Goal: Information Seeking & Learning: Learn about a topic

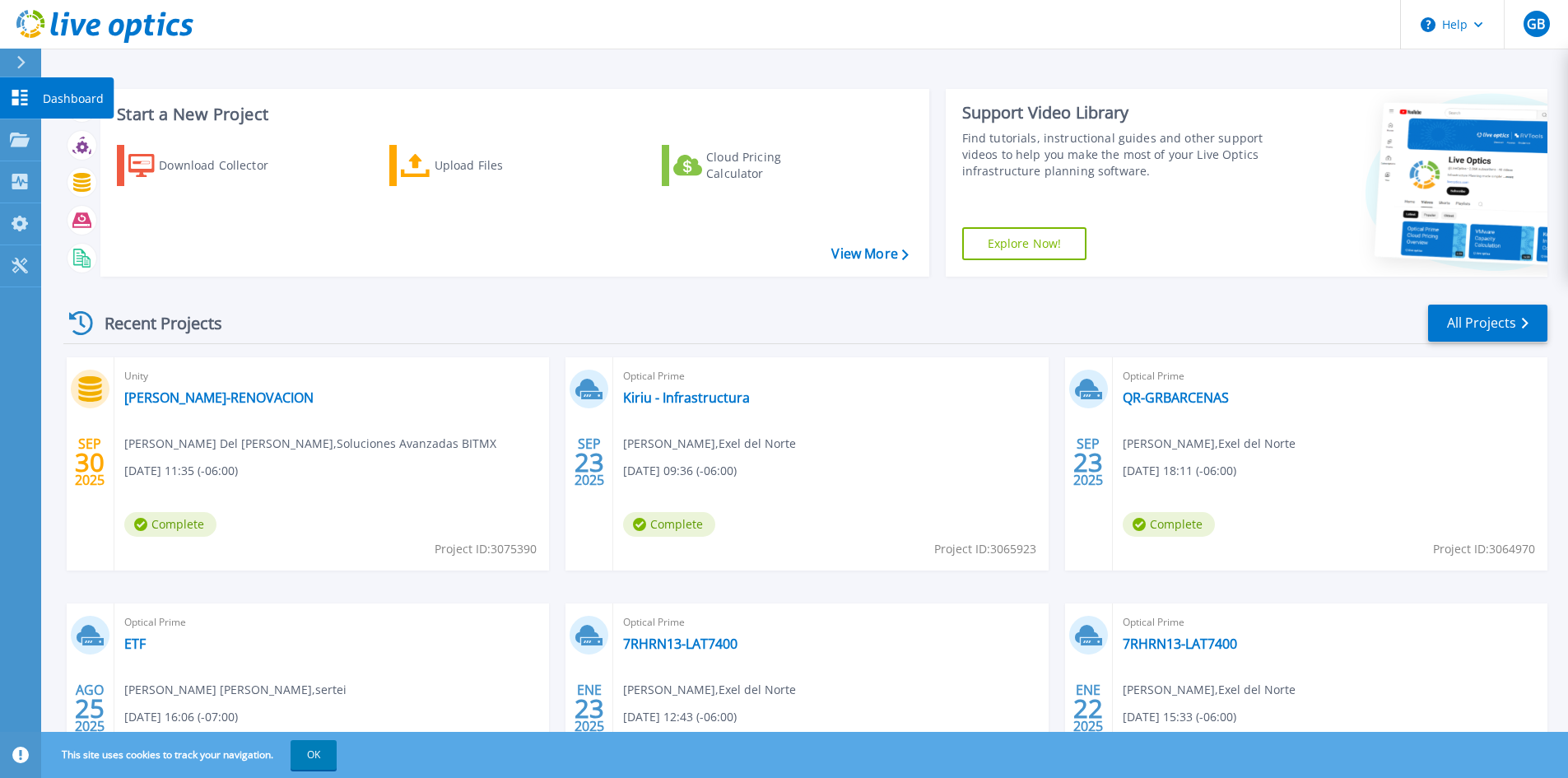
click at [24, 99] on icon at bounding box center [20, 97] width 16 height 16
click at [882, 255] on link "View More" at bounding box center [869, 254] width 76 height 16
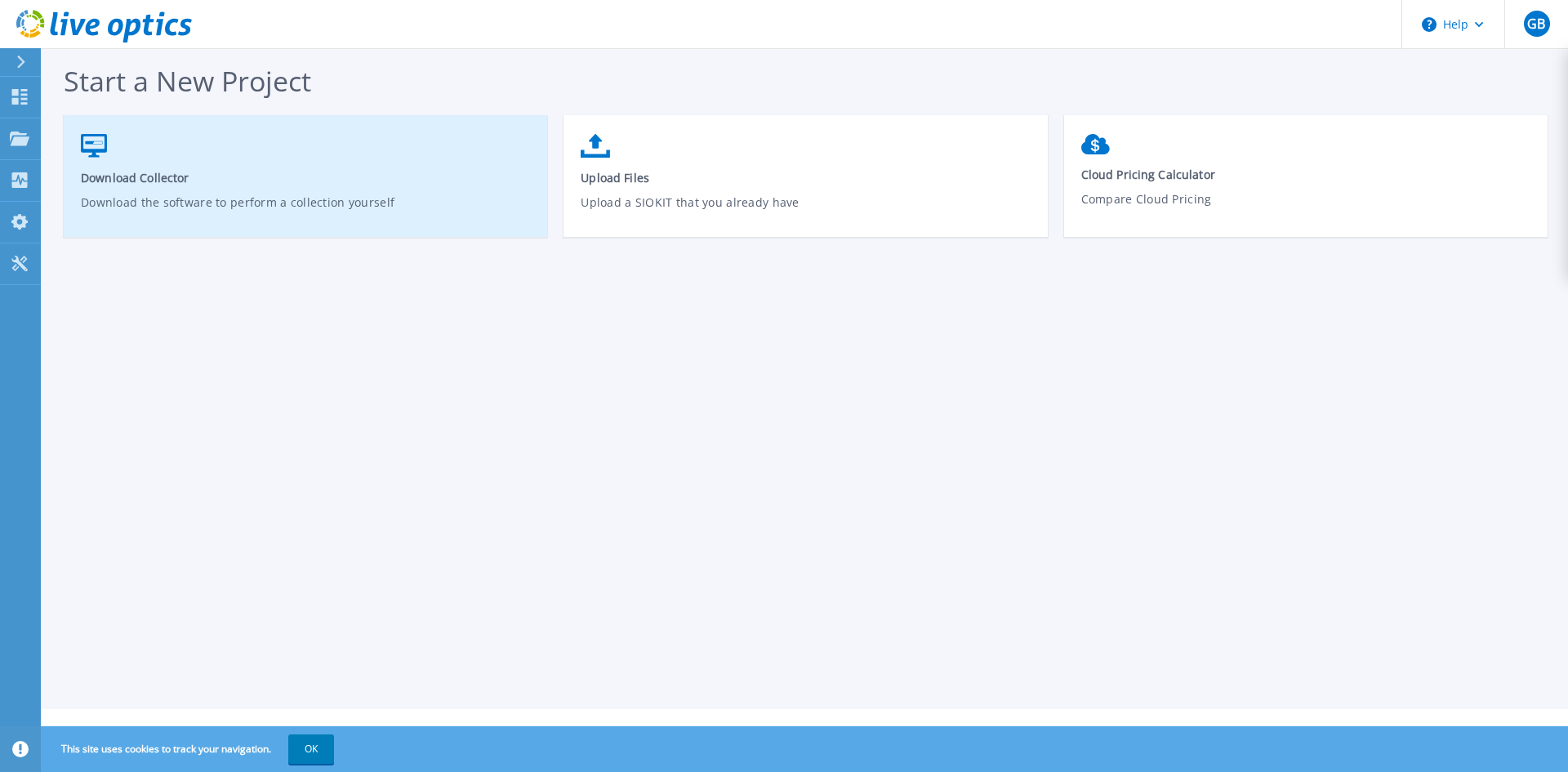
click at [104, 176] on span "Download Collector" at bounding box center [305, 178] width 450 height 16
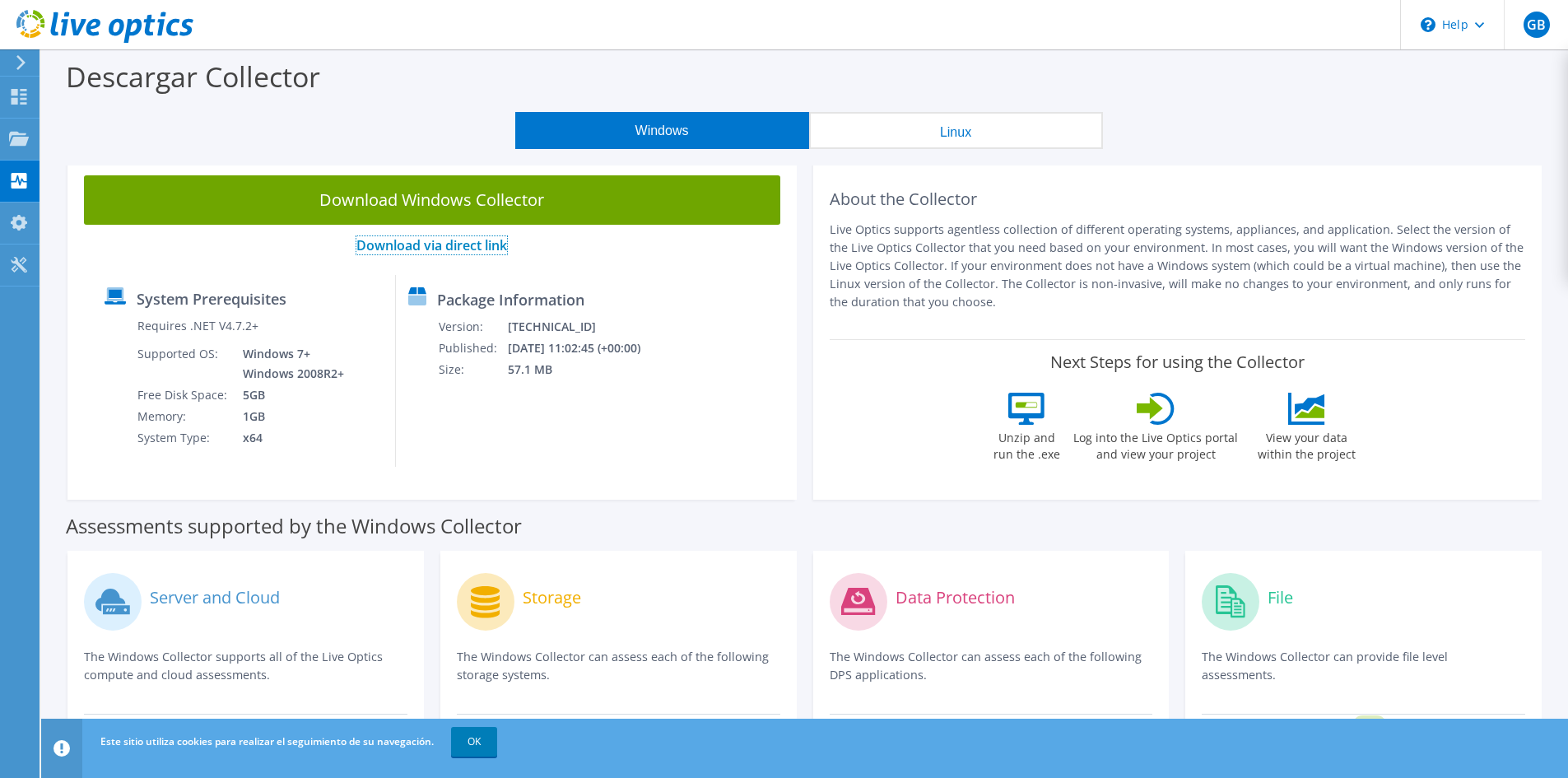
drag, startPoint x: 426, startPoint y: 240, endPoint x: 473, endPoint y: 246, distance: 47.4
click at [426, 240] on link "Download via direct link" at bounding box center [431, 245] width 151 height 18
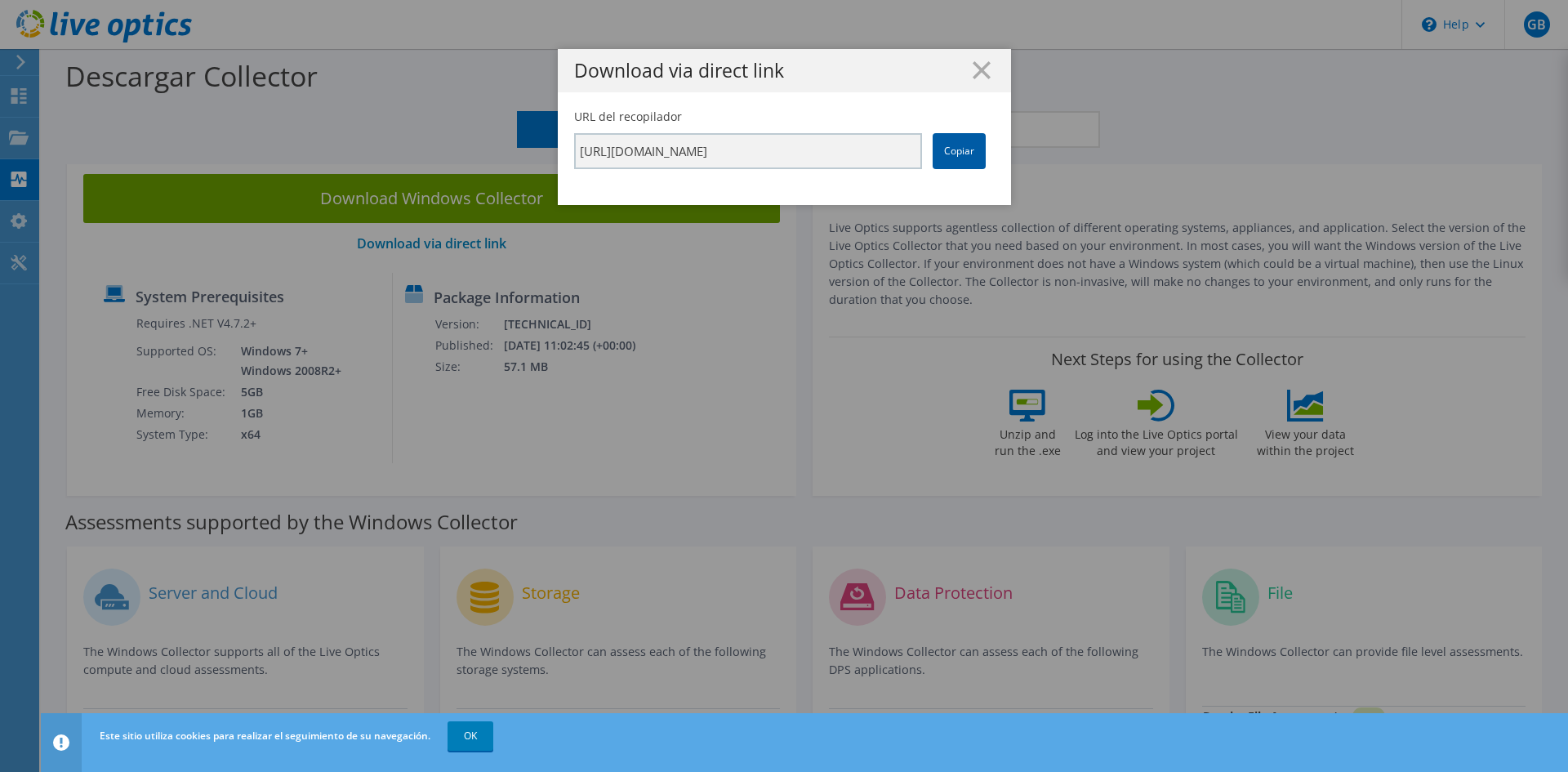
click at [950, 154] on link "Copiar" at bounding box center [959, 151] width 53 height 36
click at [941, 152] on link "Copiar" at bounding box center [959, 151] width 53 height 36
click at [974, 74] on line at bounding box center [982, 70] width 17 height 17
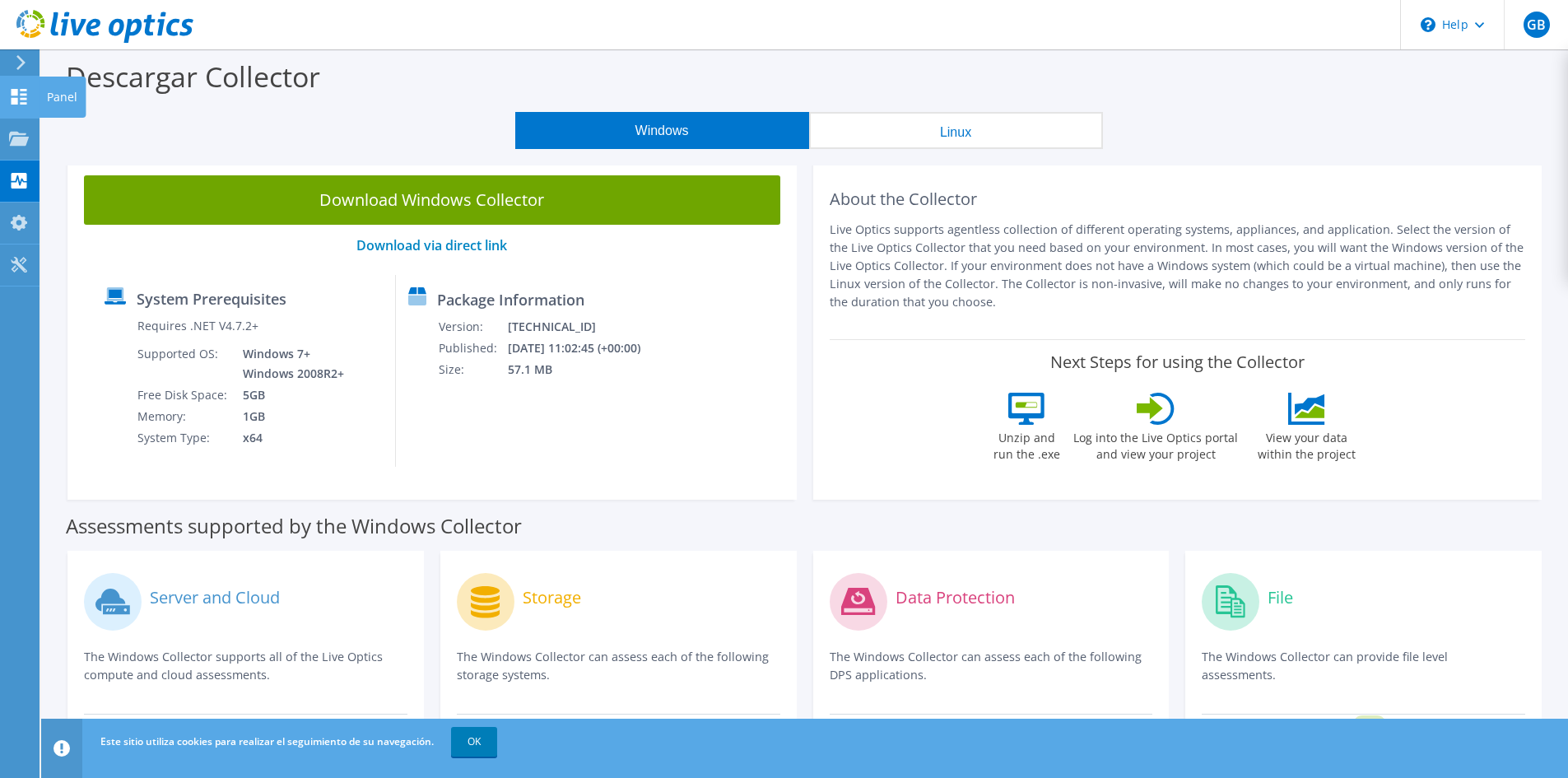
click at [25, 99] on use at bounding box center [19, 96] width 16 height 16
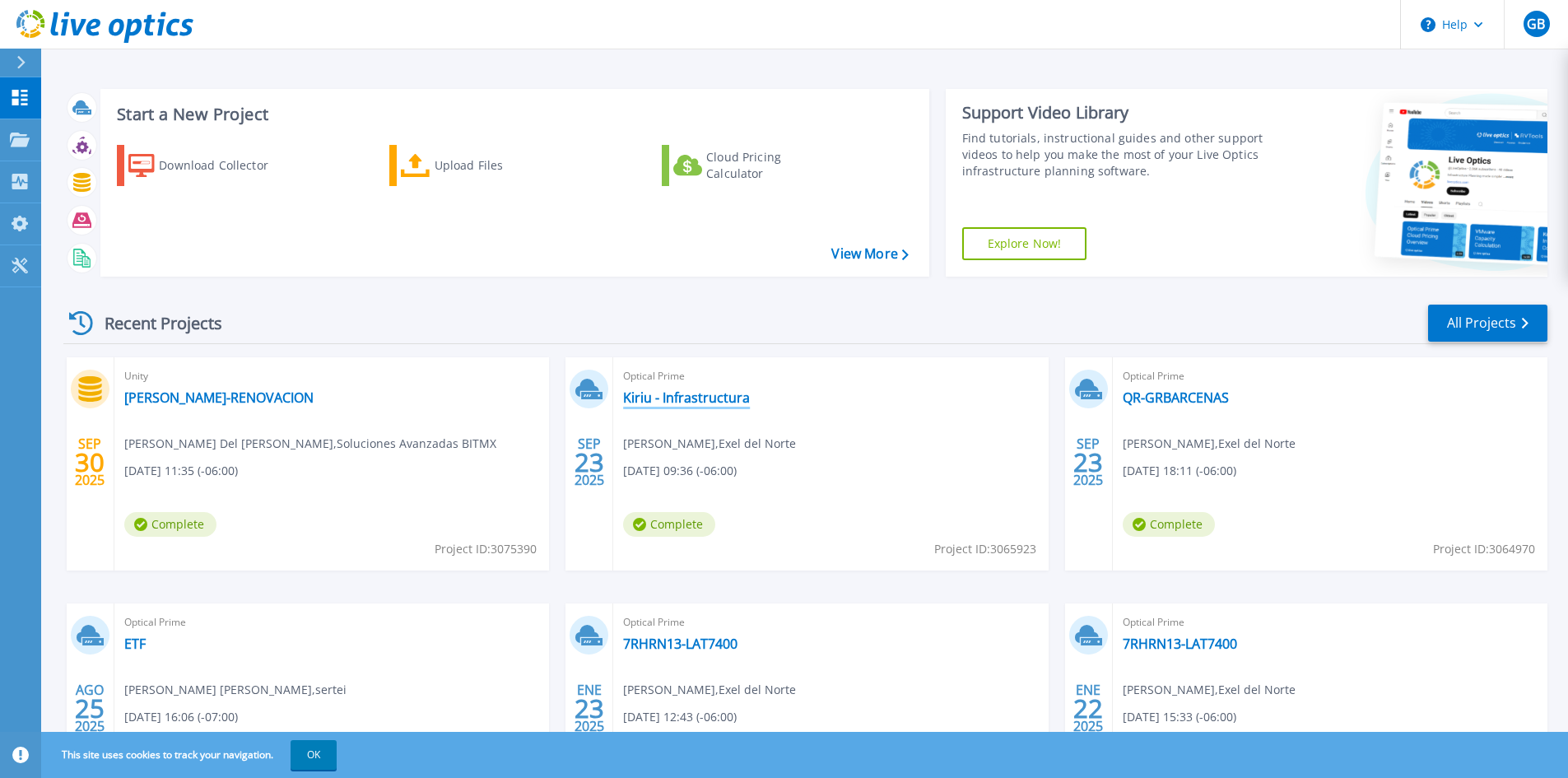
click at [692, 403] on link "Kiriu - Infrastructura" at bounding box center [686, 397] width 127 height 17
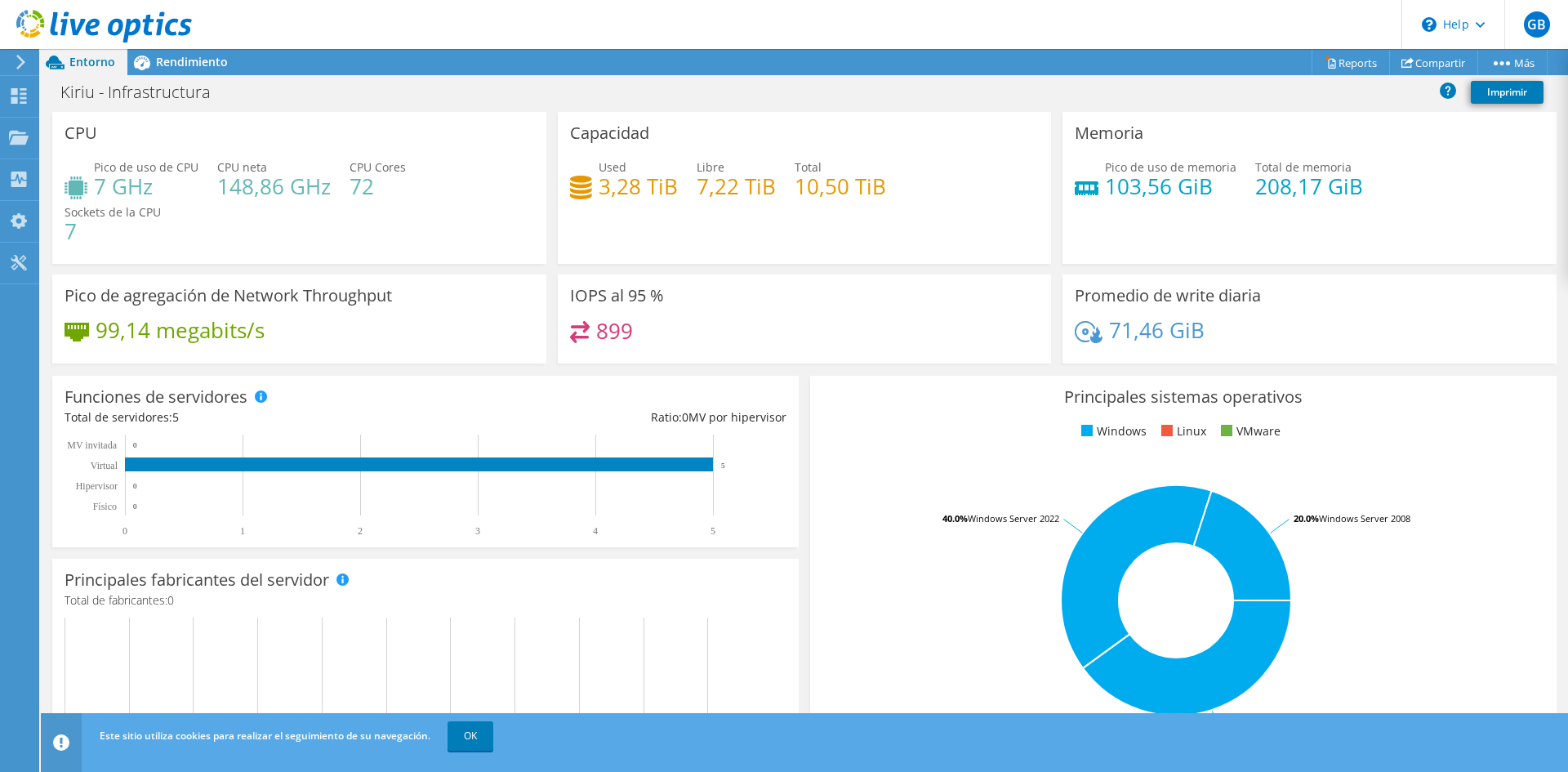
scroll to position [164, 0]
click at [179, 58] on span "Rendimiento" at bounding box center [191, 62] width 72 height 16
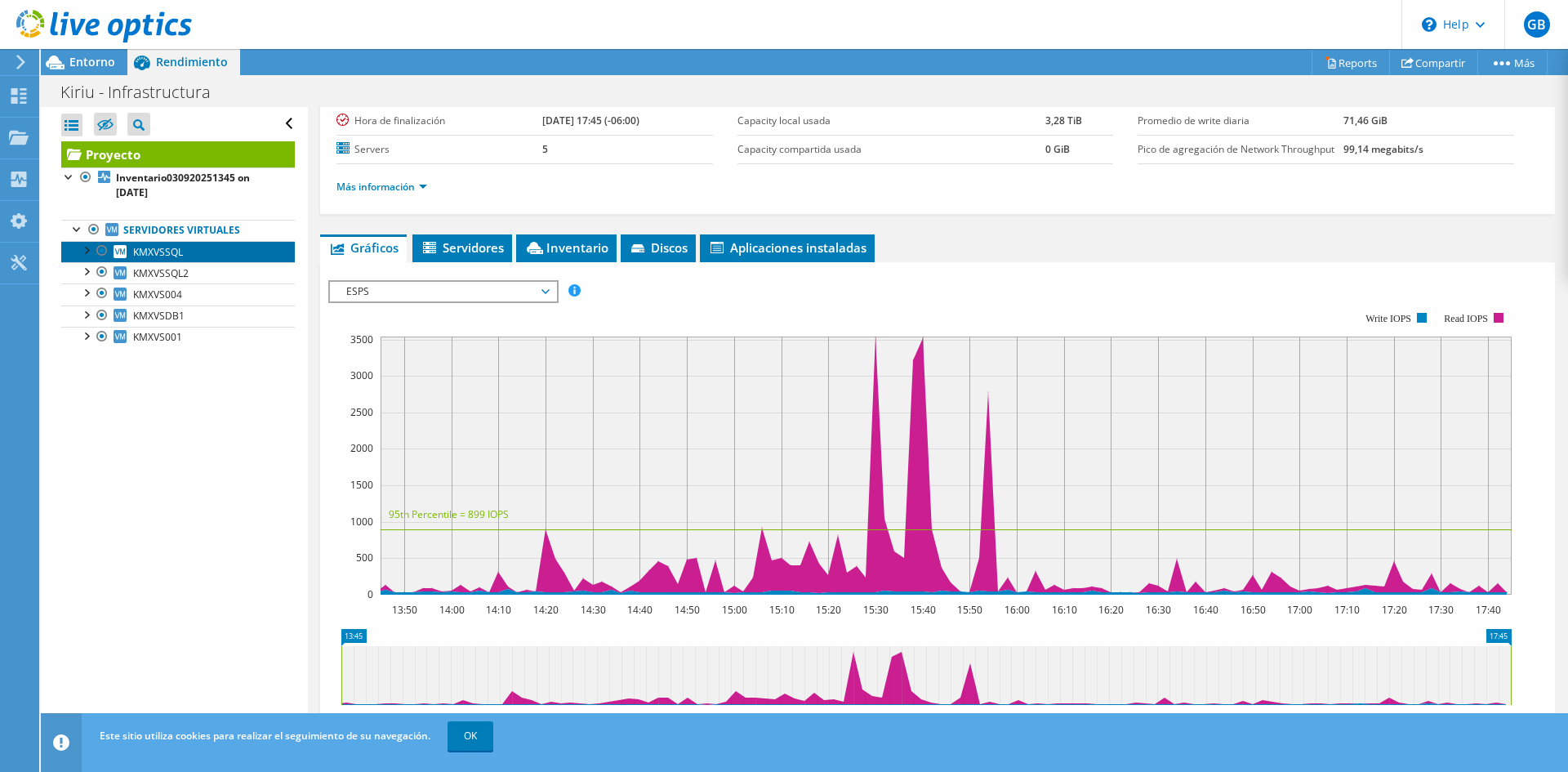
click at [200, 254] on link "KMXVSSQL" at bounding box center [178, 252] width 233 height 21
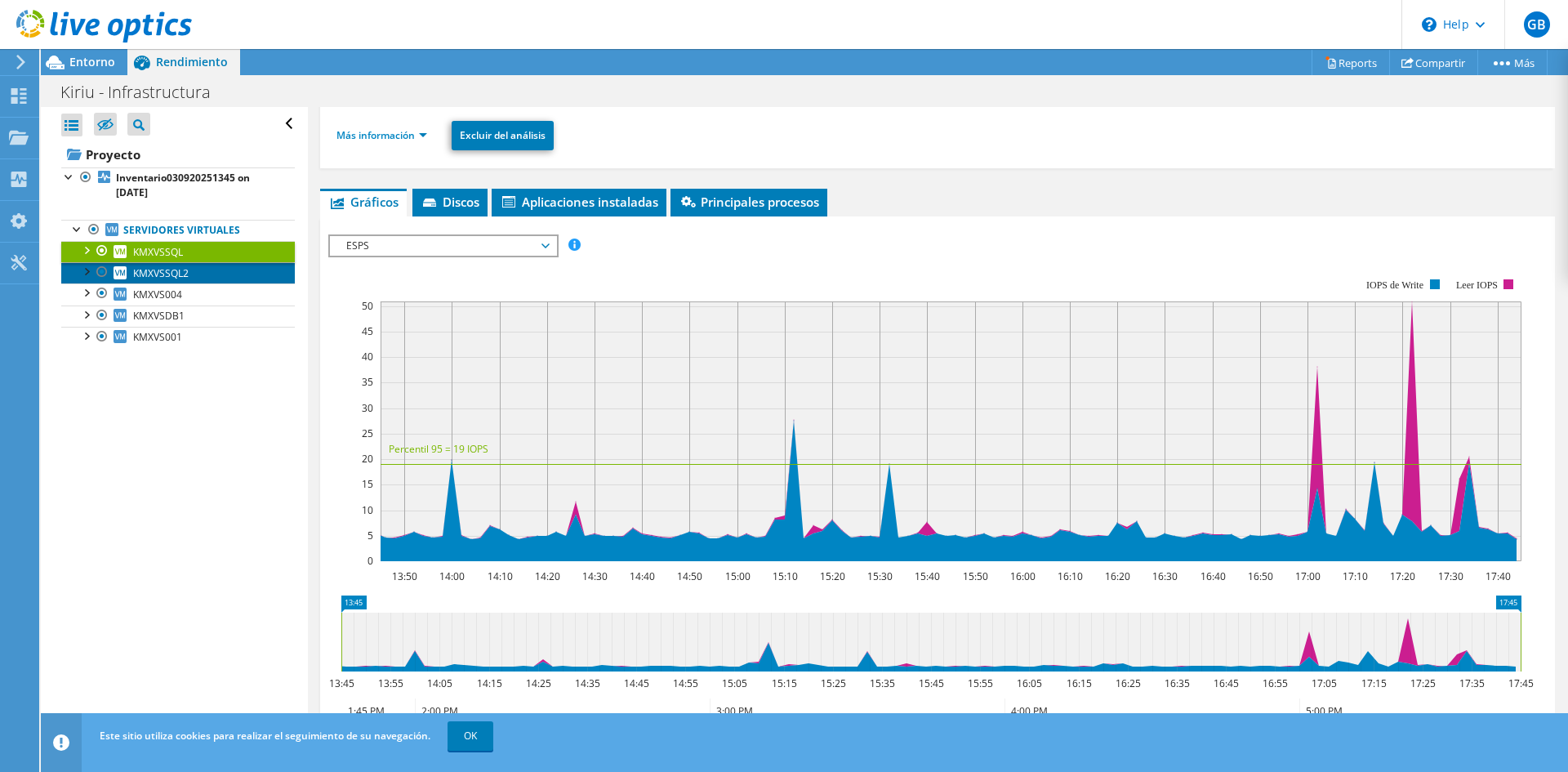
click at [194, 273] on link "KMXVSSQL2" at bounding box center [178, 272] width 233 height 21
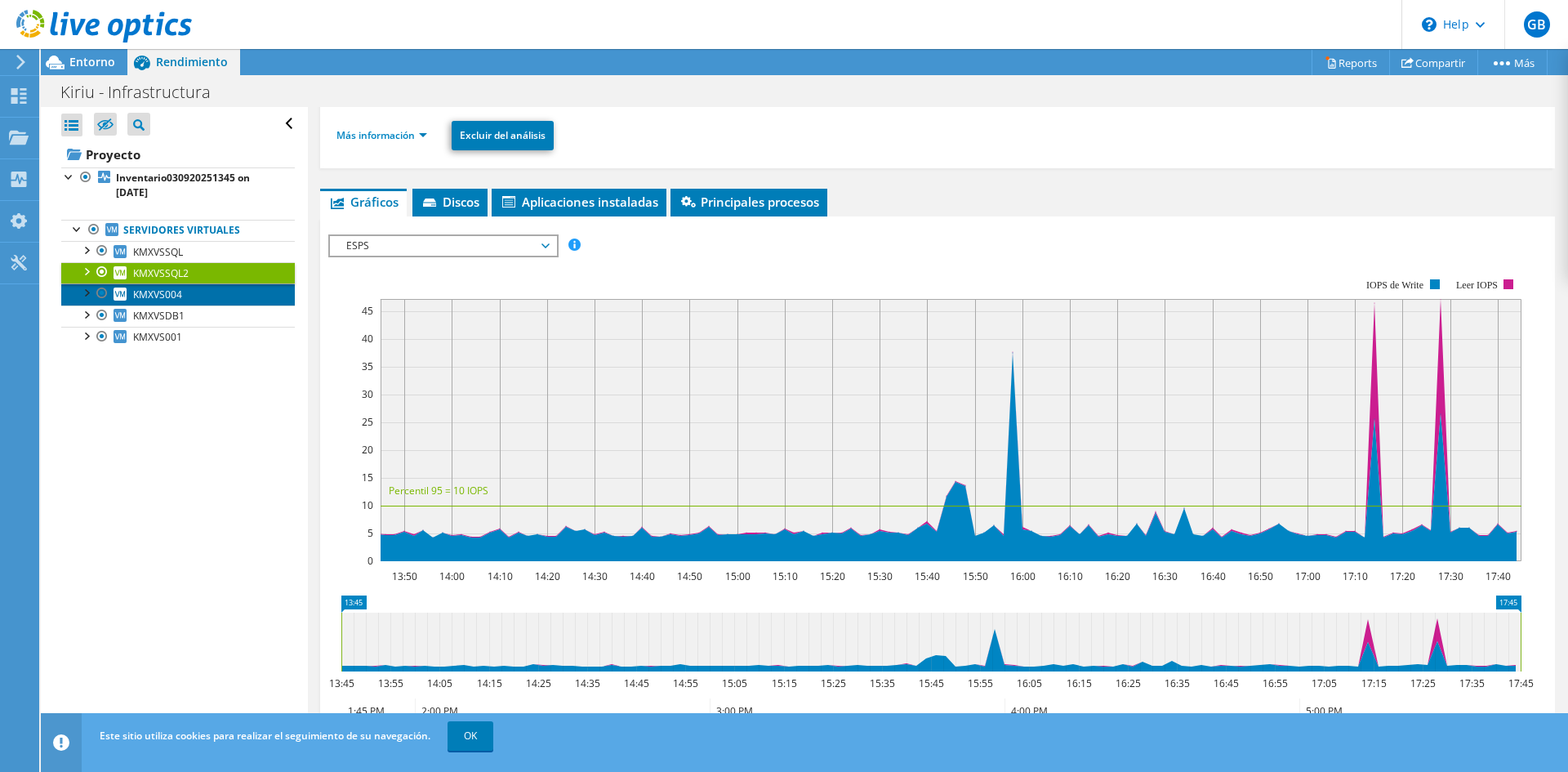
click at [194, 298] on link "KMXVS004" at bounding box center [178, 294] width 233 height 21
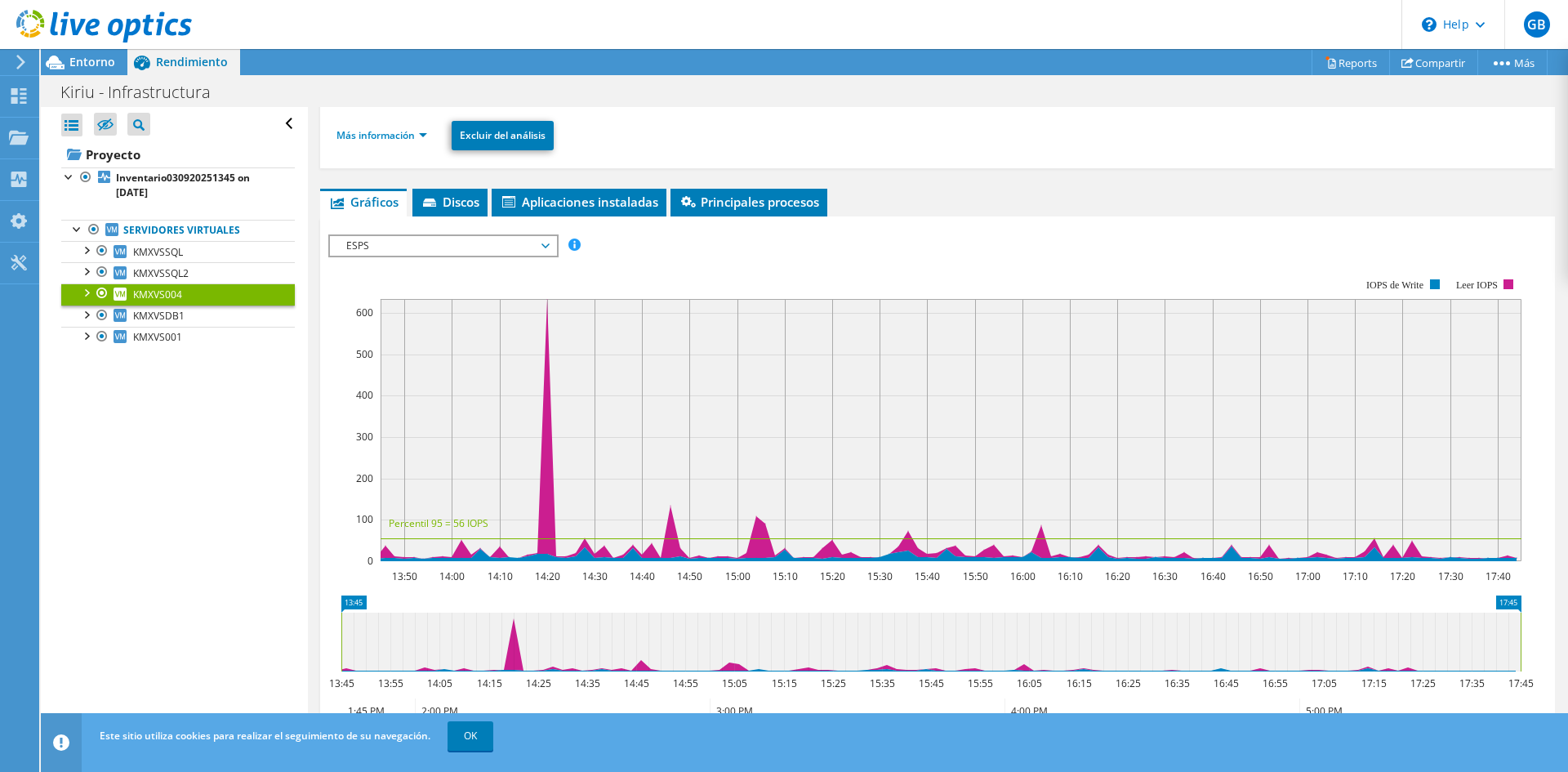
click at [433, 248] on span "ESPS" at bounding box center [442, 245] width 210 height 20
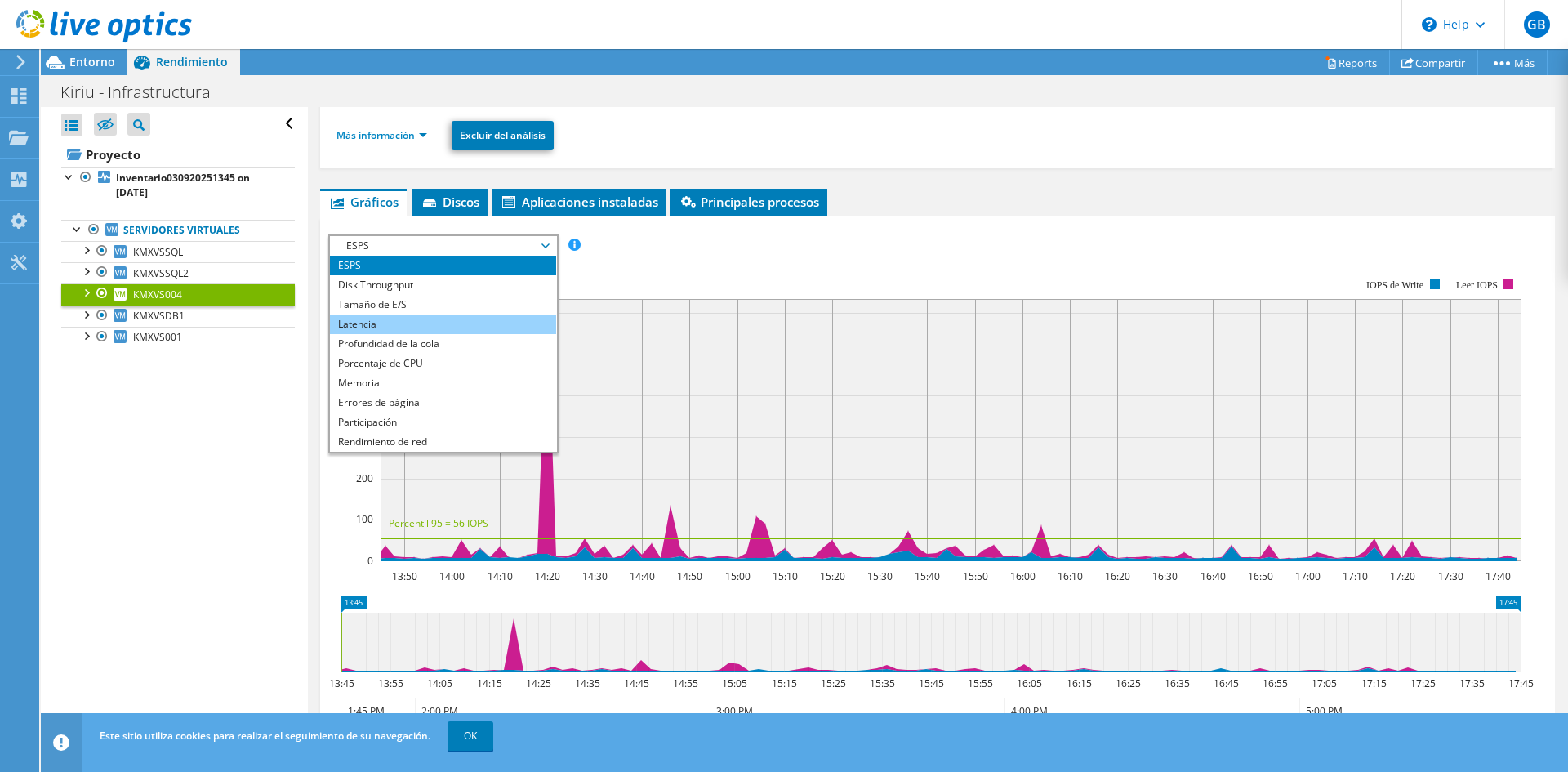
click at [391, 329] on li "Latencia" at bounding box center [443, 324] width 226 height 20
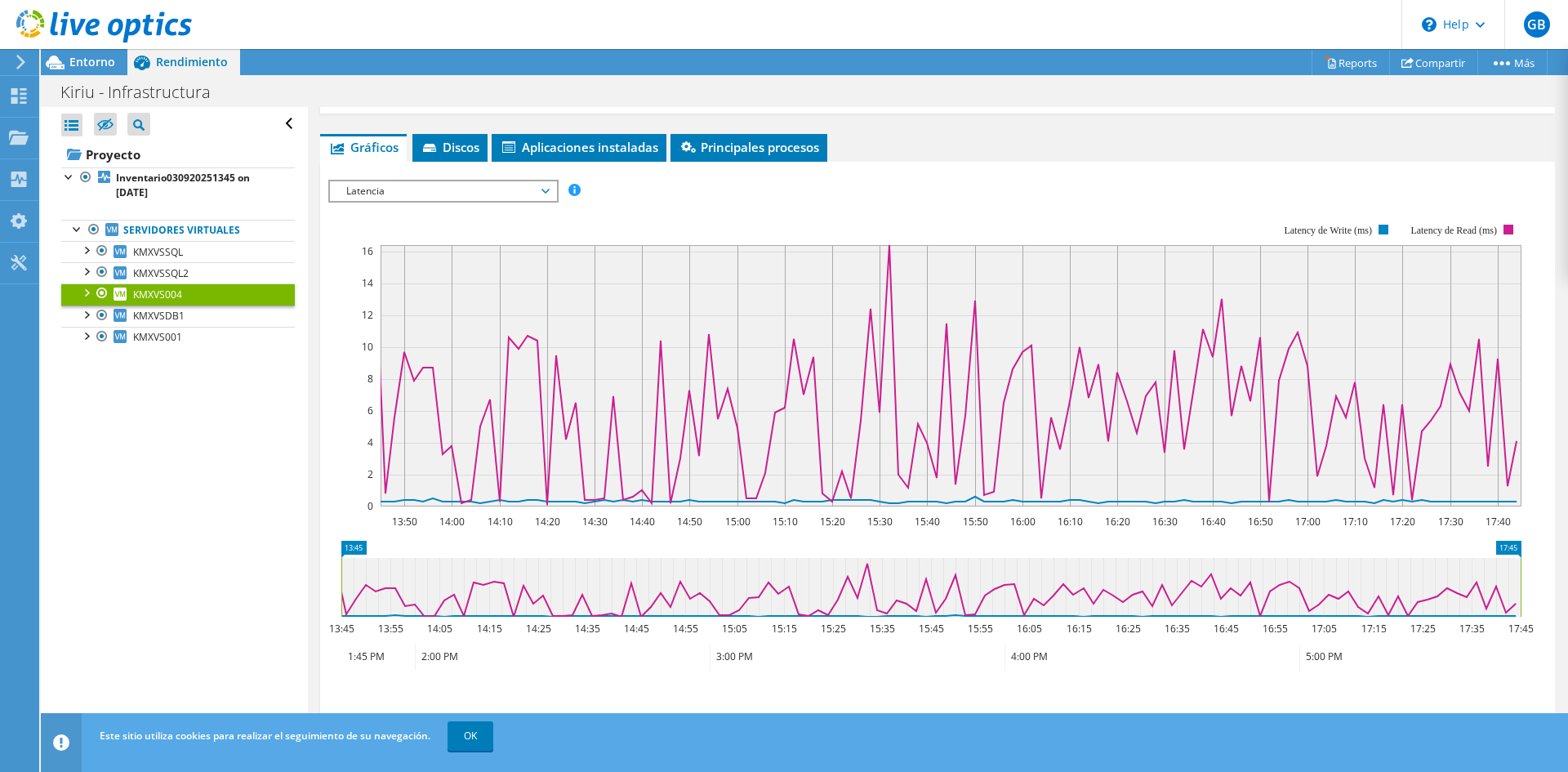
scroll to position [96, 0]
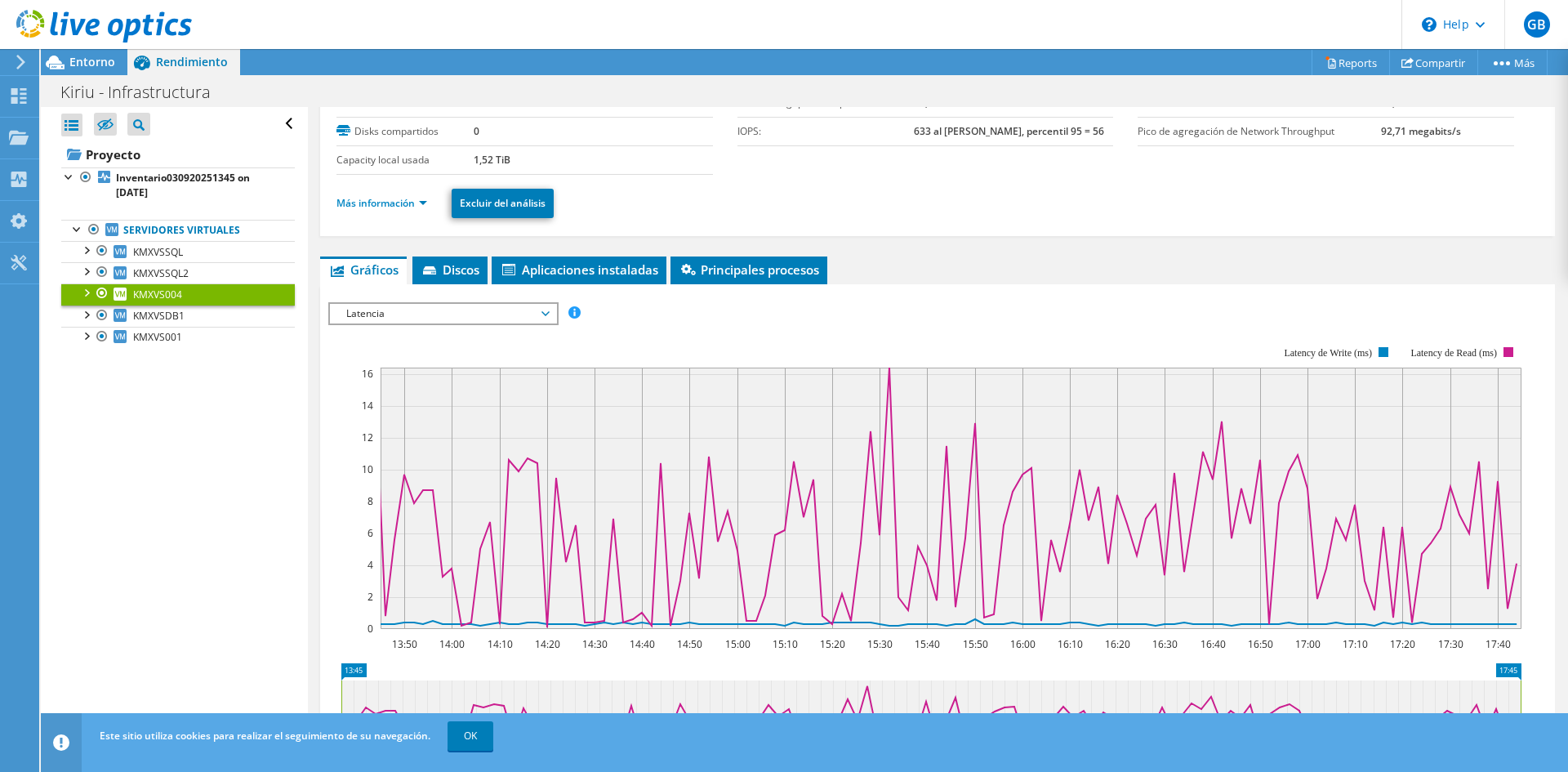
click at [387, 323] on span "Latencia" at bounding box center [442, 313] width 210 height 20
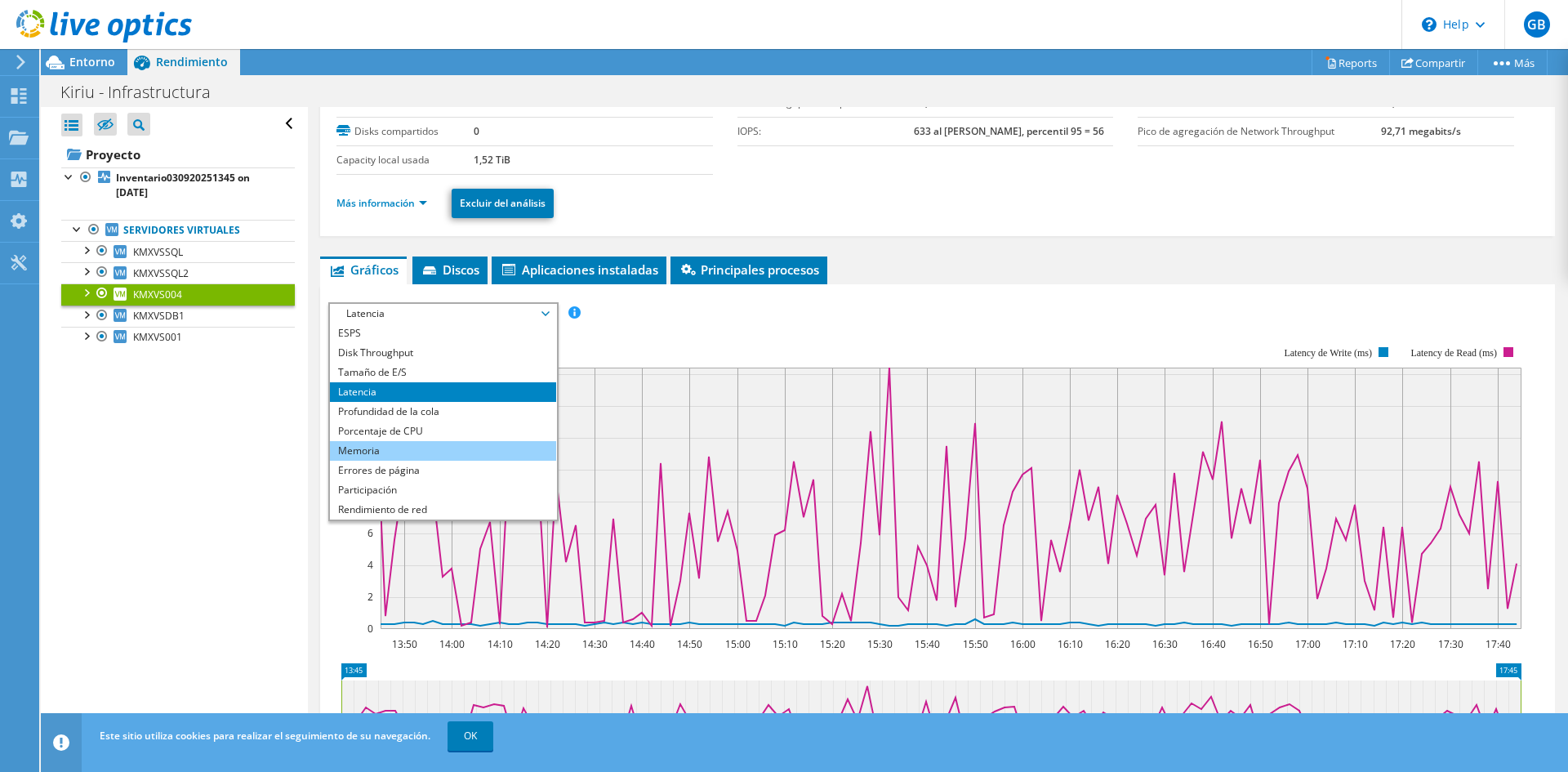
click at [396, 450] on li "Memoria" at bounding box center [443, 451] width 226 height 20
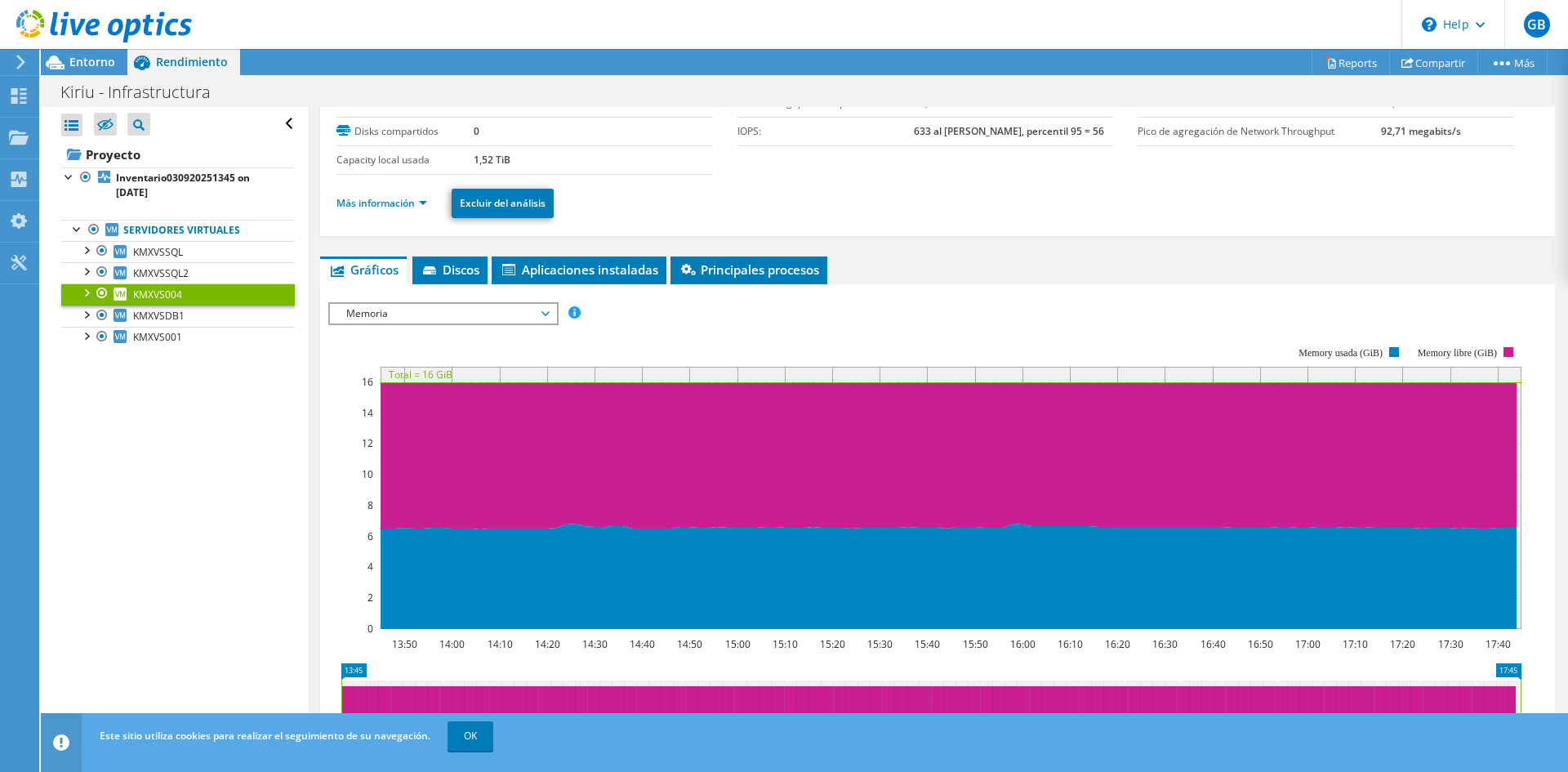
click at [462, 272] on span "Discos" at bounding box center [450, 269] width 59 height 17
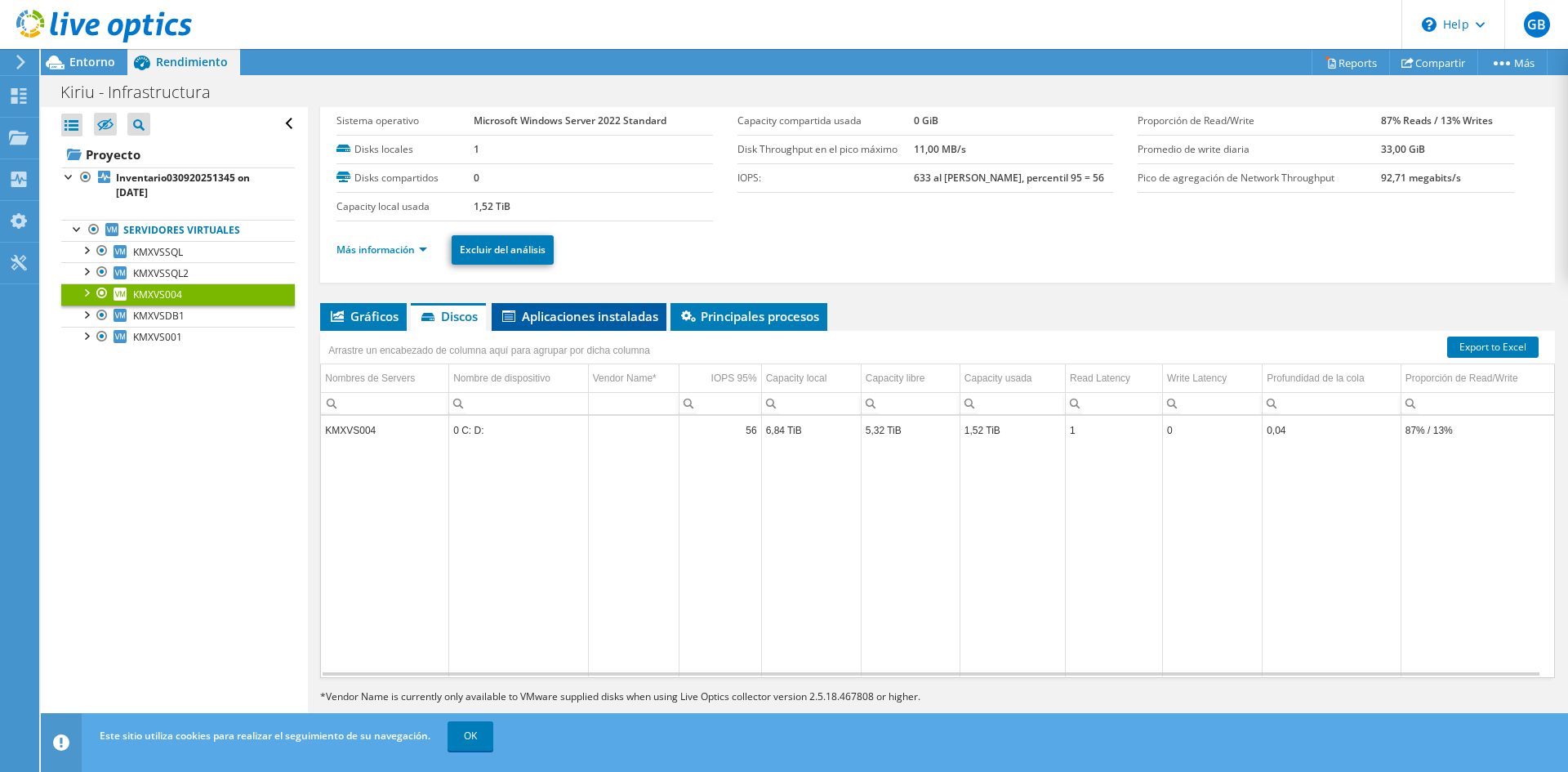
click at [584, 326] on li "Aplicaciones instaladas" at bounding box center [579, 317] width 175 height 28
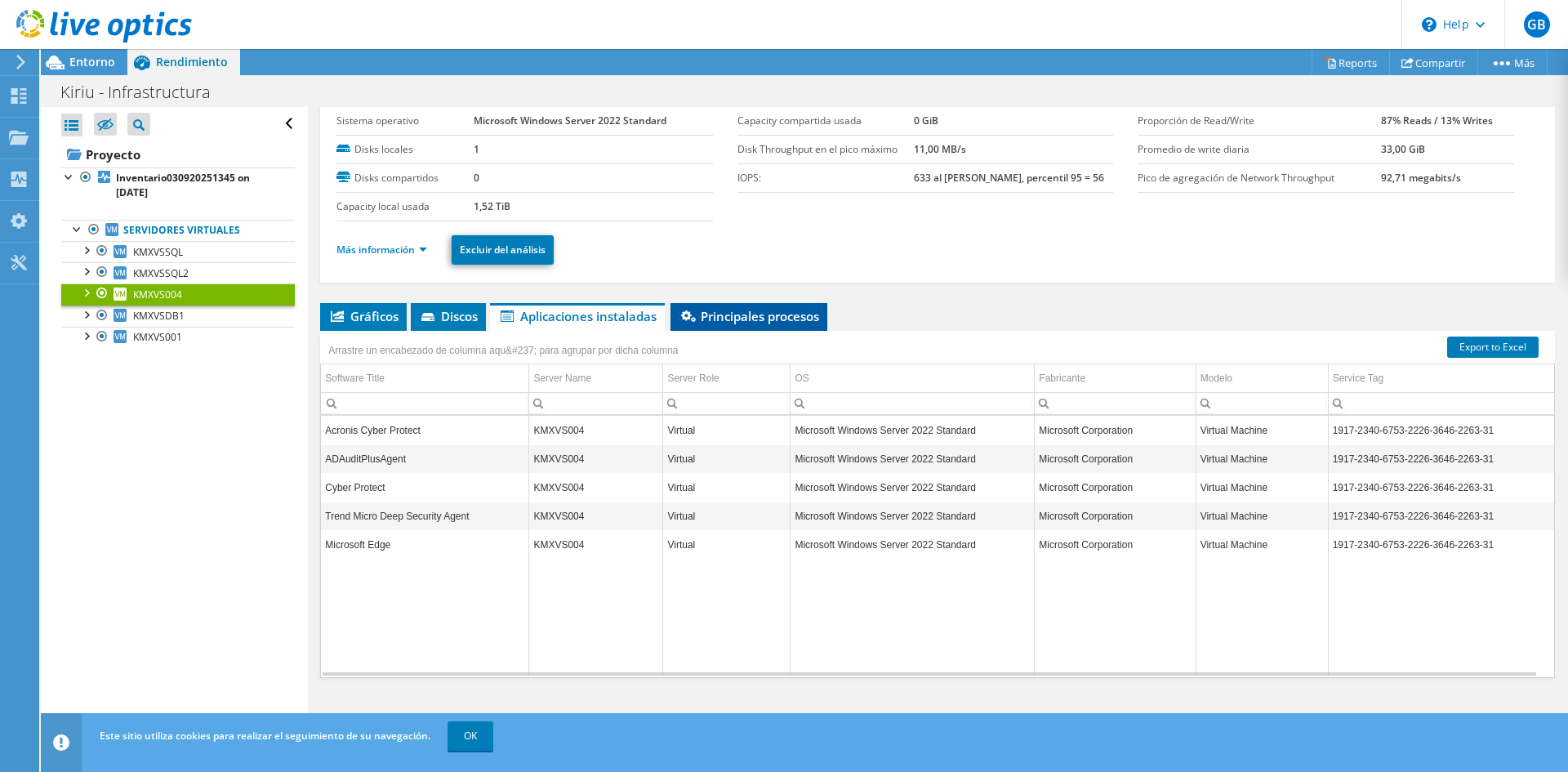
click at [749, 319] on span "Principales procesos" at bounding box center [748, 316] width 140 height 17
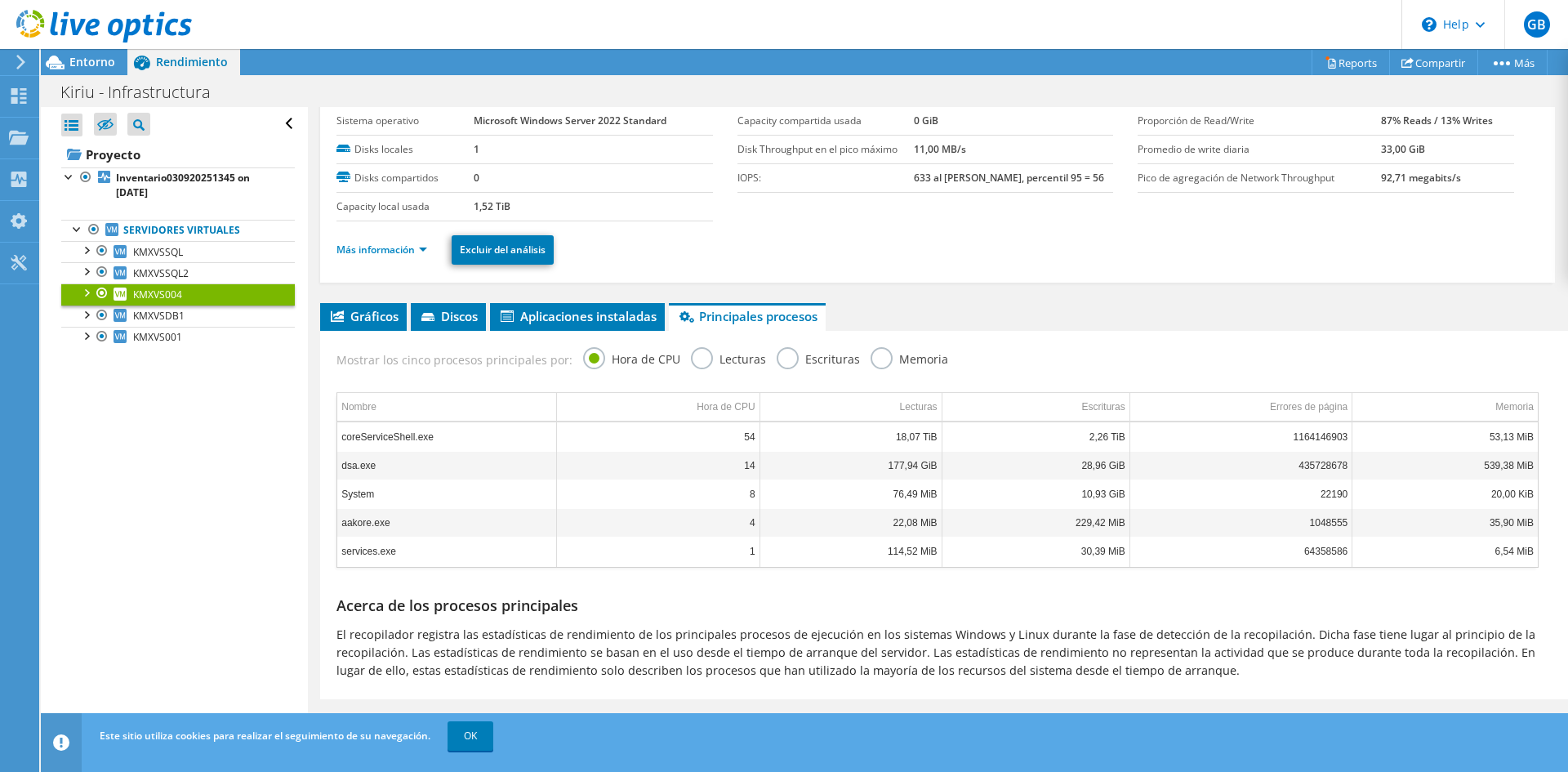
click at [691, 361] on label "Lecturas" at bounding box center [728, 357] width 75 height 20
click at [0, 0] on input "Lecturas" at bounding box center [0, 0] width 0 height 0
click at [781, 361] on label "Escrituras" at bounding box center [818, 357] width 84 height 20
click at [0, 0] on input "Escrituras" at bounding box center [0, 0] width 0 height 0
click at [870, 360] on label "Memoria" at bounding box center [908, 357] width 77 height 20
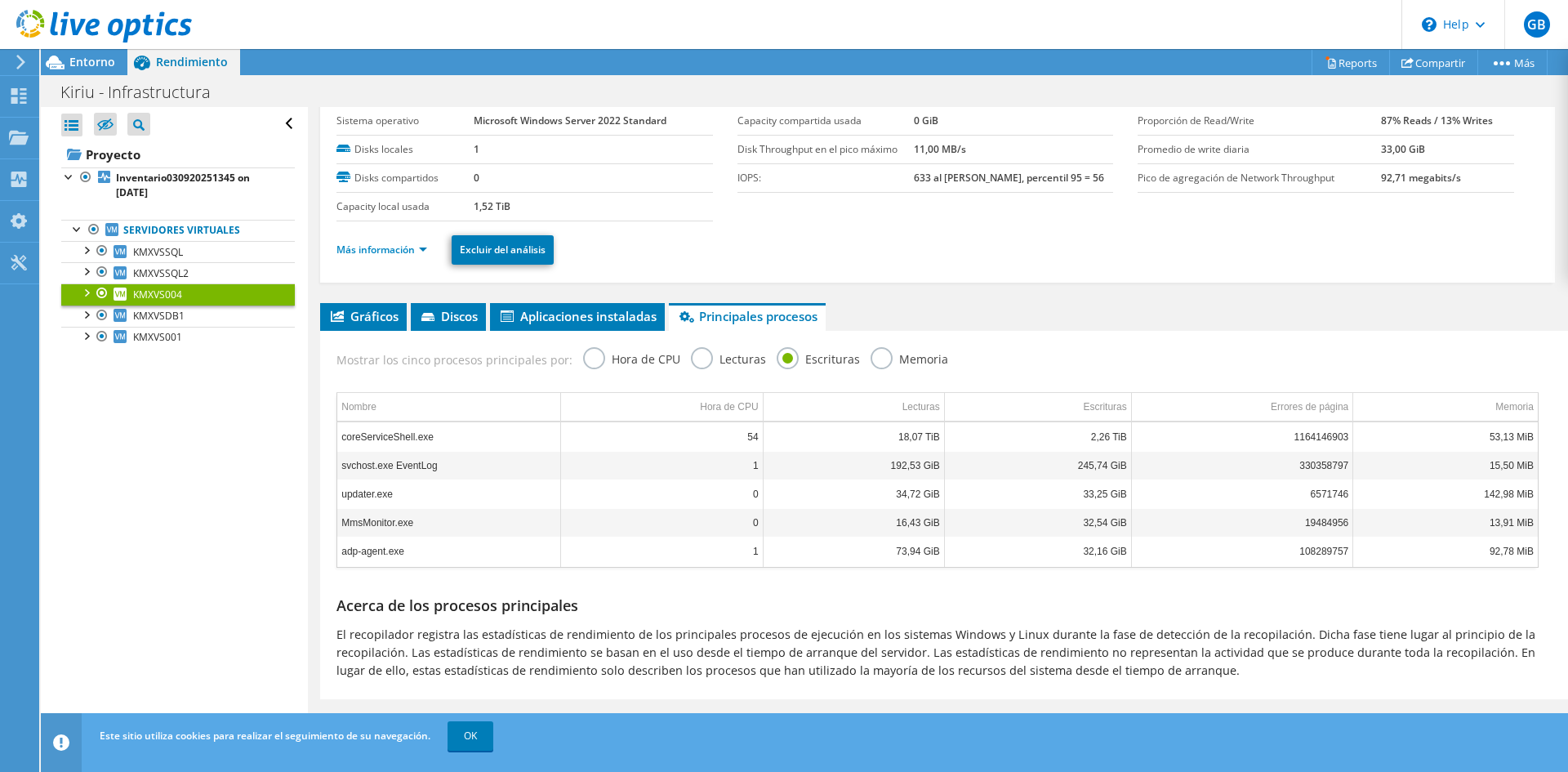
click at [0, 0] on input "Memoria" at bounding box center [0, 0] width 0 height 0
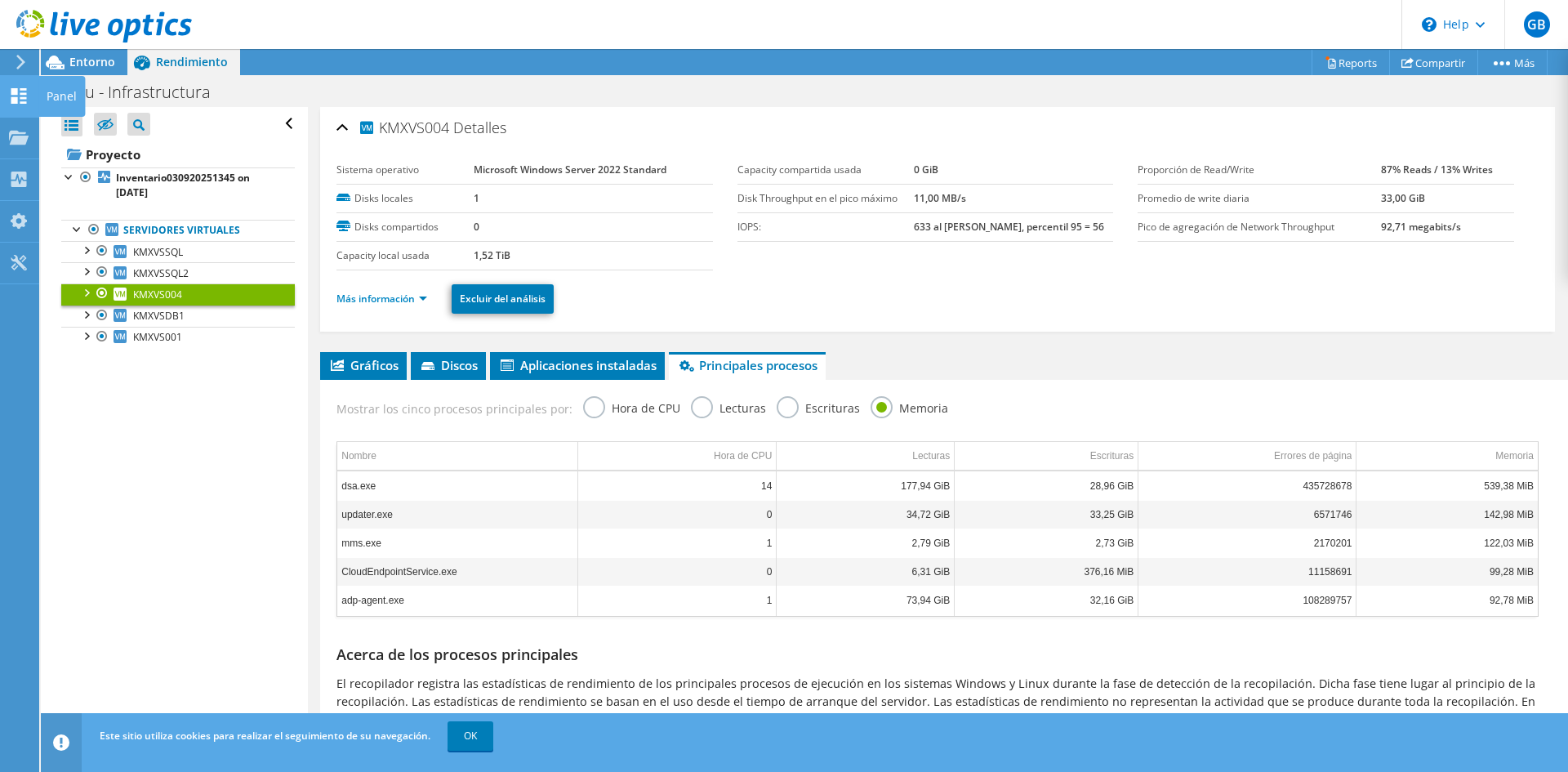
click at [24, 95] on icon at bounding box center [18, 96] width 20 height 16
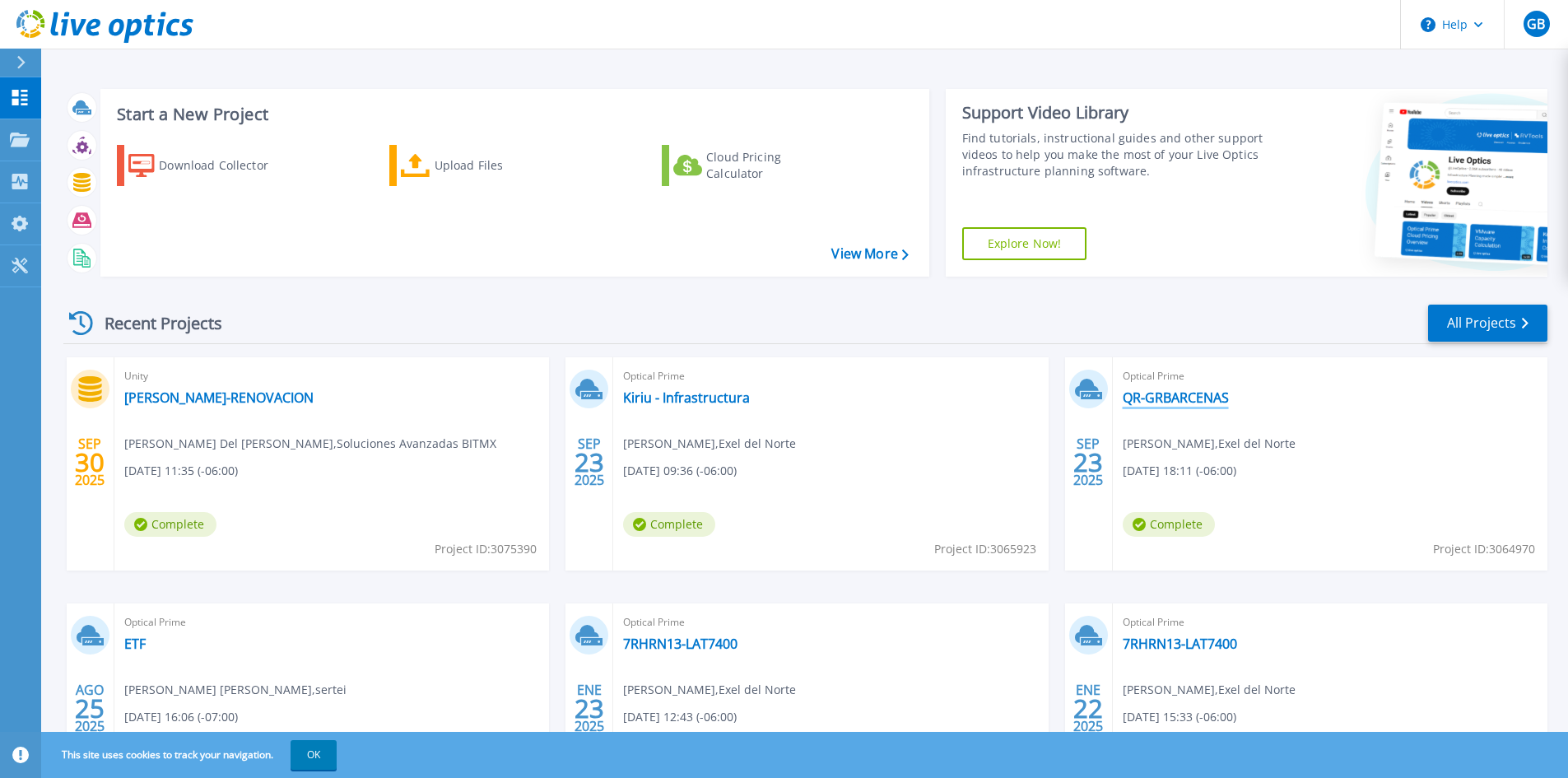
click at [1160, 393] on link "QR-GRBARCENAS" at bounding box center [1175, 397] width 106 height 17
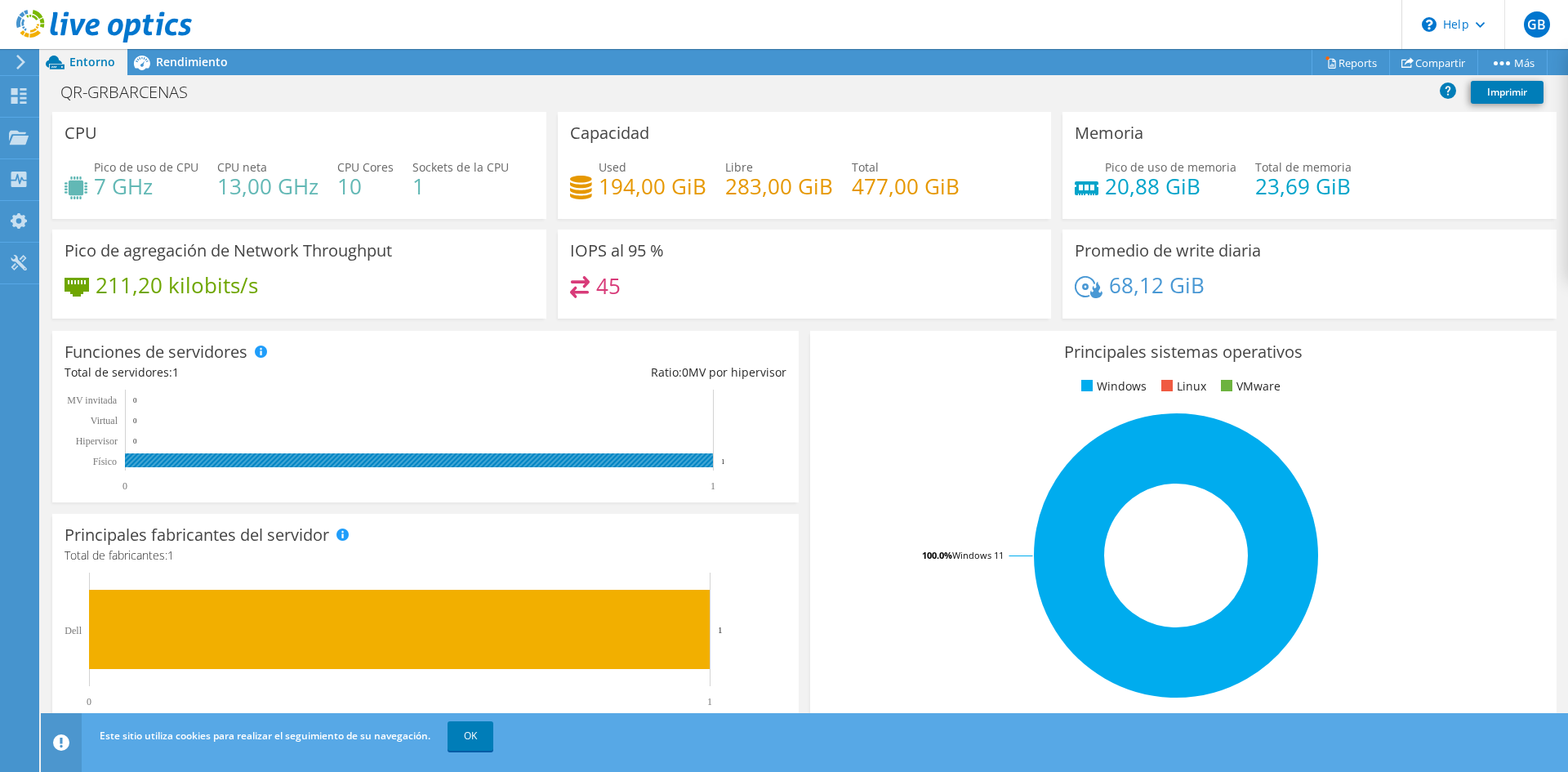
scroll to position [326, 0]
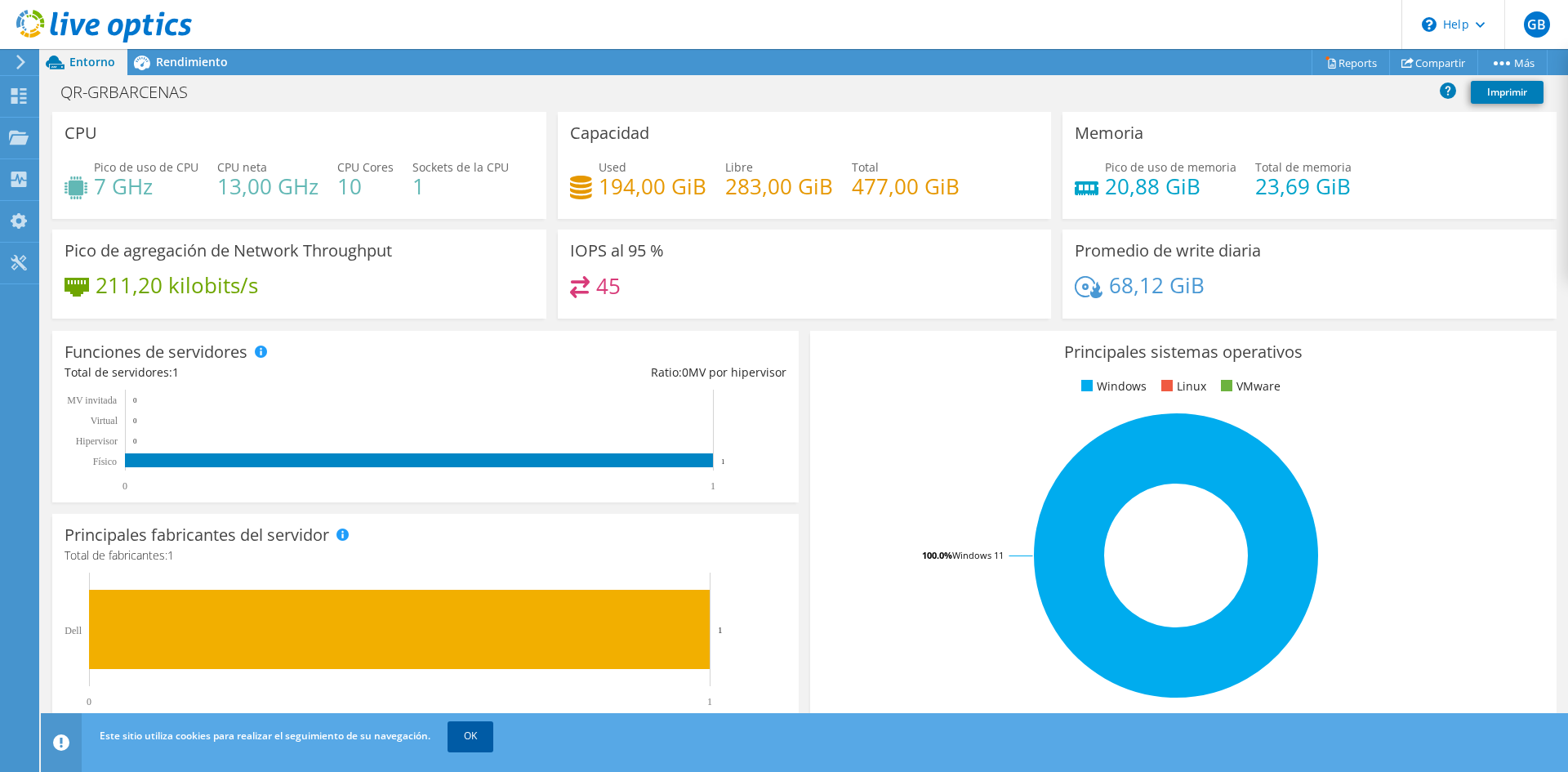
click at [482, 737] on link "OK" at bounding box center [470, 736] width 46 height 30
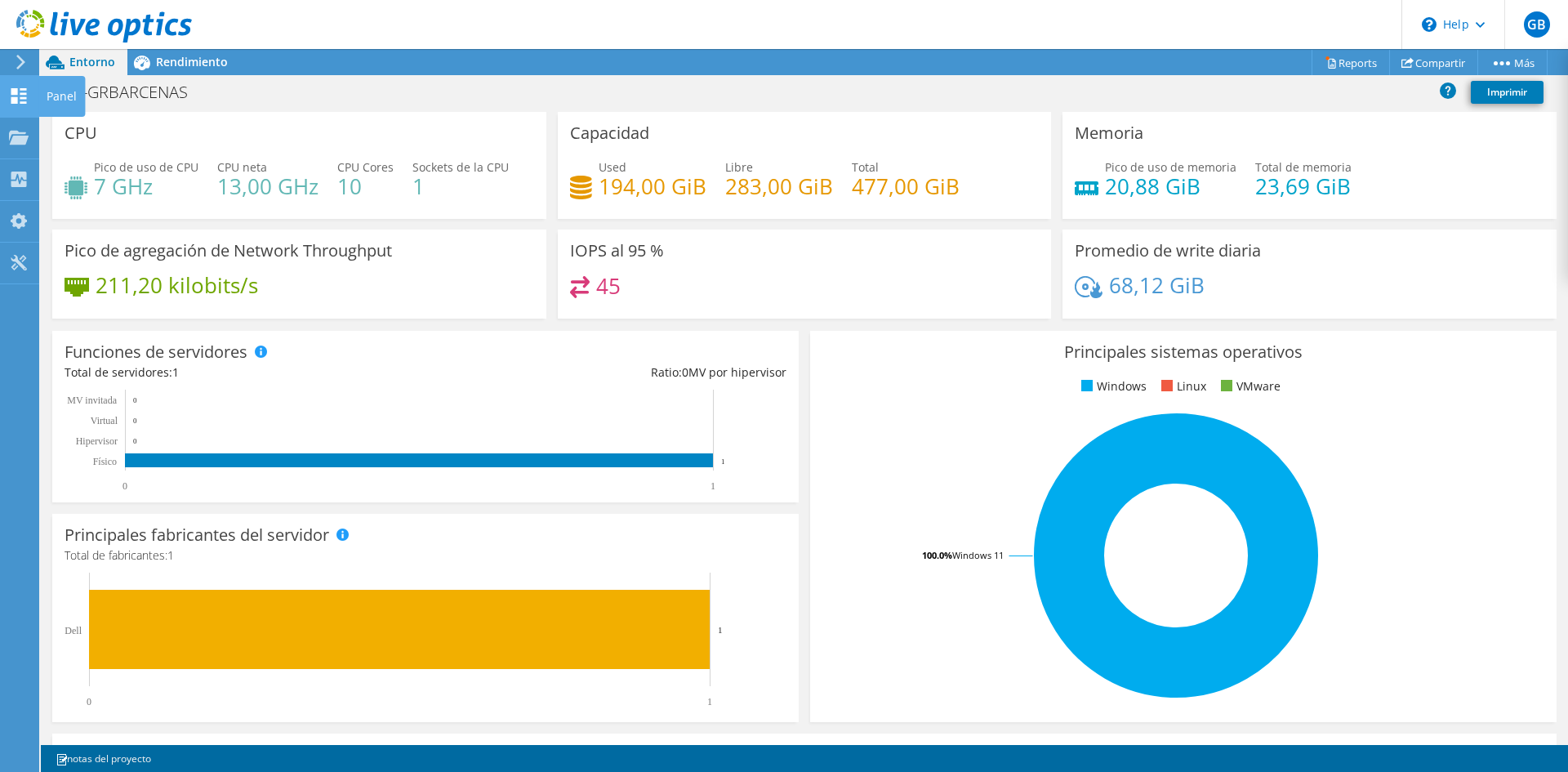
click at [21, 97] on use at bounding box center [19, 96] width 16 height 16
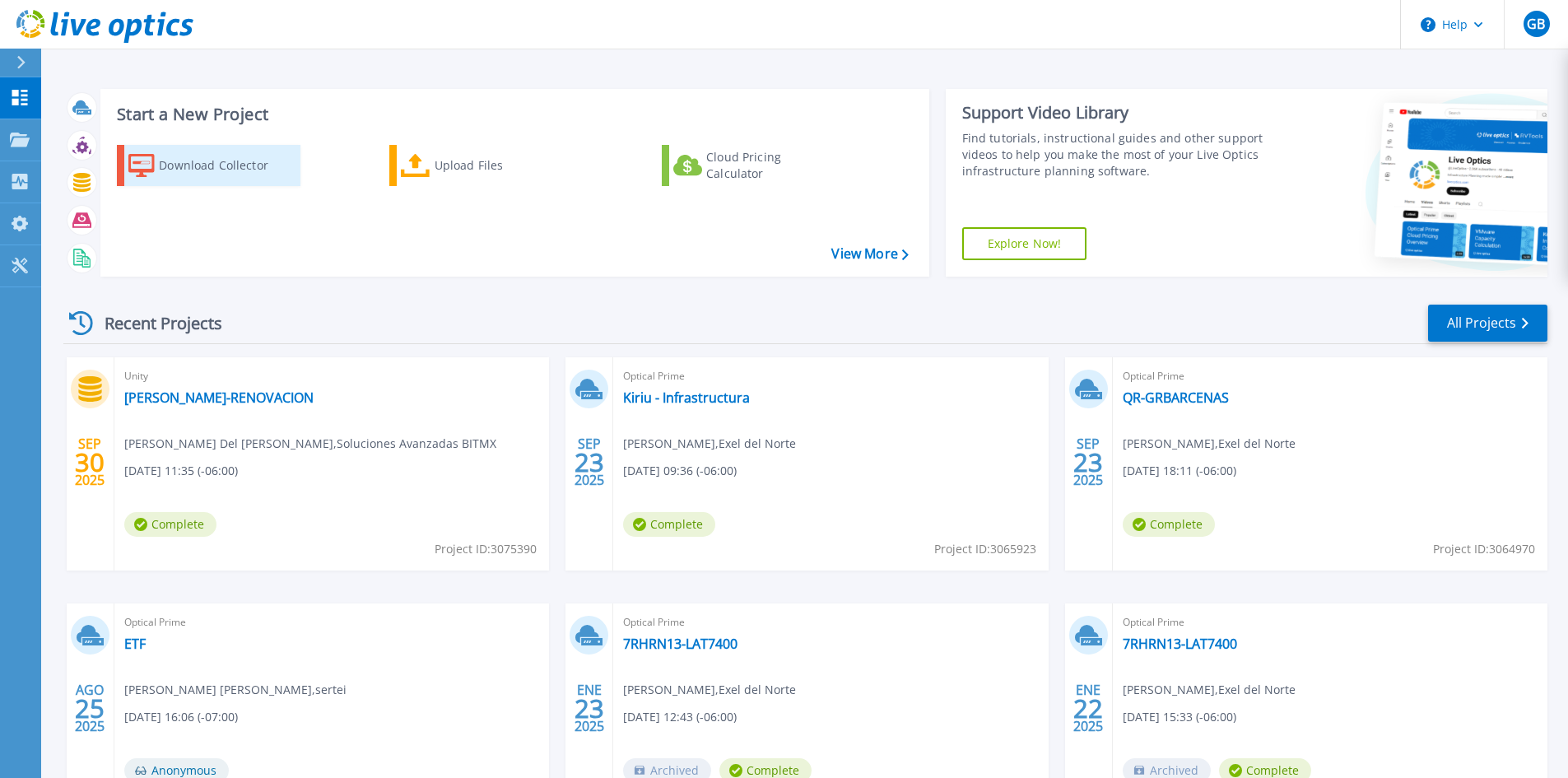
click at [234, 169] on div "Download Collector" at bounding box center [225, 166] width 132 height 33
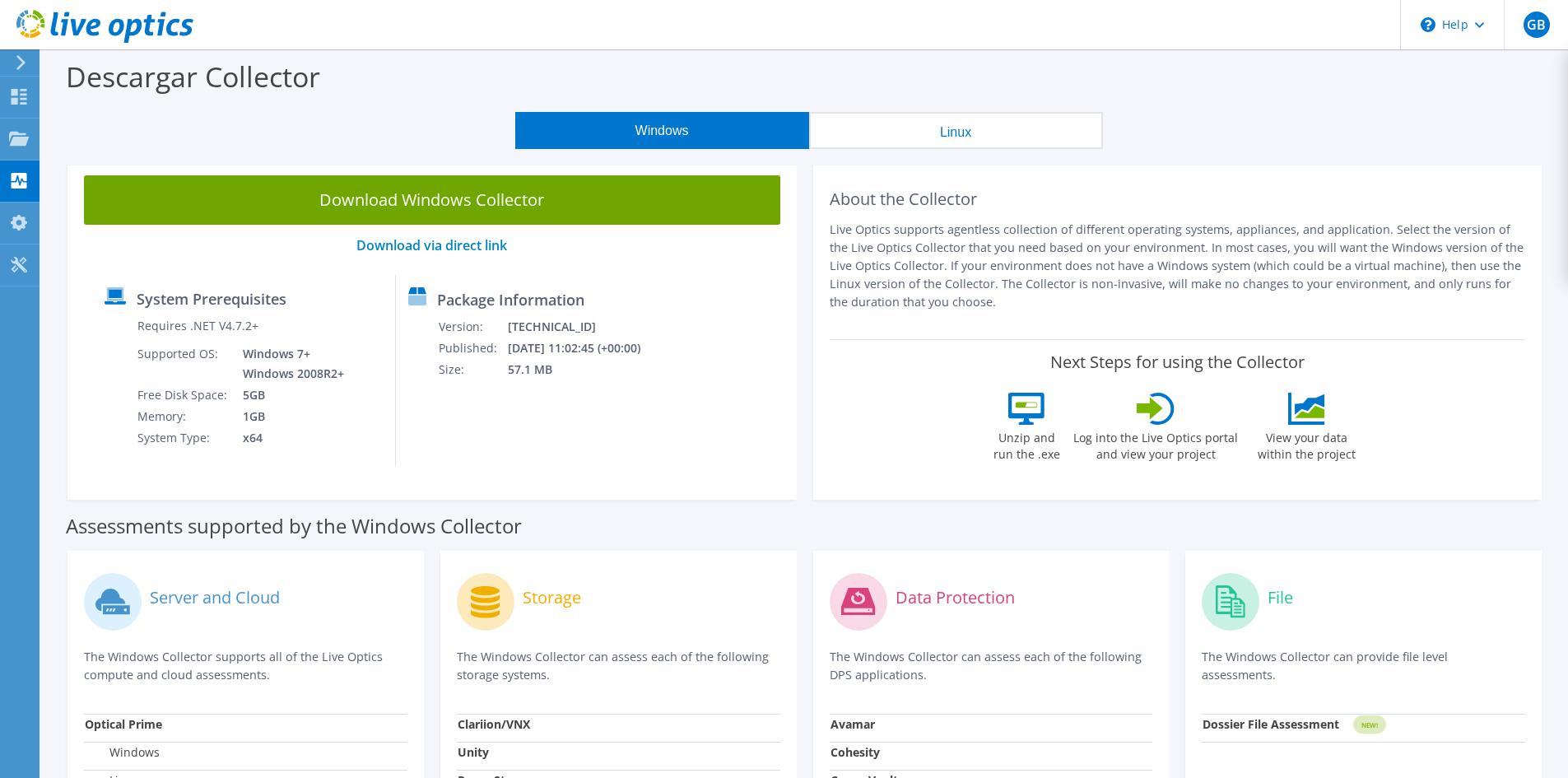
click at [977, 136] on button "Linux" at bounding box center [955, 131] width 294 height 37
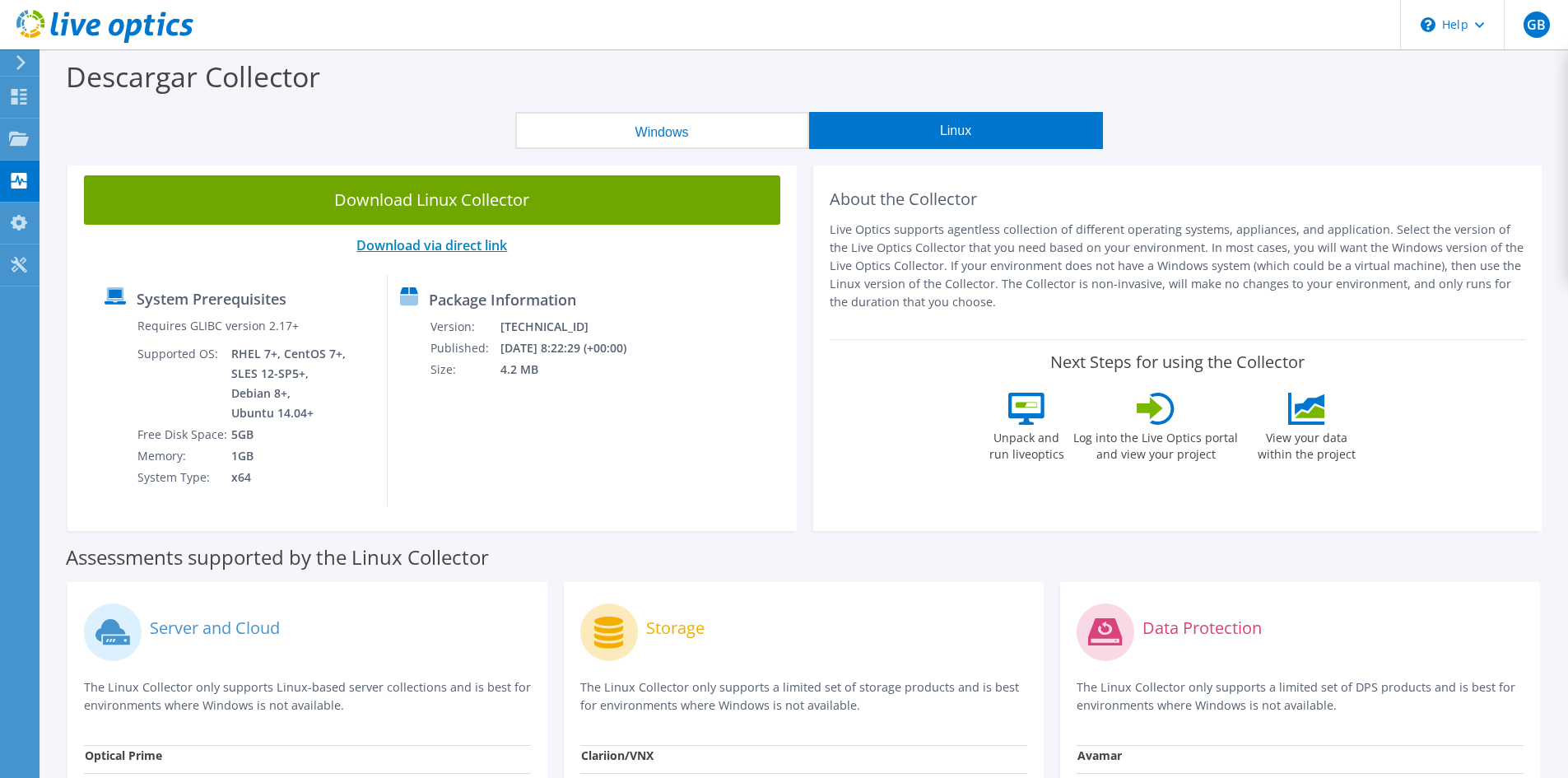
click at [415, 246] on link "Download via direct link" at bounding box center [431, 245] width 151 height 18
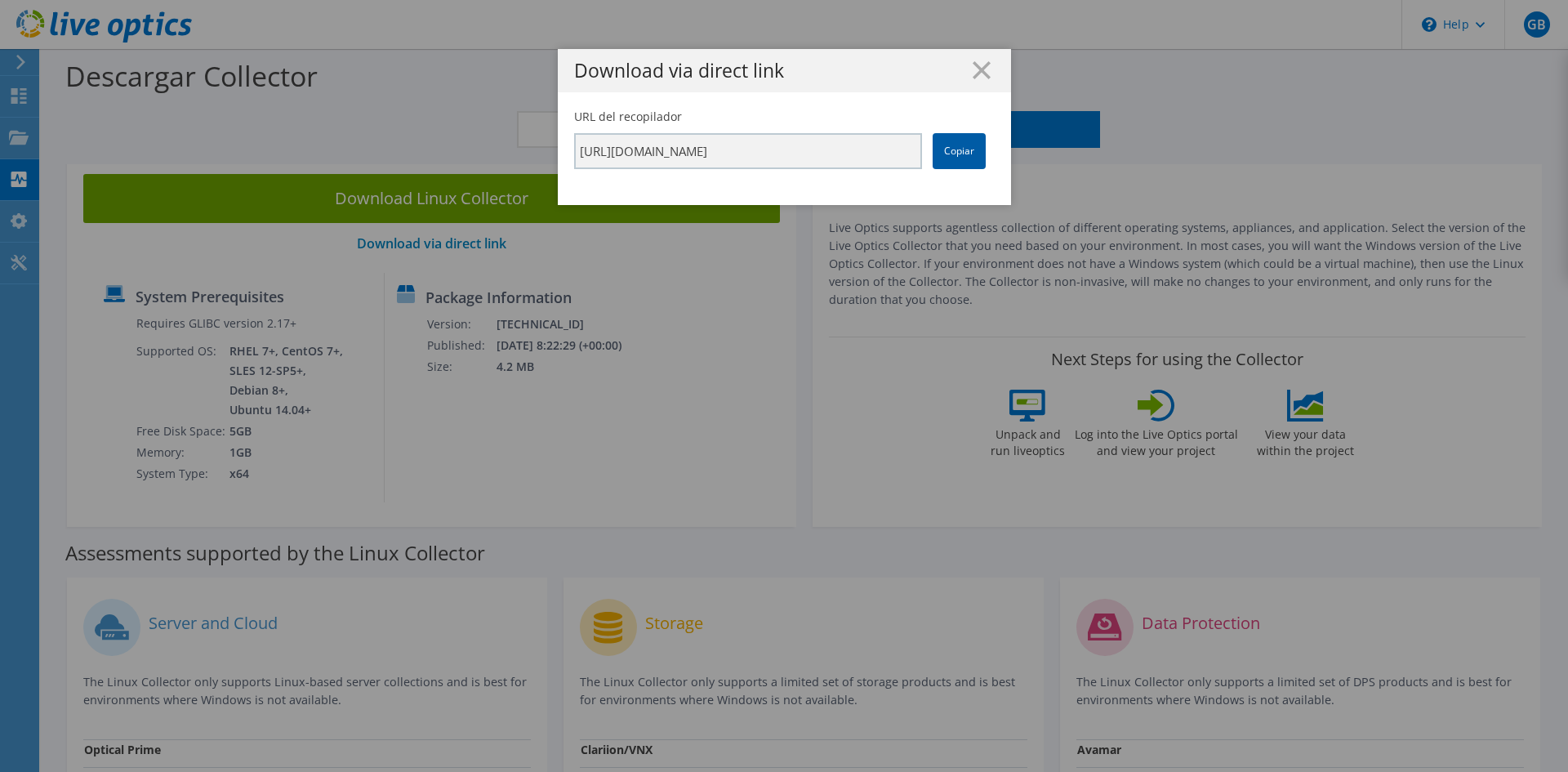
click at [960, 155] on link "Copiar" at bounding box center [959, 151] width 53 height 36
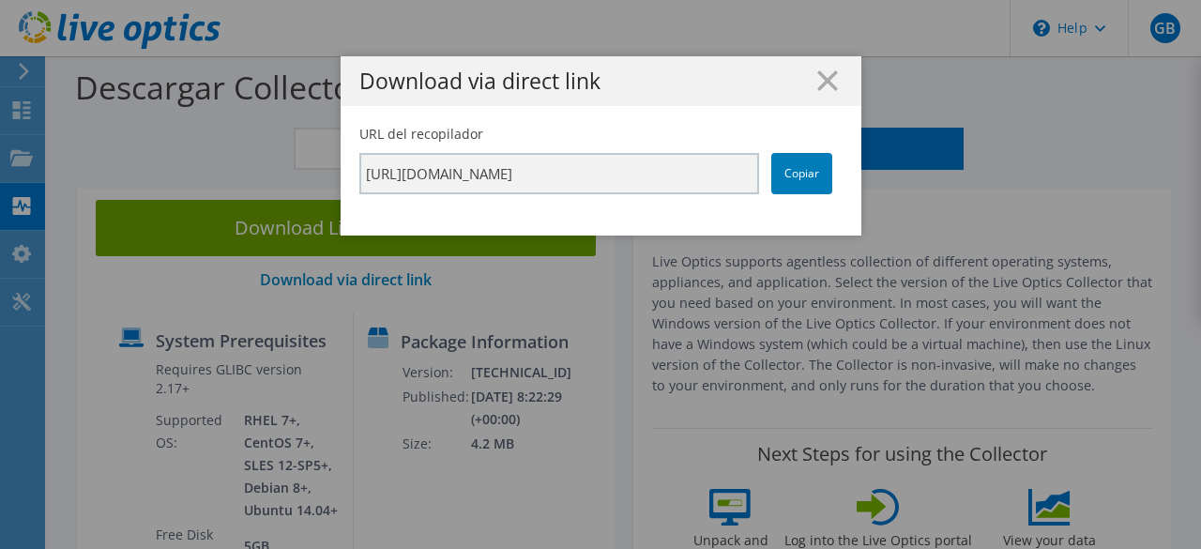
click at [831, 86] on h1 "Download via direct link" at bounding box center [600, 81] width 483 height 22
click at [817, 82] on icon at bounding box center [827, 80] width 21 height 21
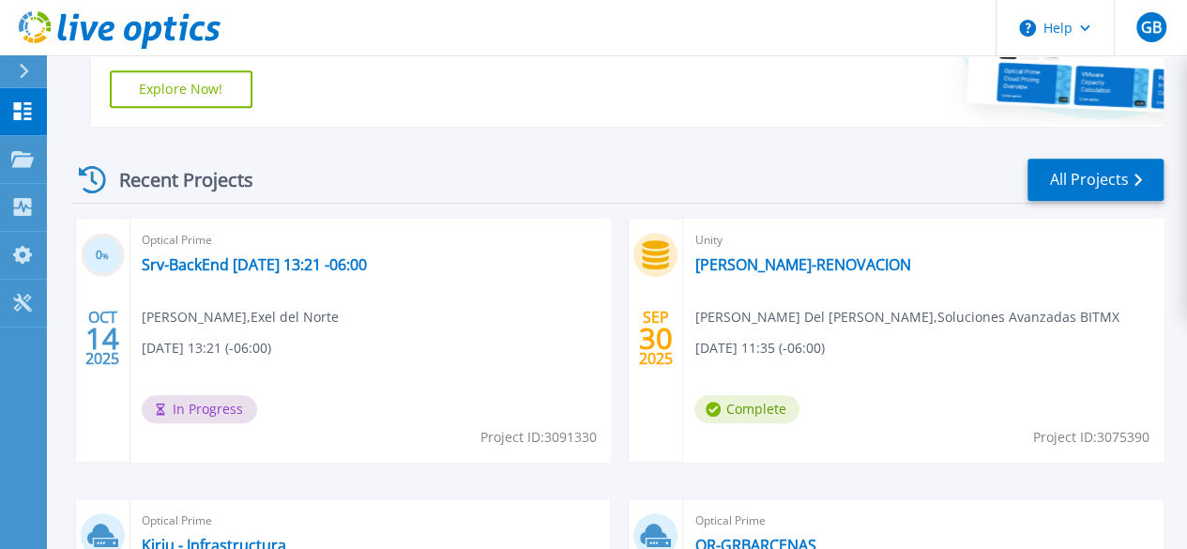
scroll to position [469, 0]
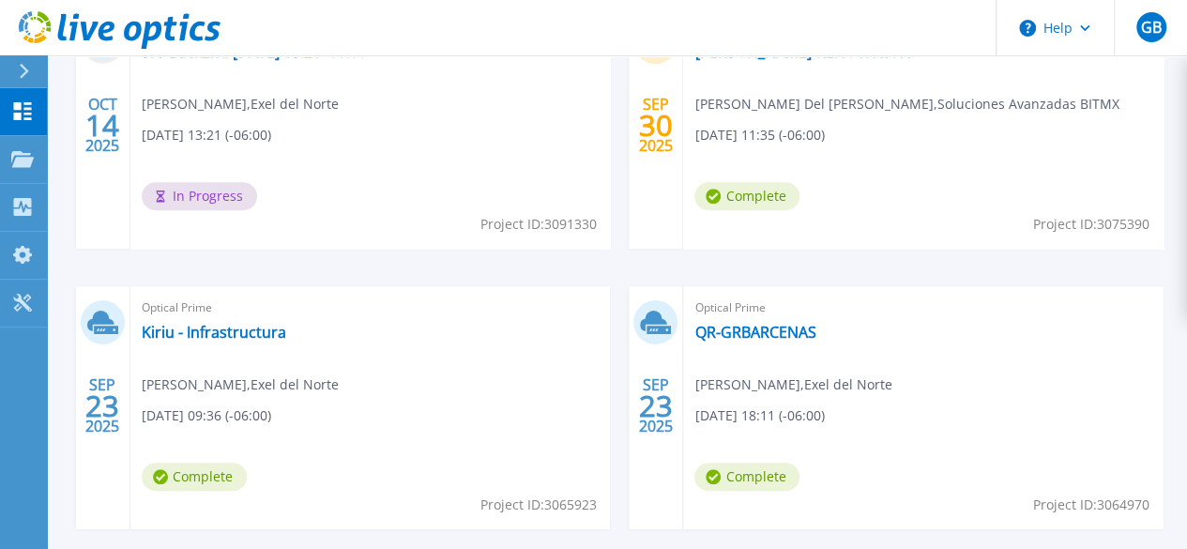
scroll to position [657, 0]
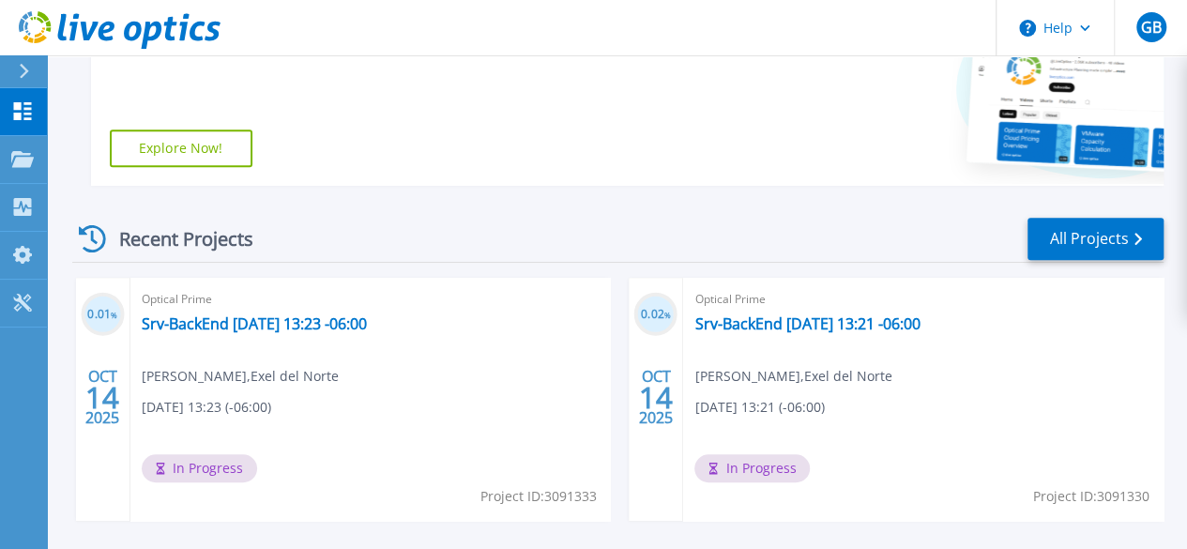
scroll to position [375, 0]
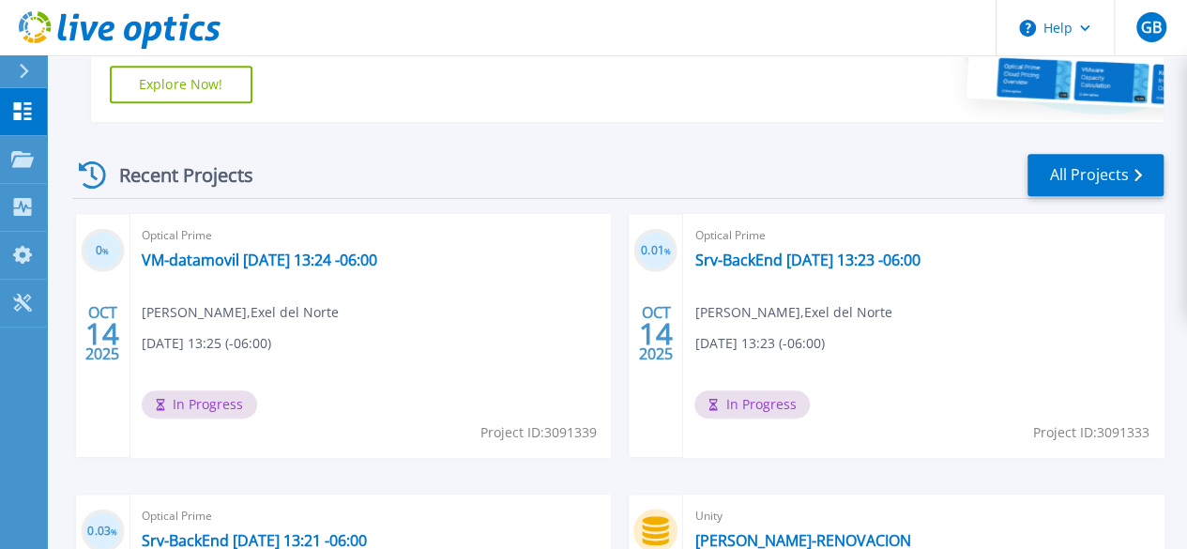
scroll to position [469, 0]
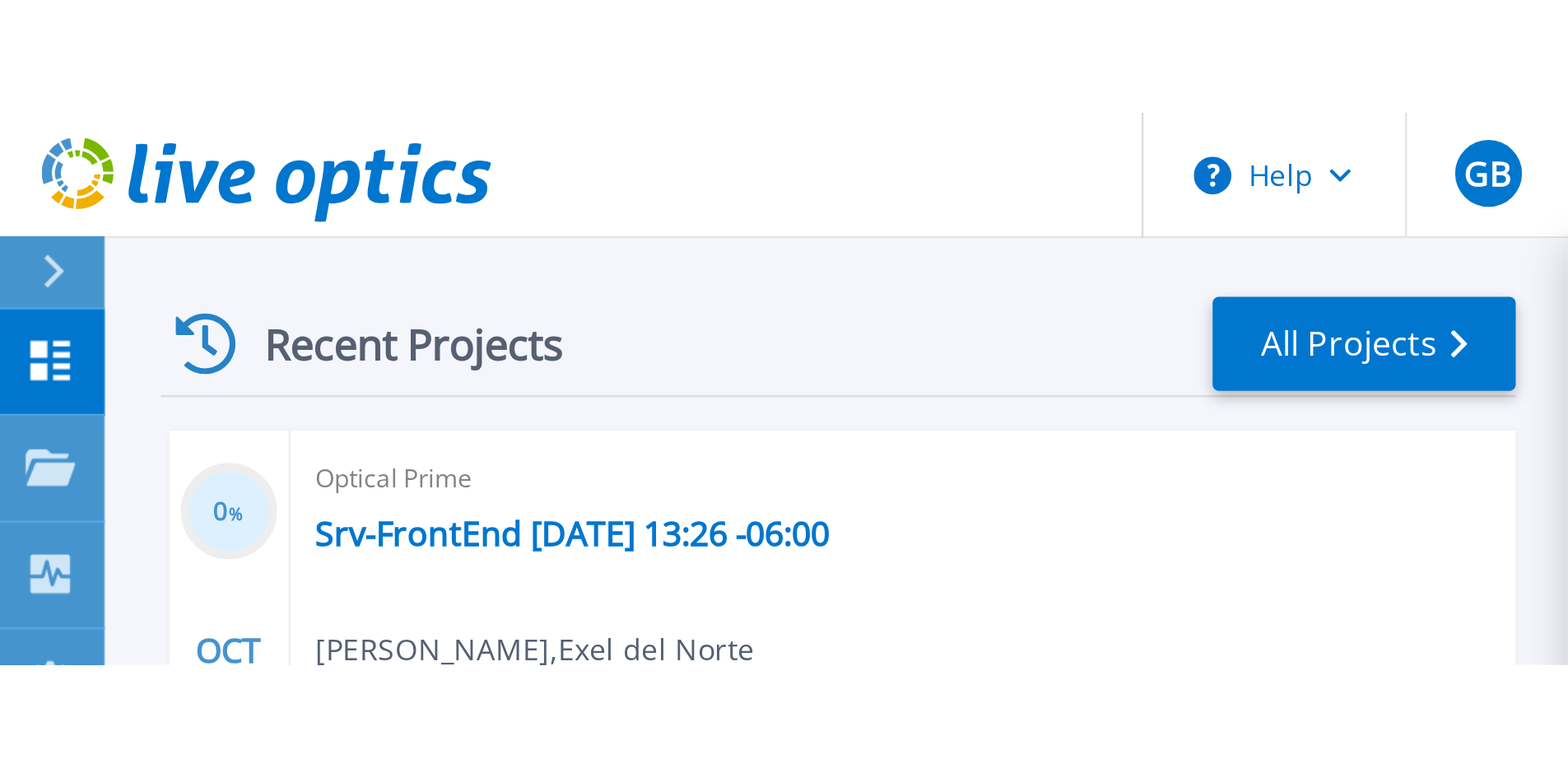
scroll to position [134, 0]
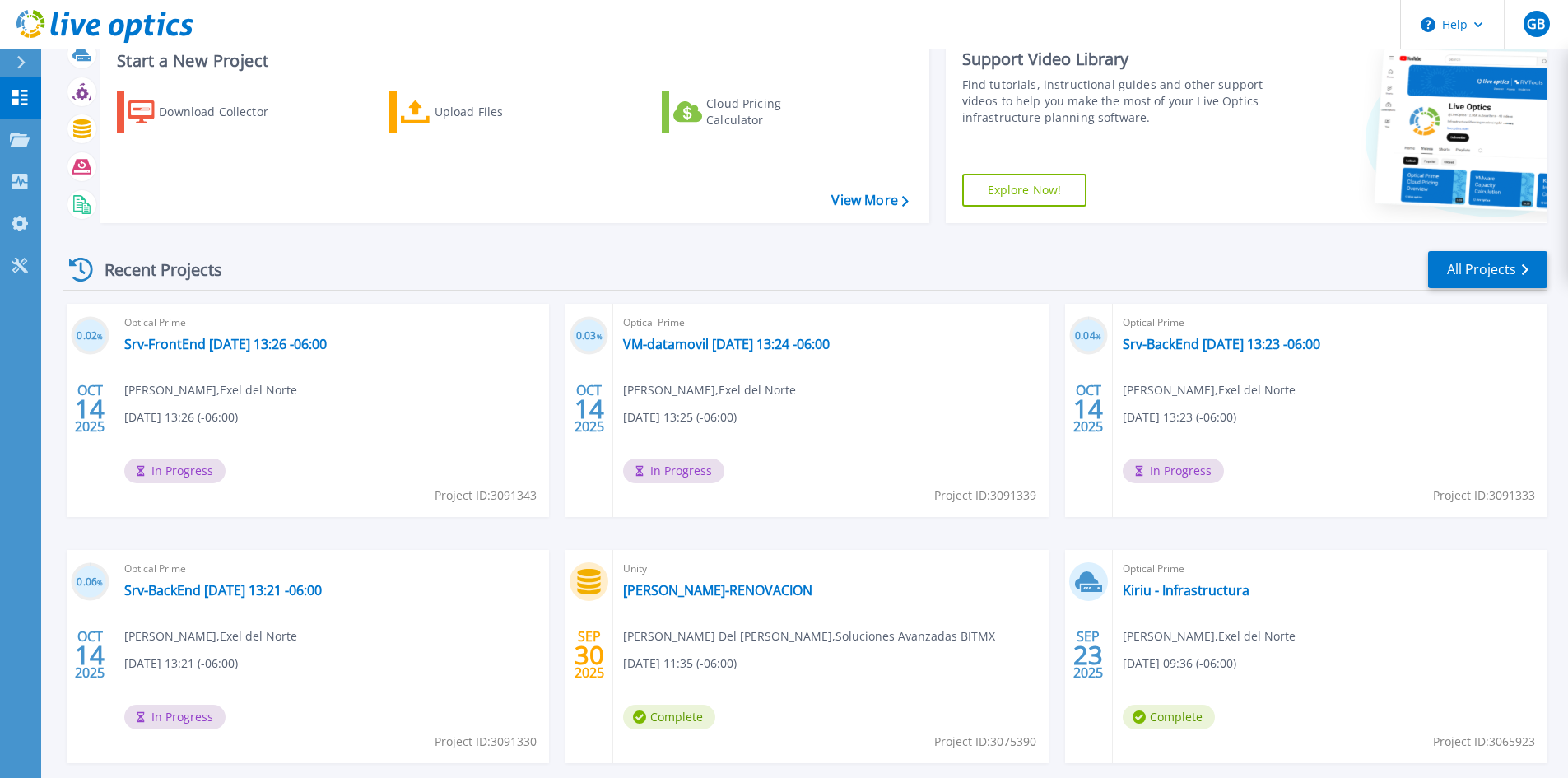
scroll to position [82, 0]
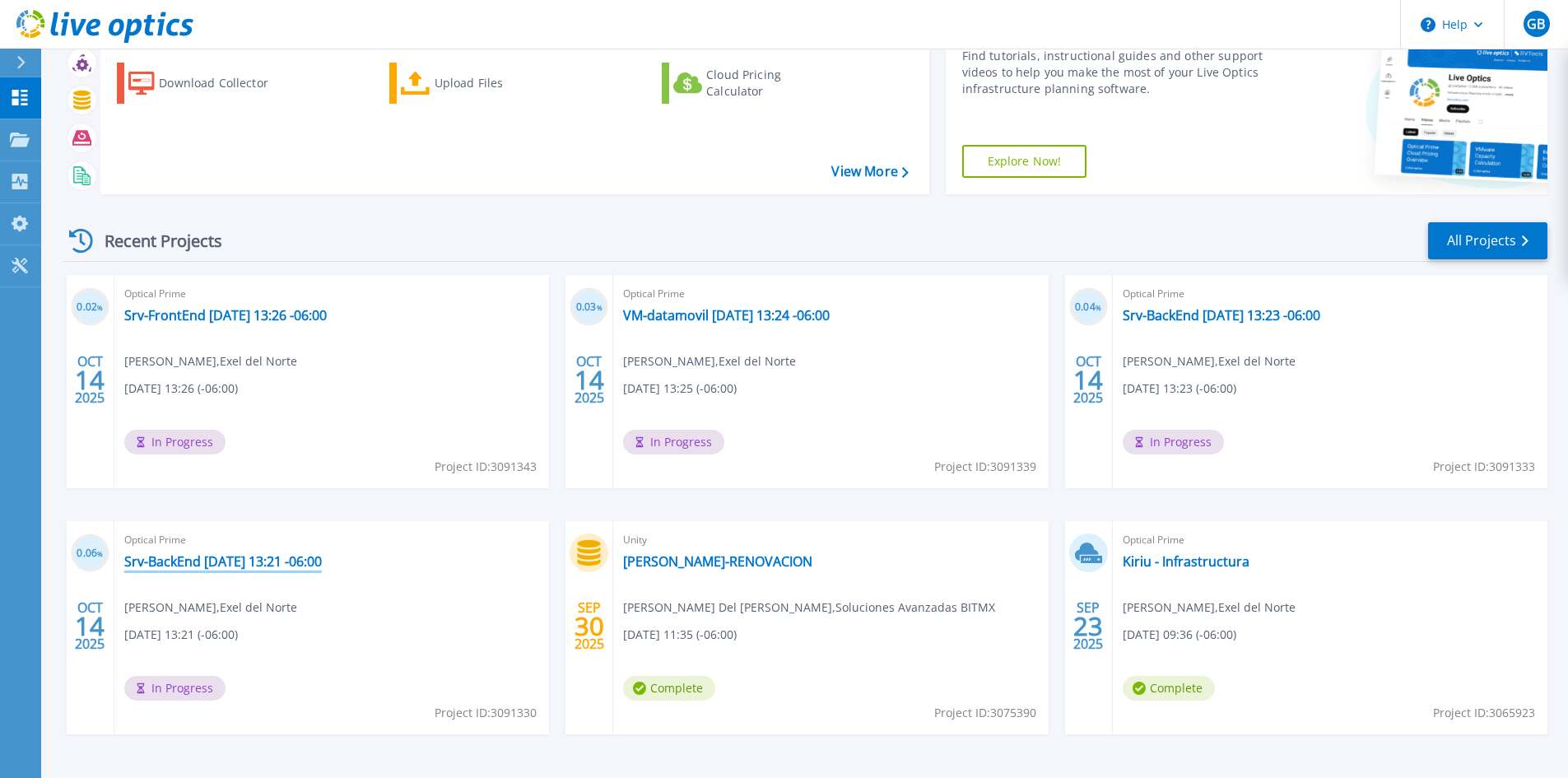
click at [214, 558] on link "Srv-BackEnd [DATE] 13:21 -06:00" at bounding box center [223, 561] width 197 height 17
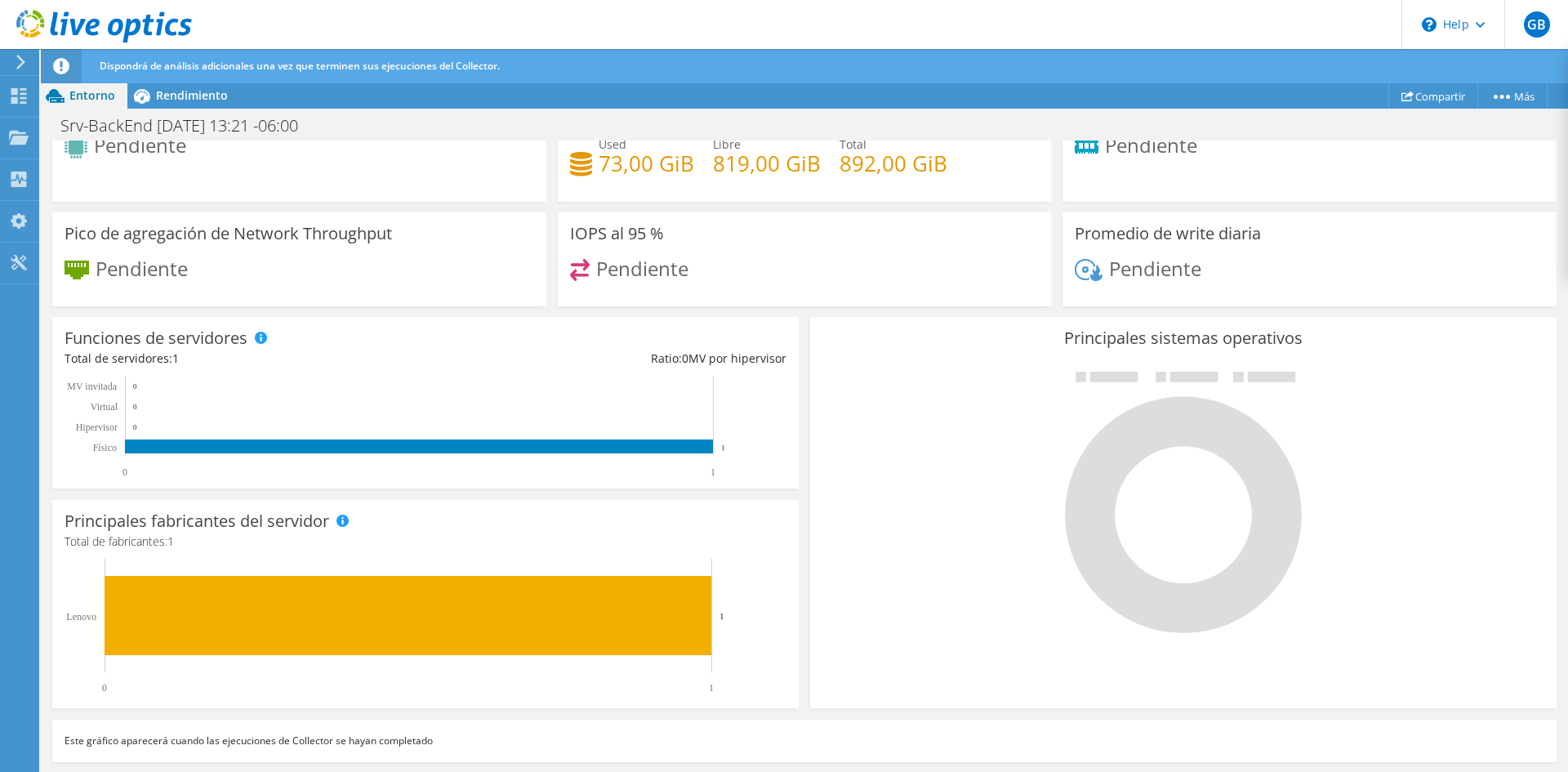
scroll to position [227, 0]
click at [68, 95] on div "Panel" at bounding box center [61, 96] width 46 height 41
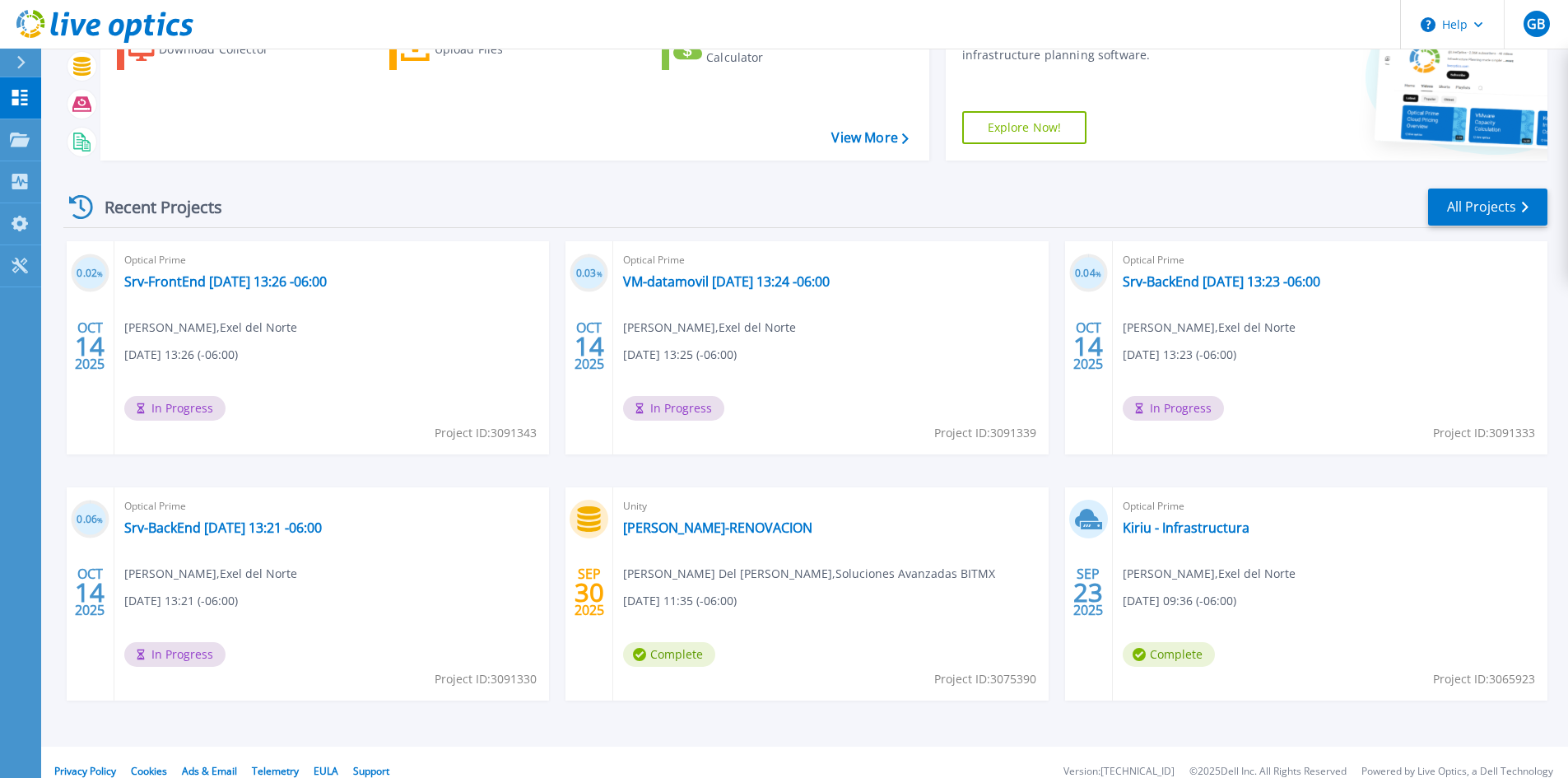
scroll to position [134, 0]
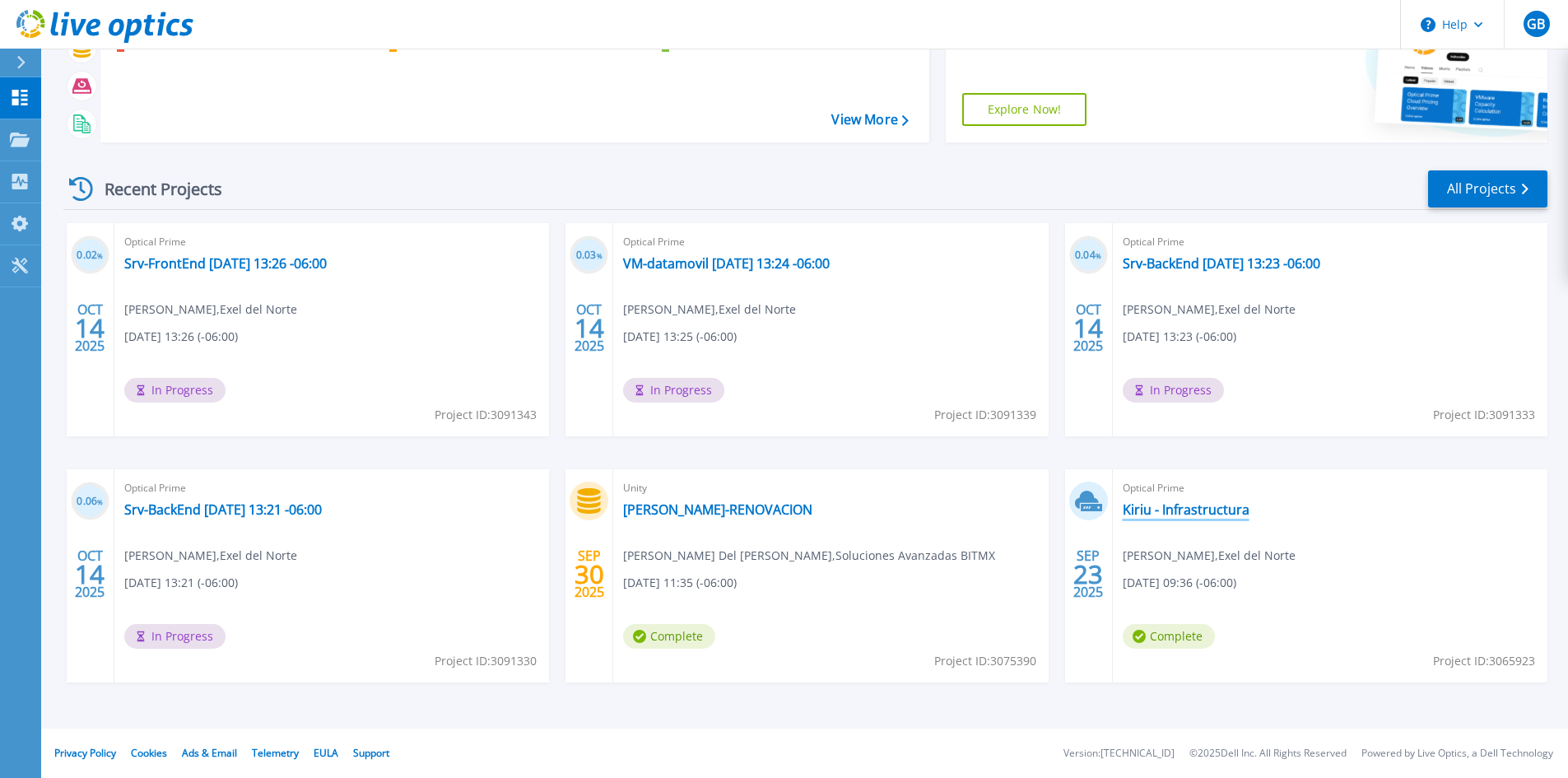
click at [1195, 512] on link "Kiriu - Infrastructura" at bounding box center [1186, 509] width 127 height 17
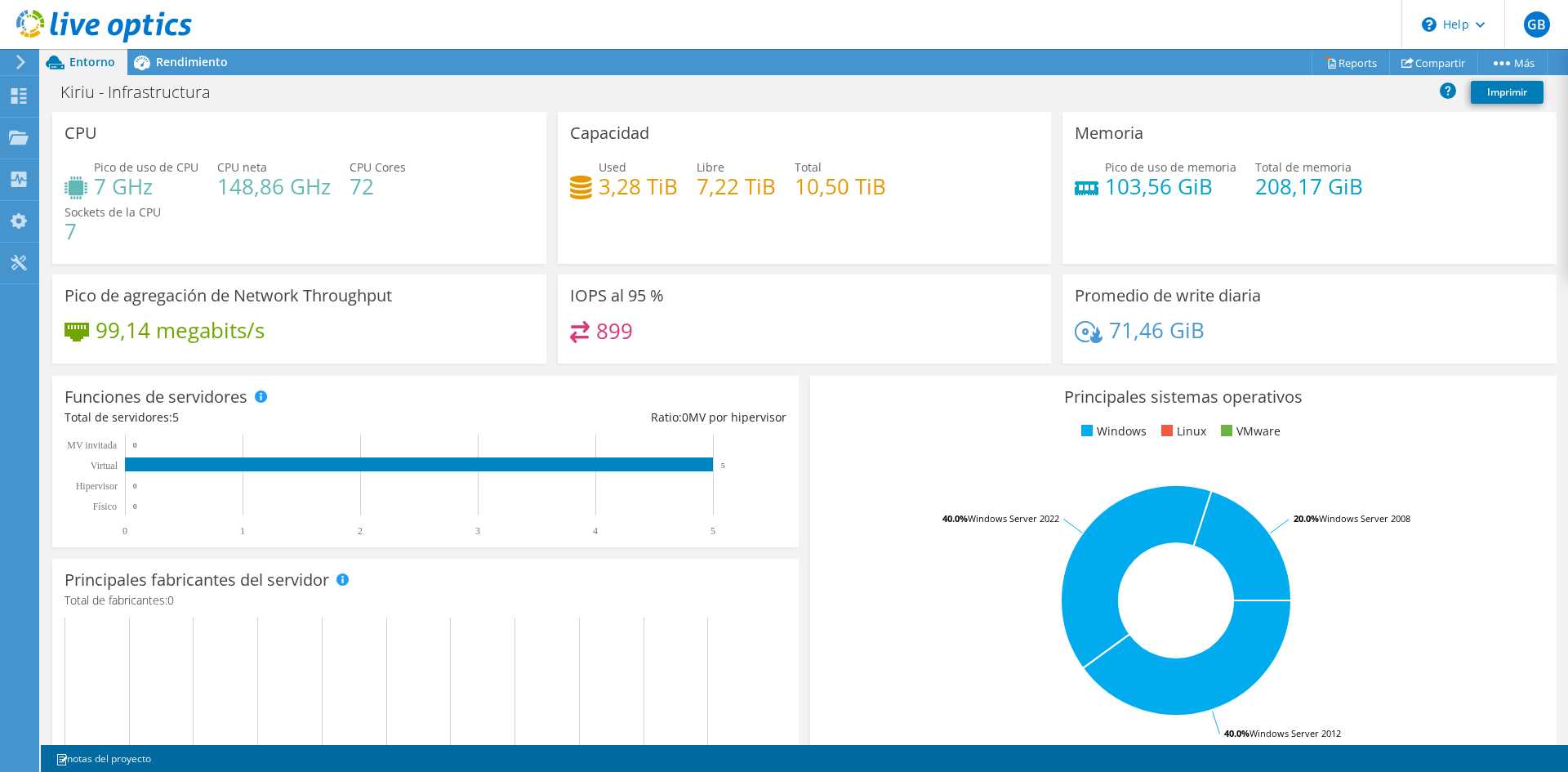
scroll to position [47, 0]
click at [188, 64] on span "Rendimiento" at bounding box center [191, 62] width 72 height 16
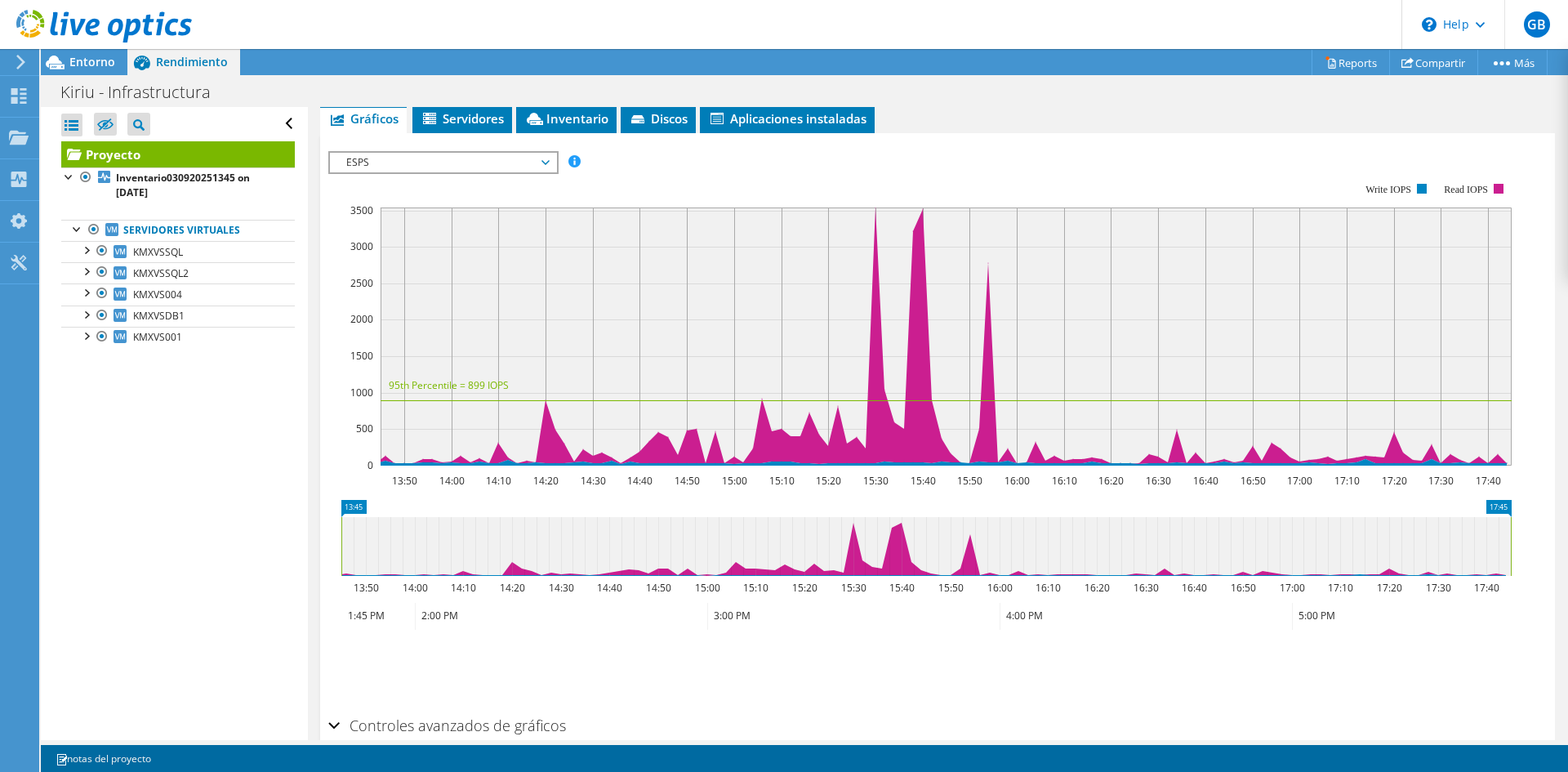
scroll to position [211, 0]
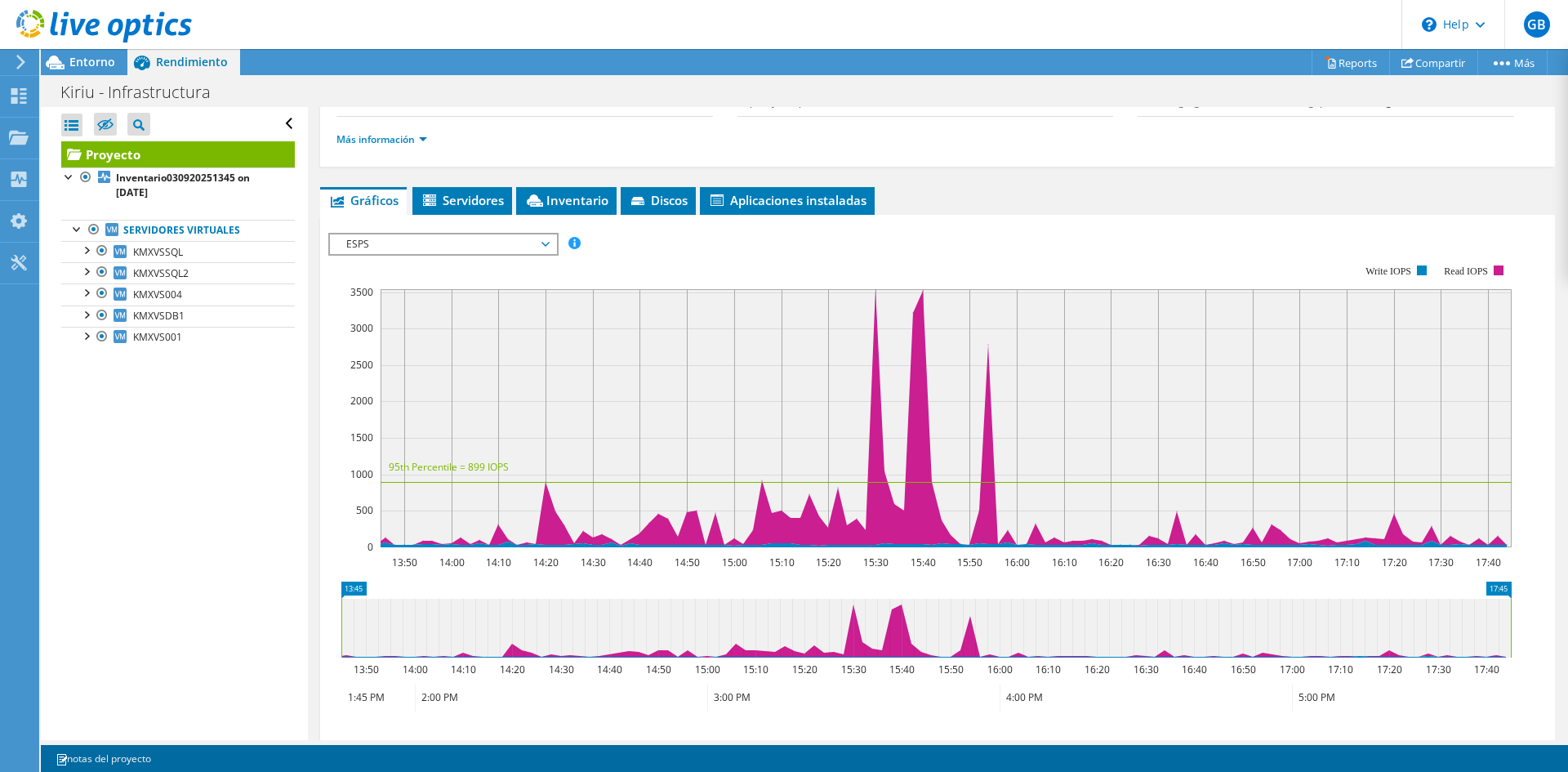
click at [444, 245] on span "ESPS" at bounding box center [442, 244] width 210 height 20
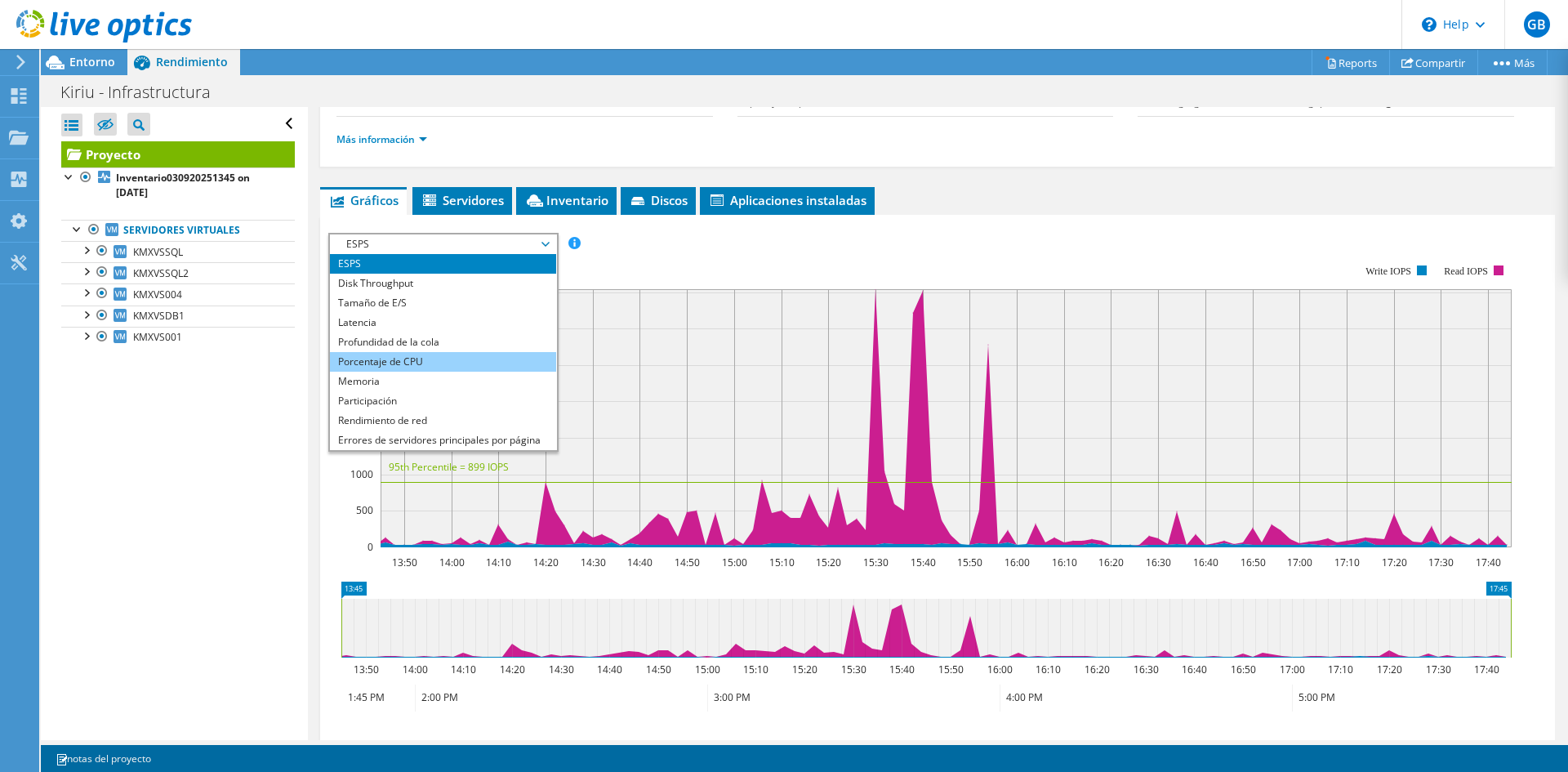
click at [427, 362] on li "Porcentaje de CPU" at bounding box center [443, 361] width 226 height 20
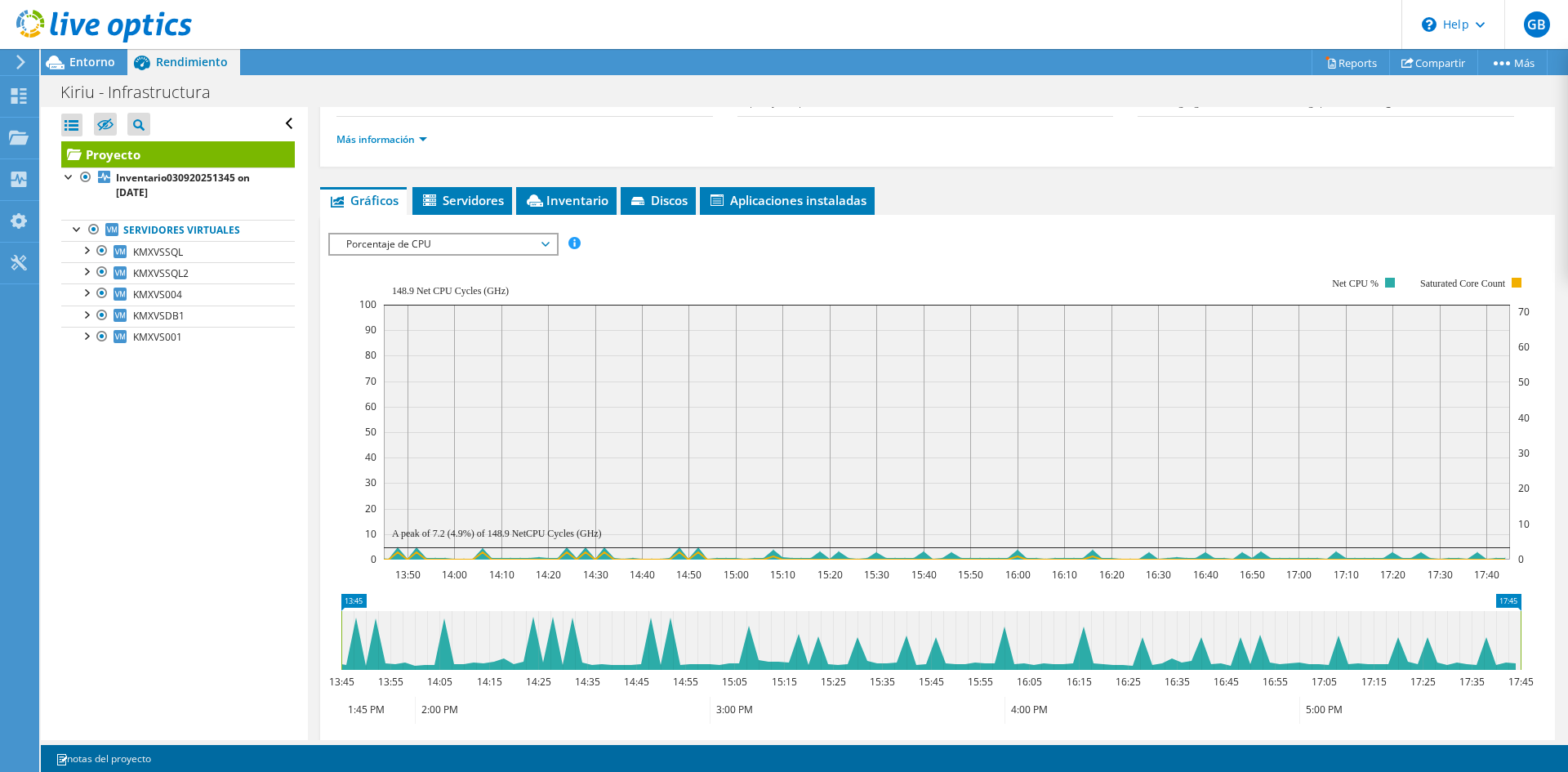
scroll to position [292, 0]
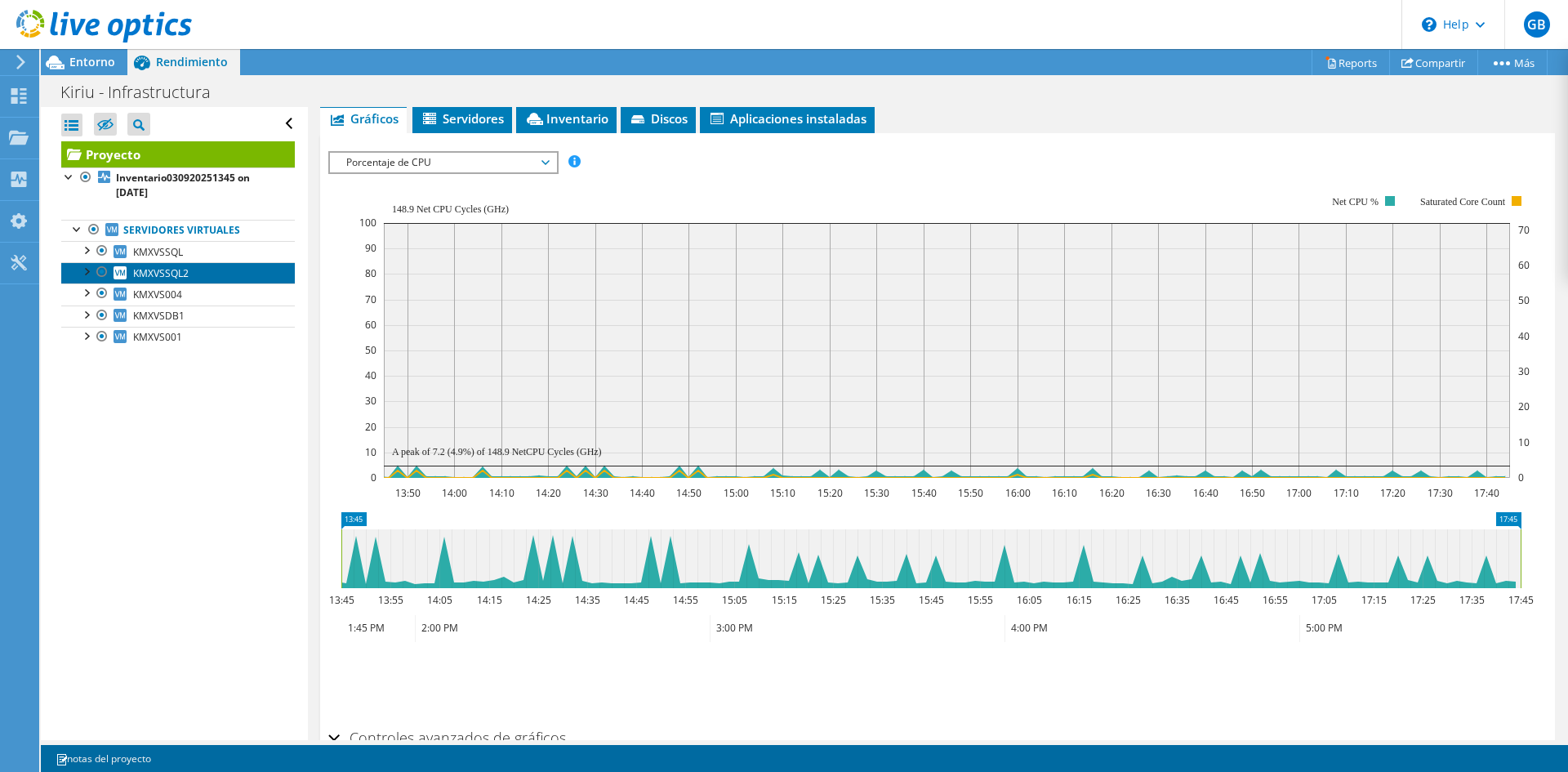
drag, startPoint x: 185, startPoint y: 275, endPoint x: 195, endPoint y: 275, distance: 10.0
click at [185, 275] on span "KMXVSSQL2" at bounding box center [161, 273] width 56 height 14
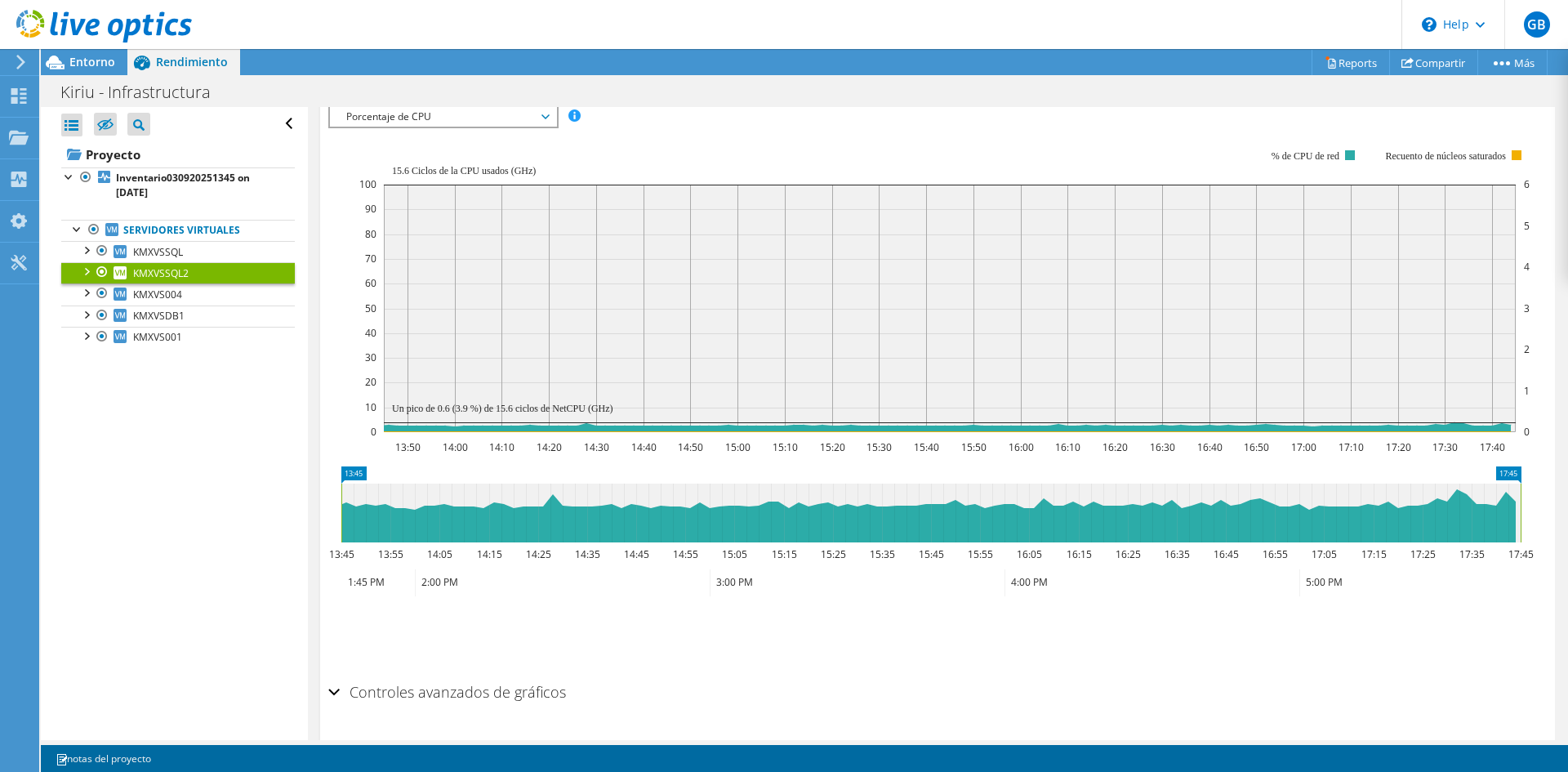
scroll to position [246, 0]
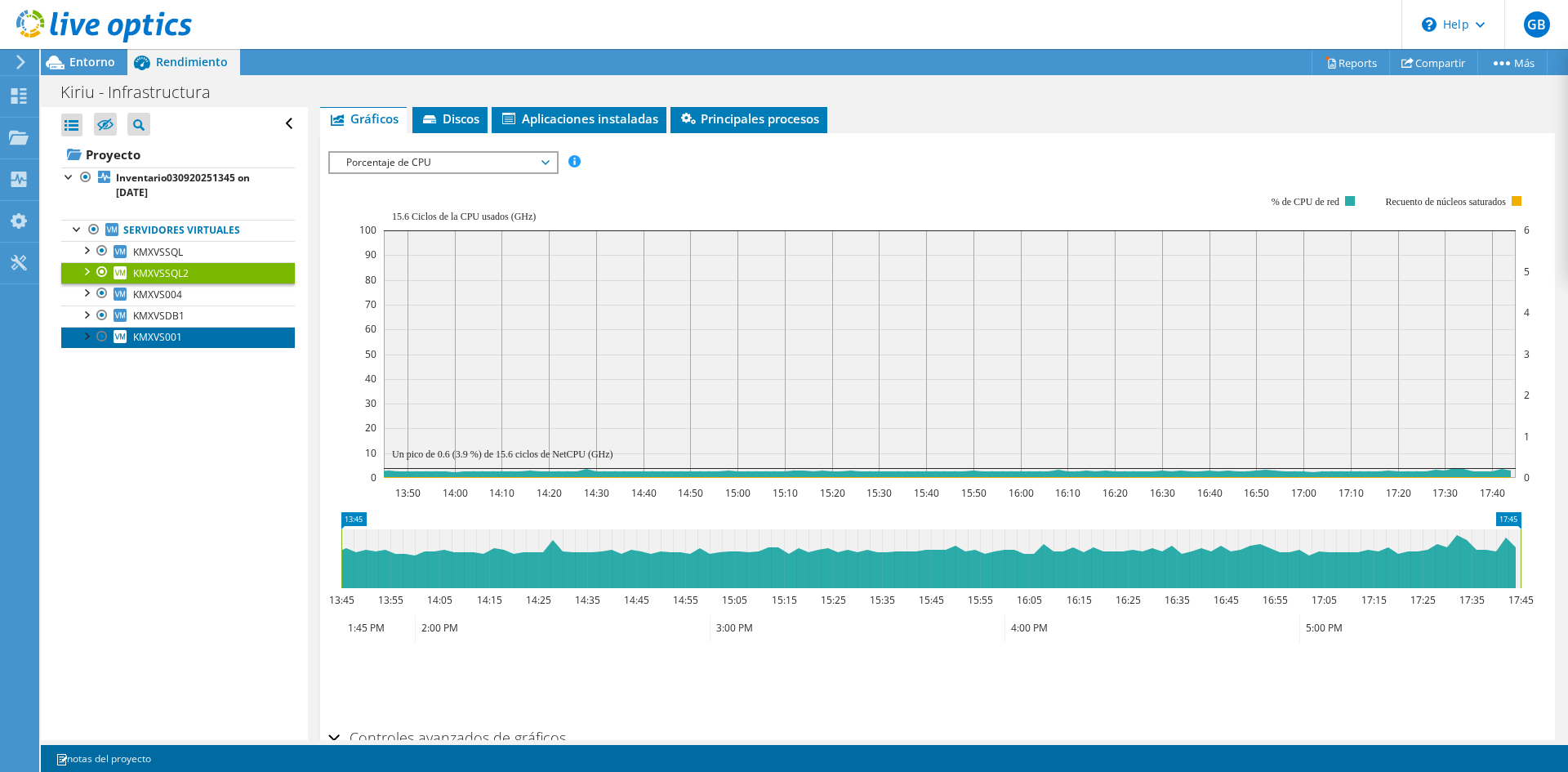
click at [162, 338] on span "KMXVS001" at bounding box center [157, 337] width 49 height 14
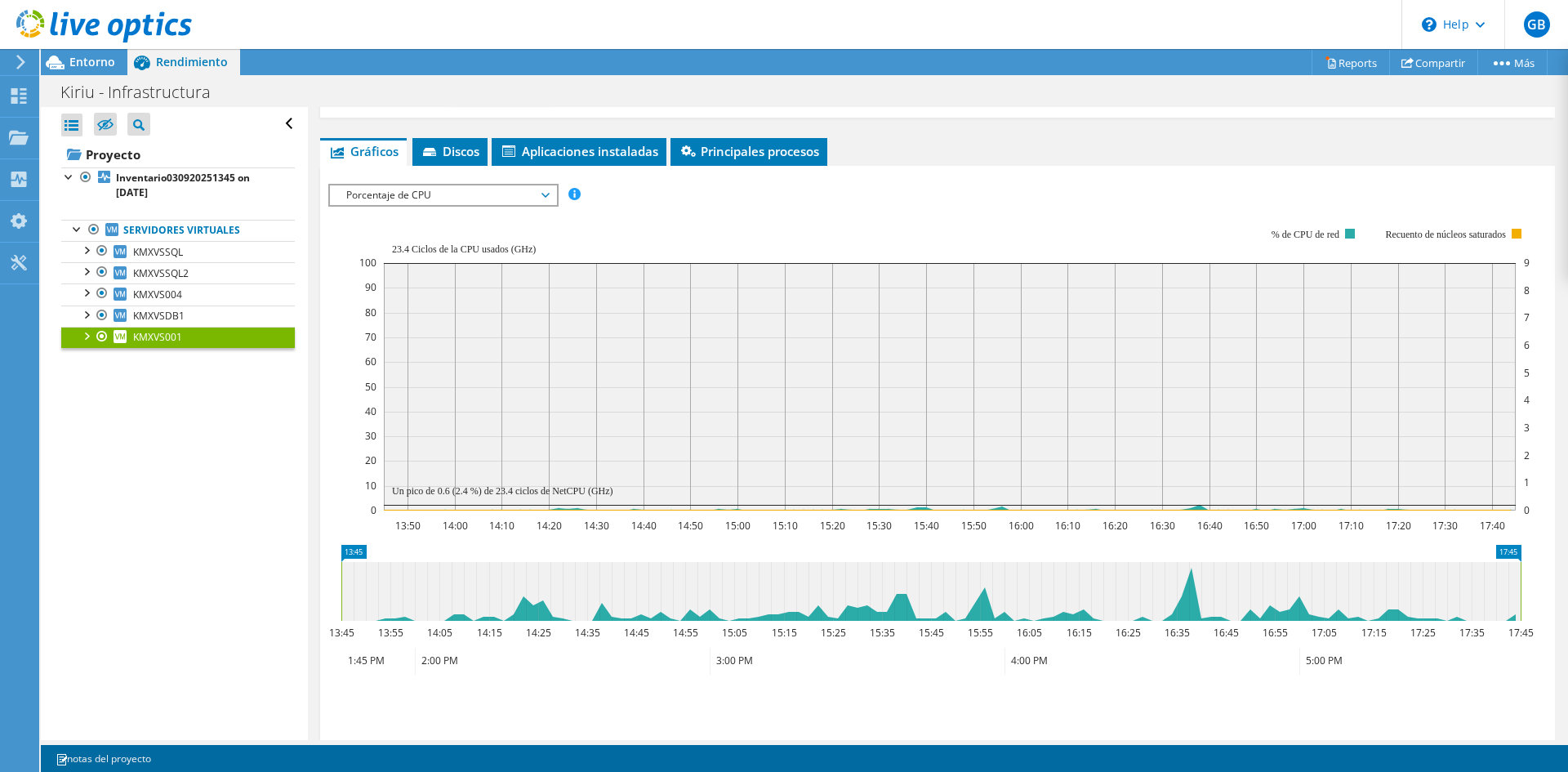
scroll to position [279, 0]
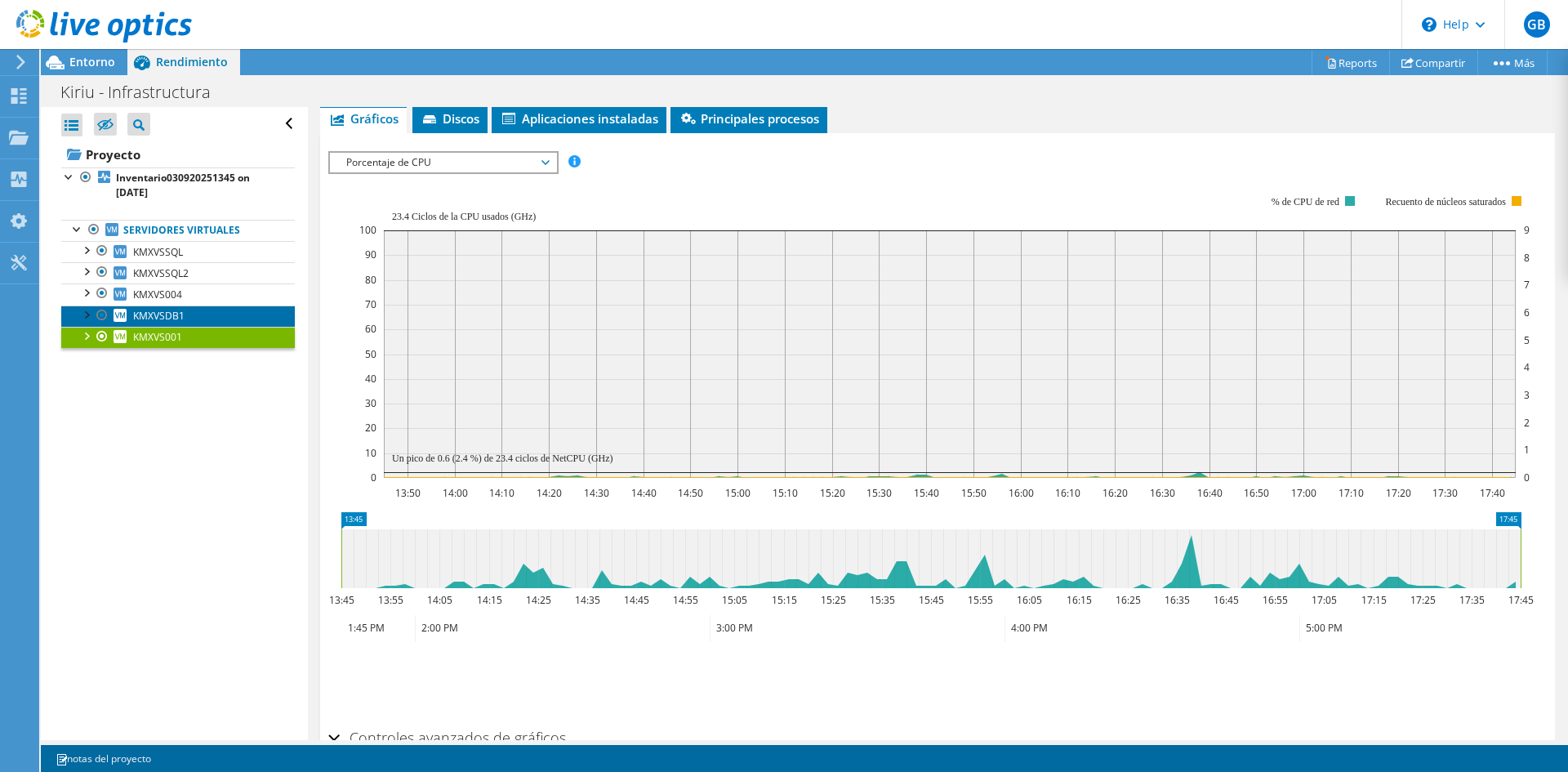
click at [153, 317] on span "KMXVSDB1" at bounding box center [158, 316] width 51 height 14
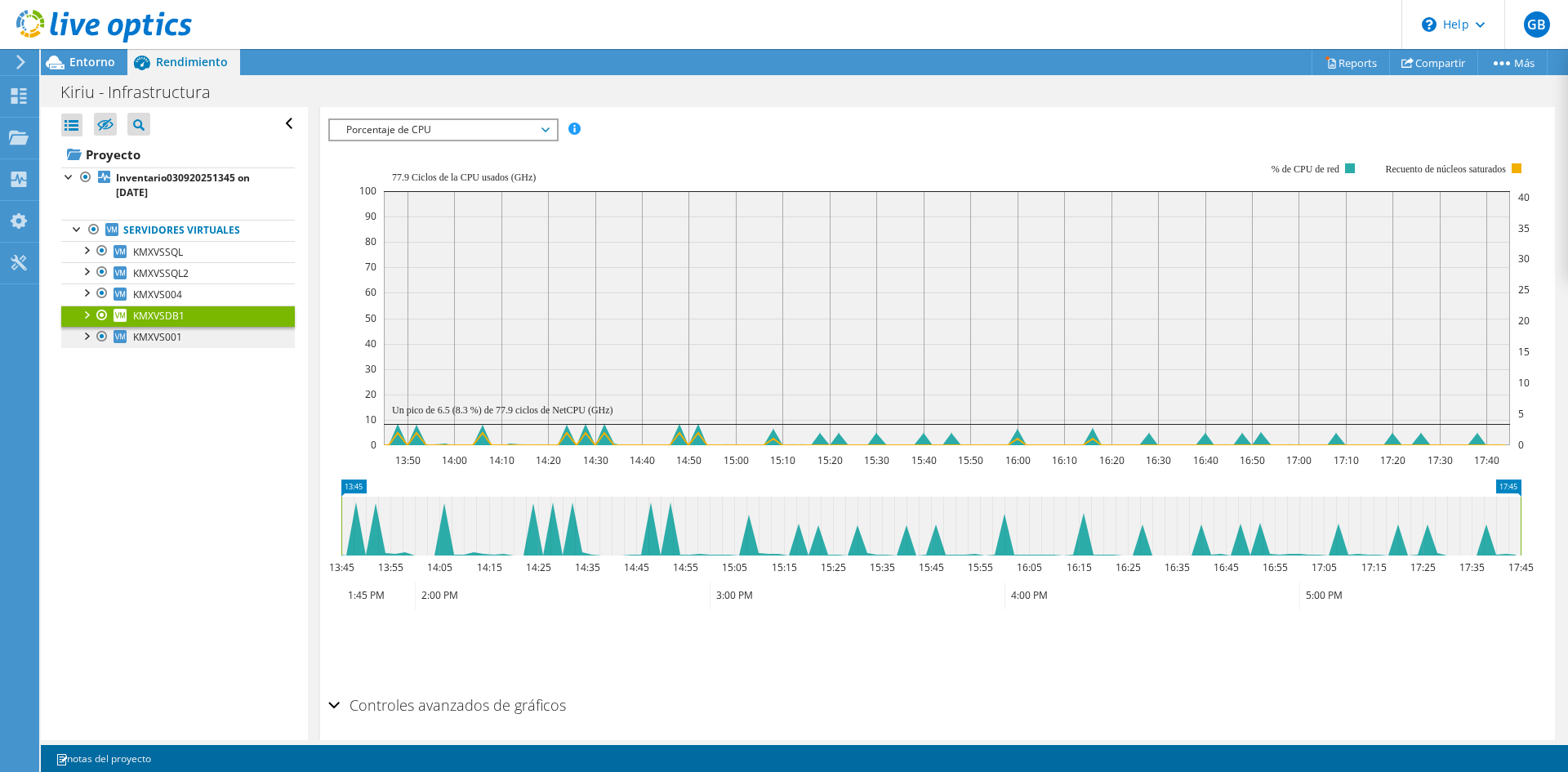
scroll to position [246, 0]
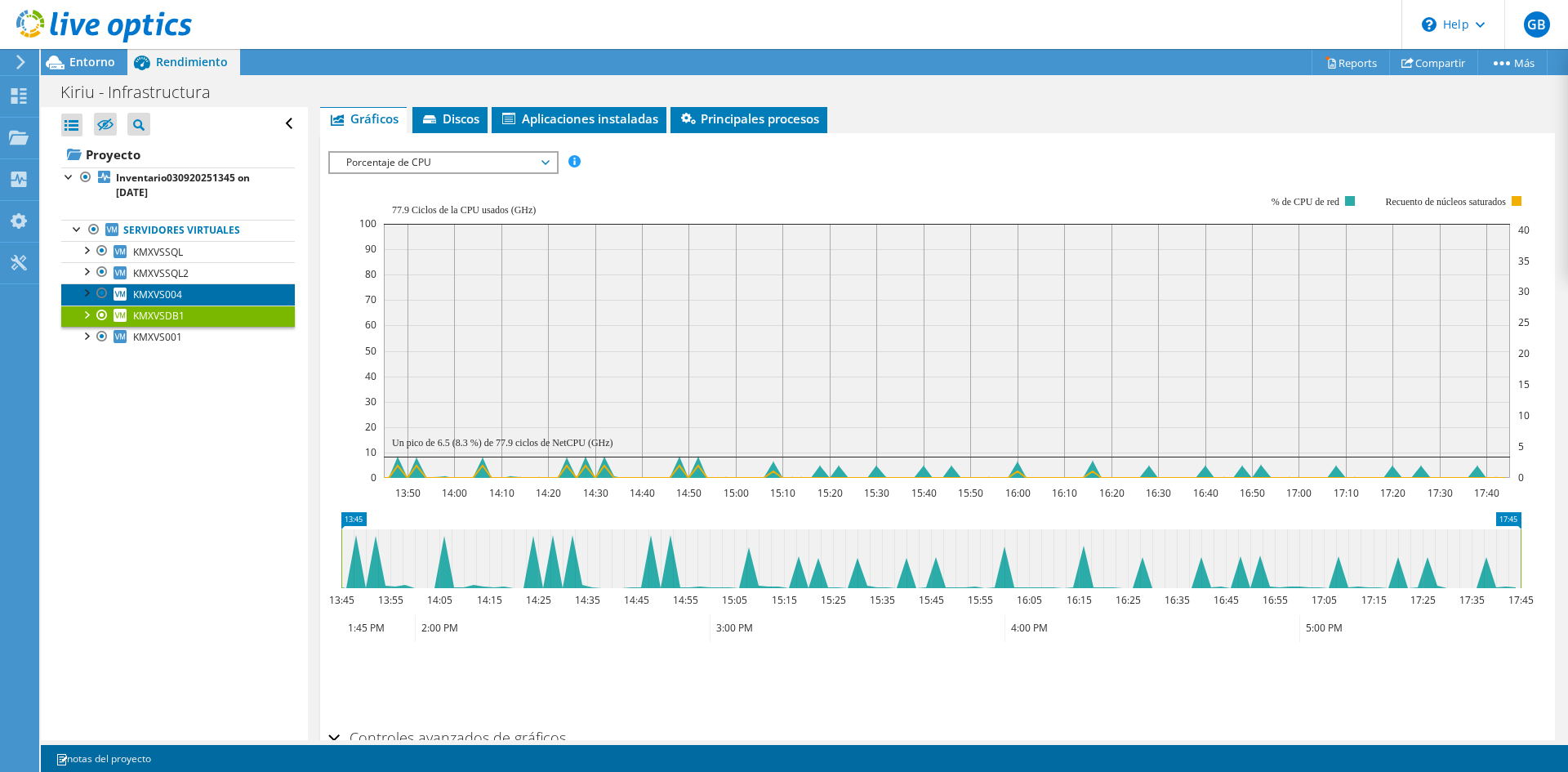
click at [166, 299] on span "KMXVS004" at bounding box center [157, 294] width 49 height 14
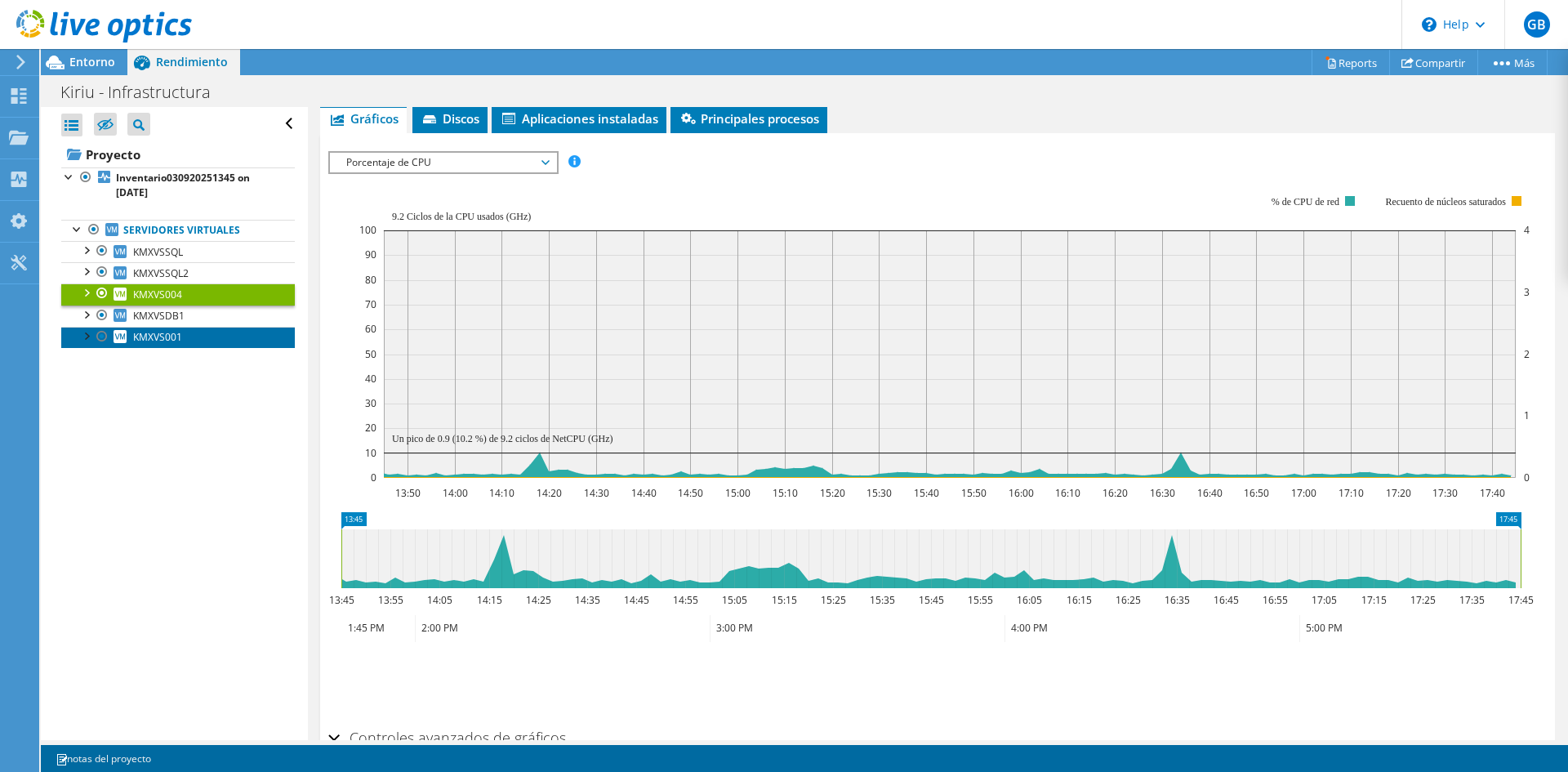
click at [165, 327] on link "KMXVS001" at bounding box center [178, 337] width 233 height 21
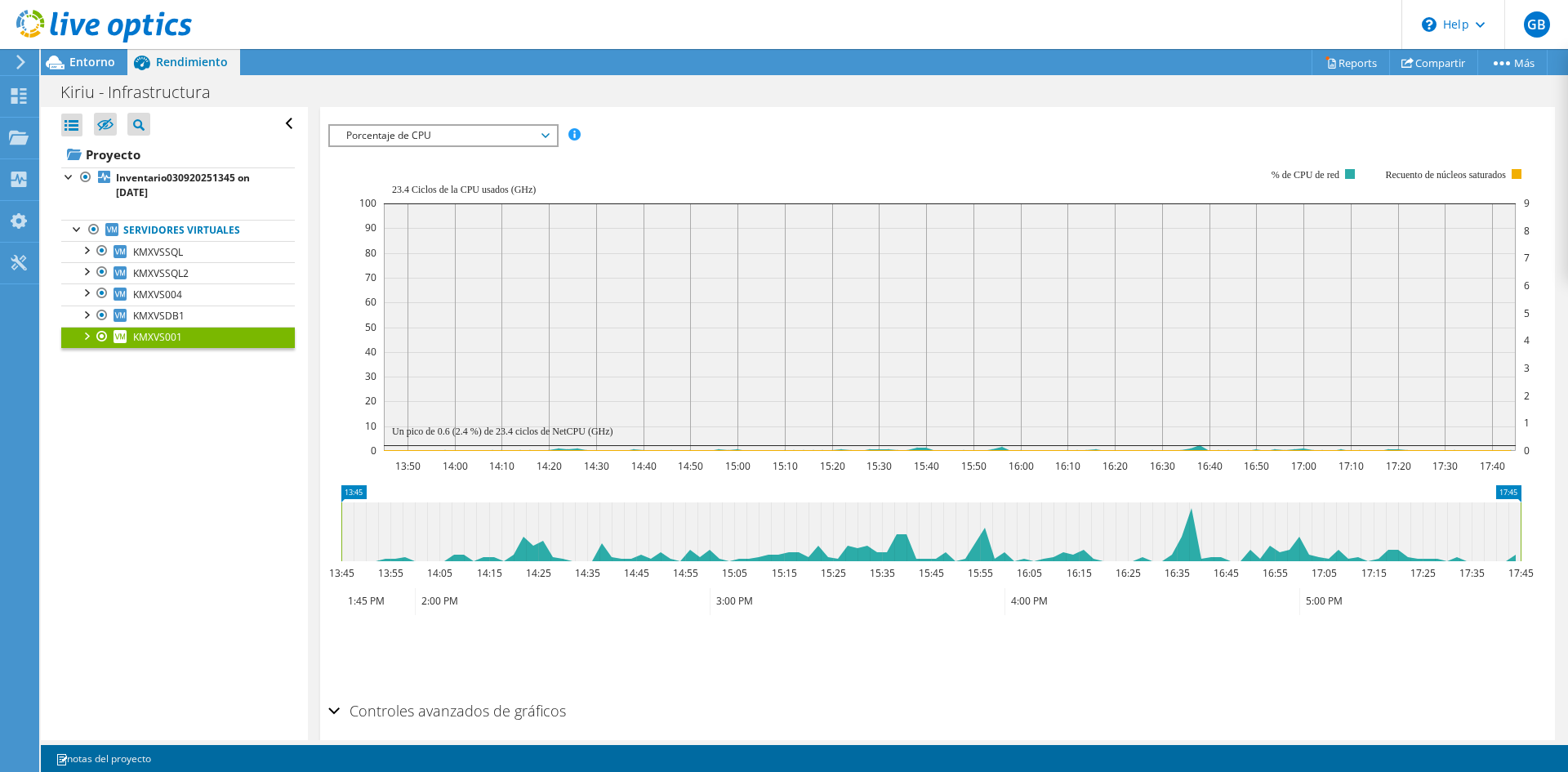
scroll to position [210, 0]
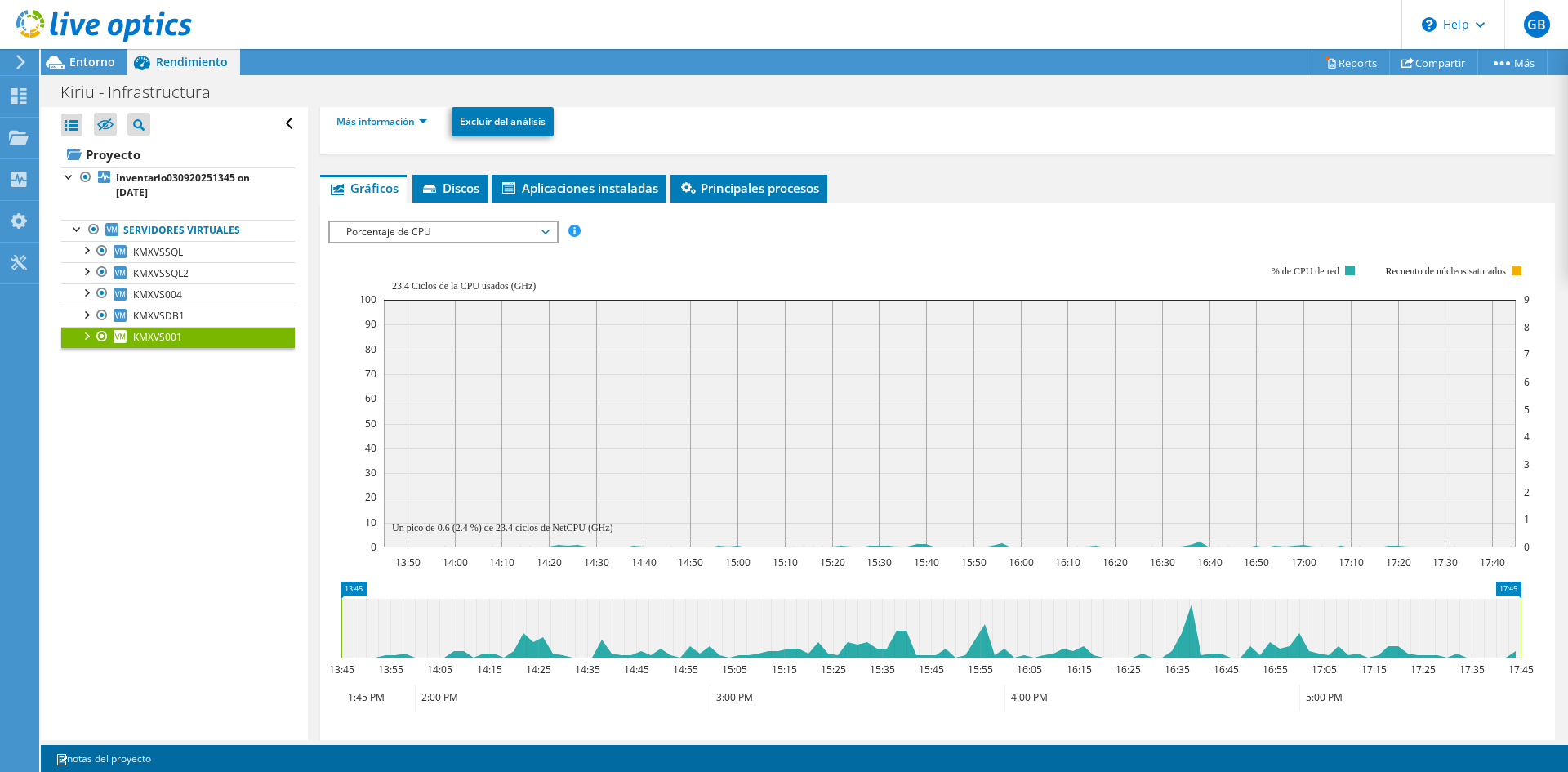
click at [398, 228] on span "Porcentaje de CPU" at bounding box center [442, 232] width 210 height 20
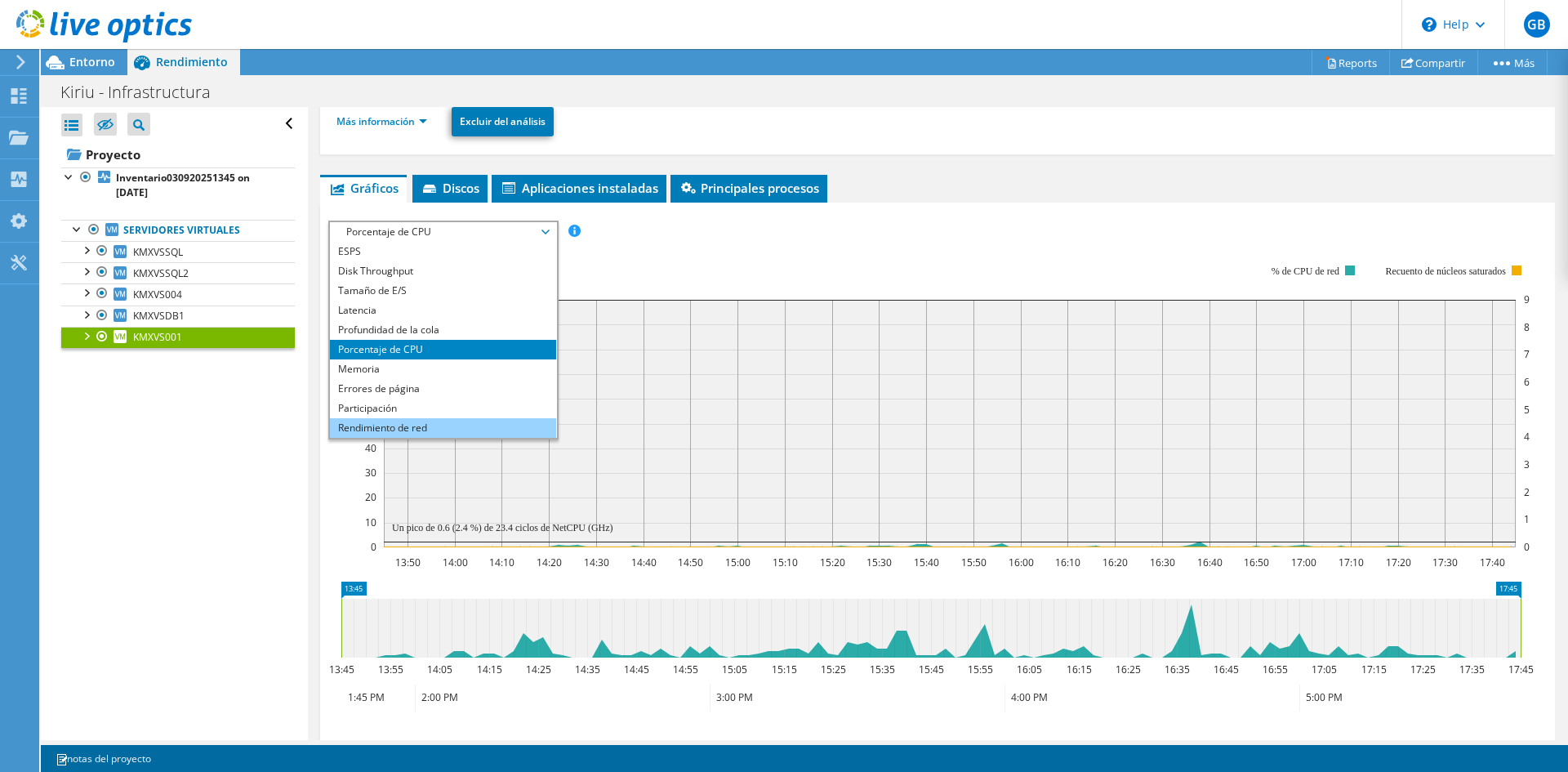
click at [447, 421] on li "Rendimiento de red" at bounding box center [443, 427] width 226 height 20
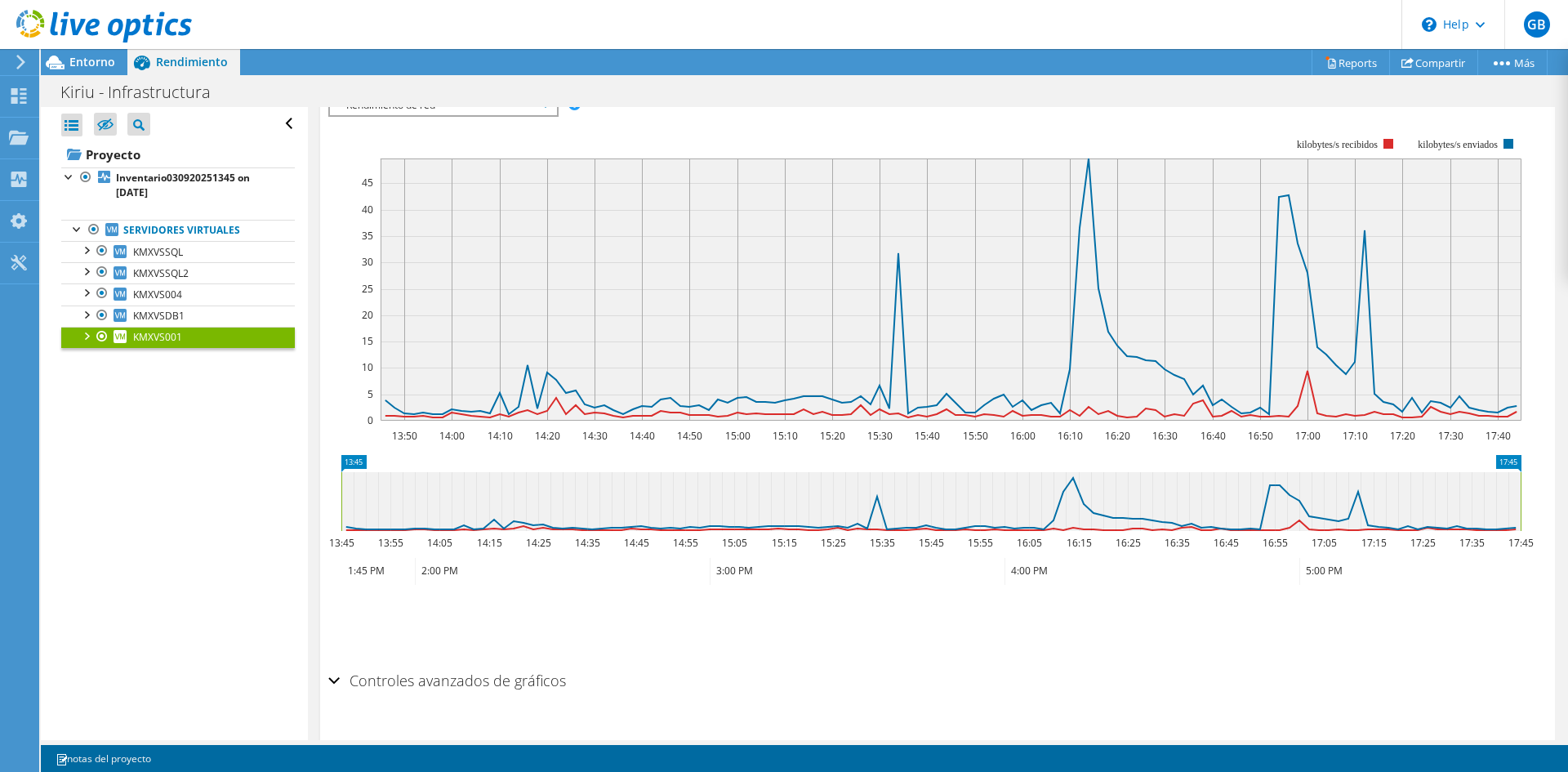
scroll to position [373, 0]
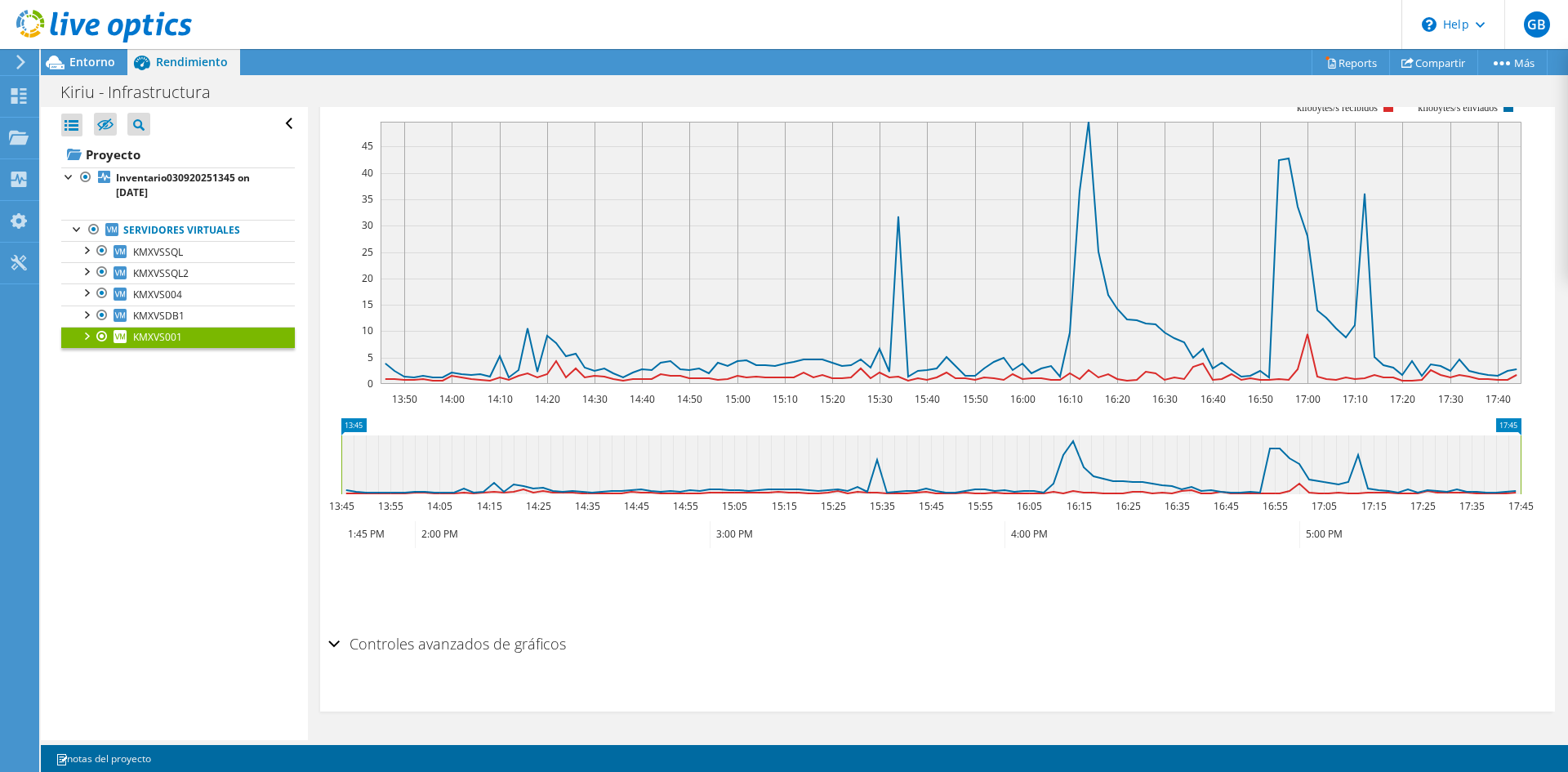
click at [335, 643] on div "Controles avanzados de gráficos" at bounding box center [937, 645] width 1218 height 35
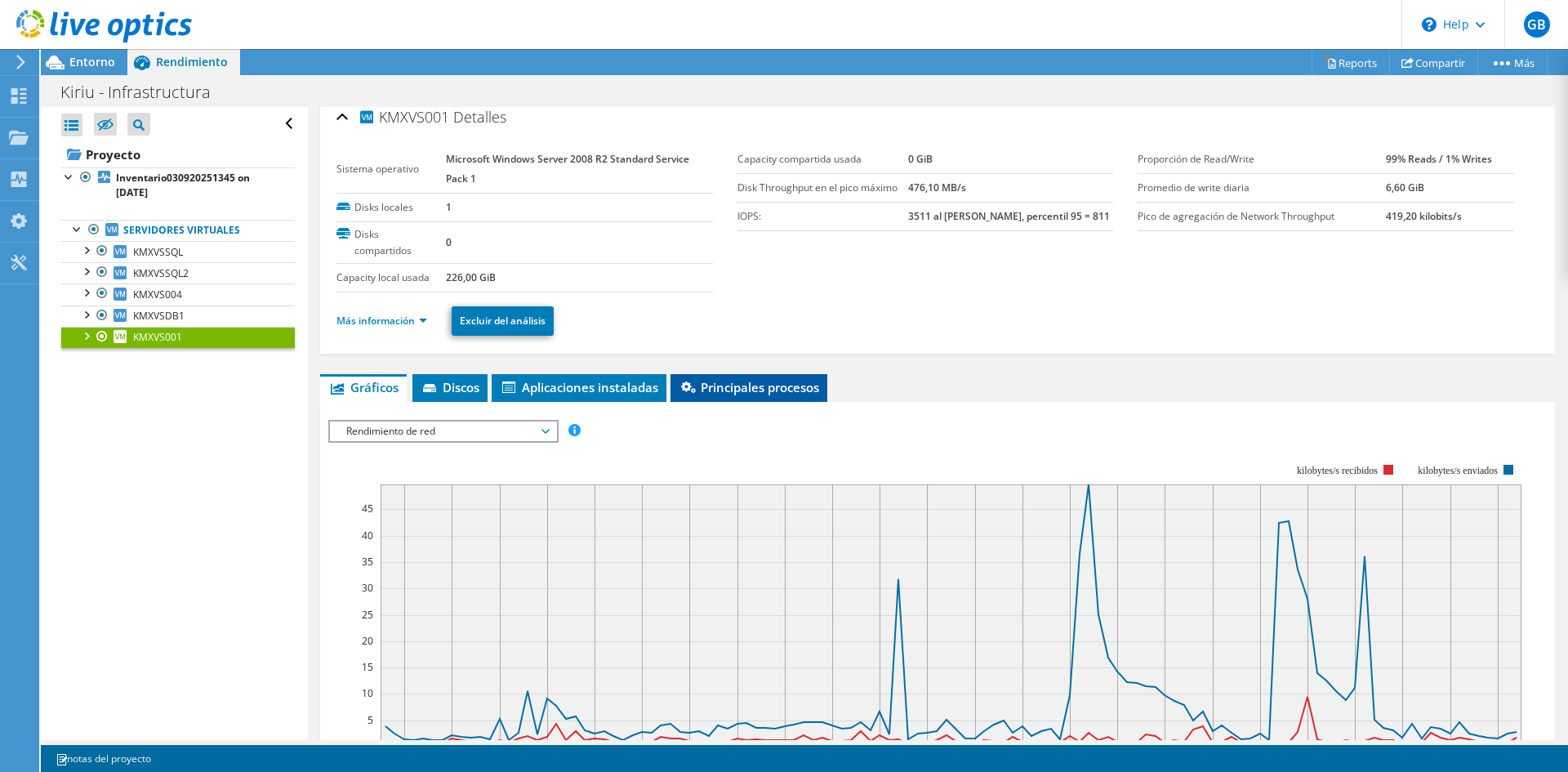
scroll to position [0, 0]
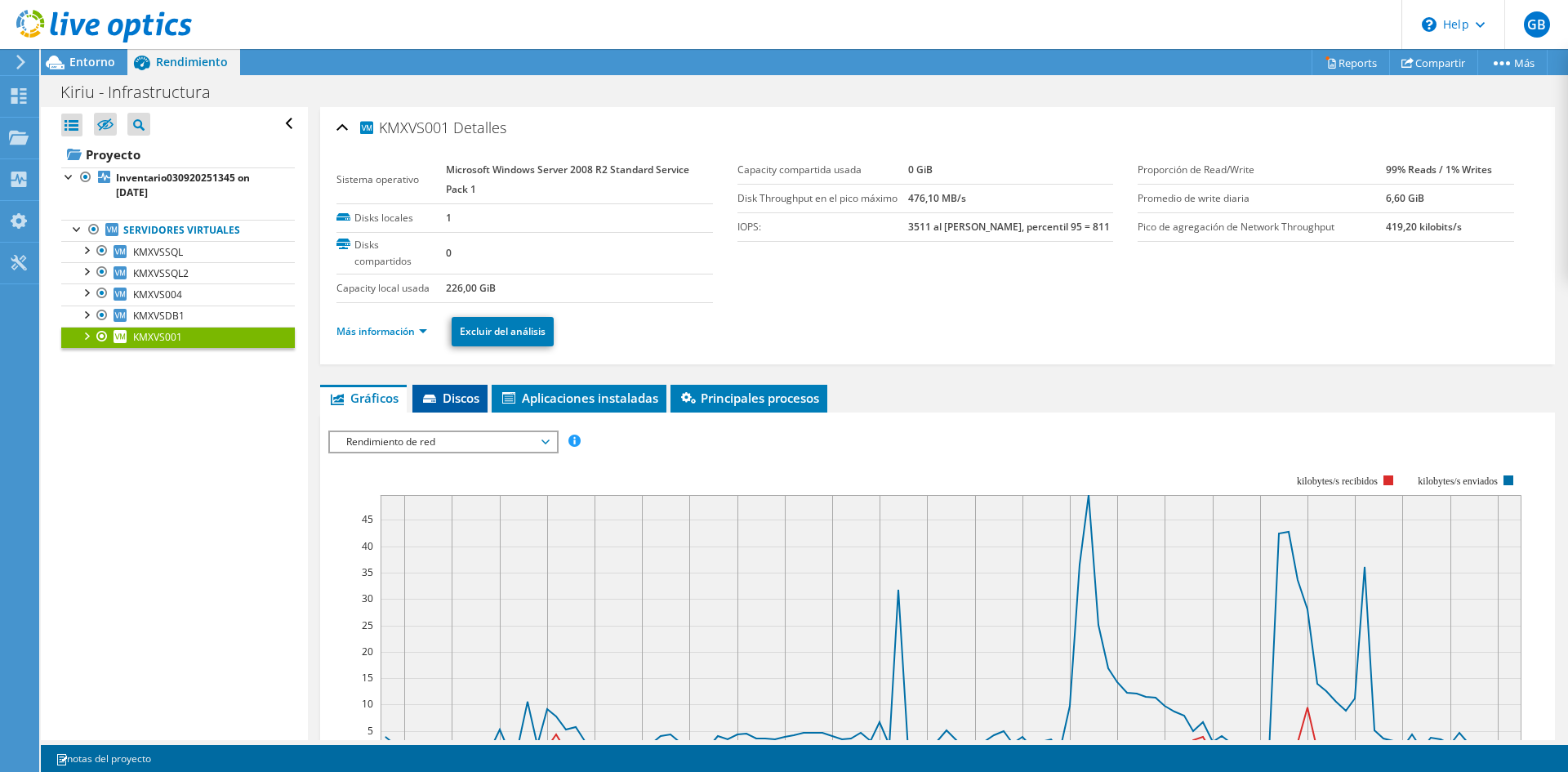
click at [459, 396] on span "Discos" at bounding box center [450, 398] width 59 height 17
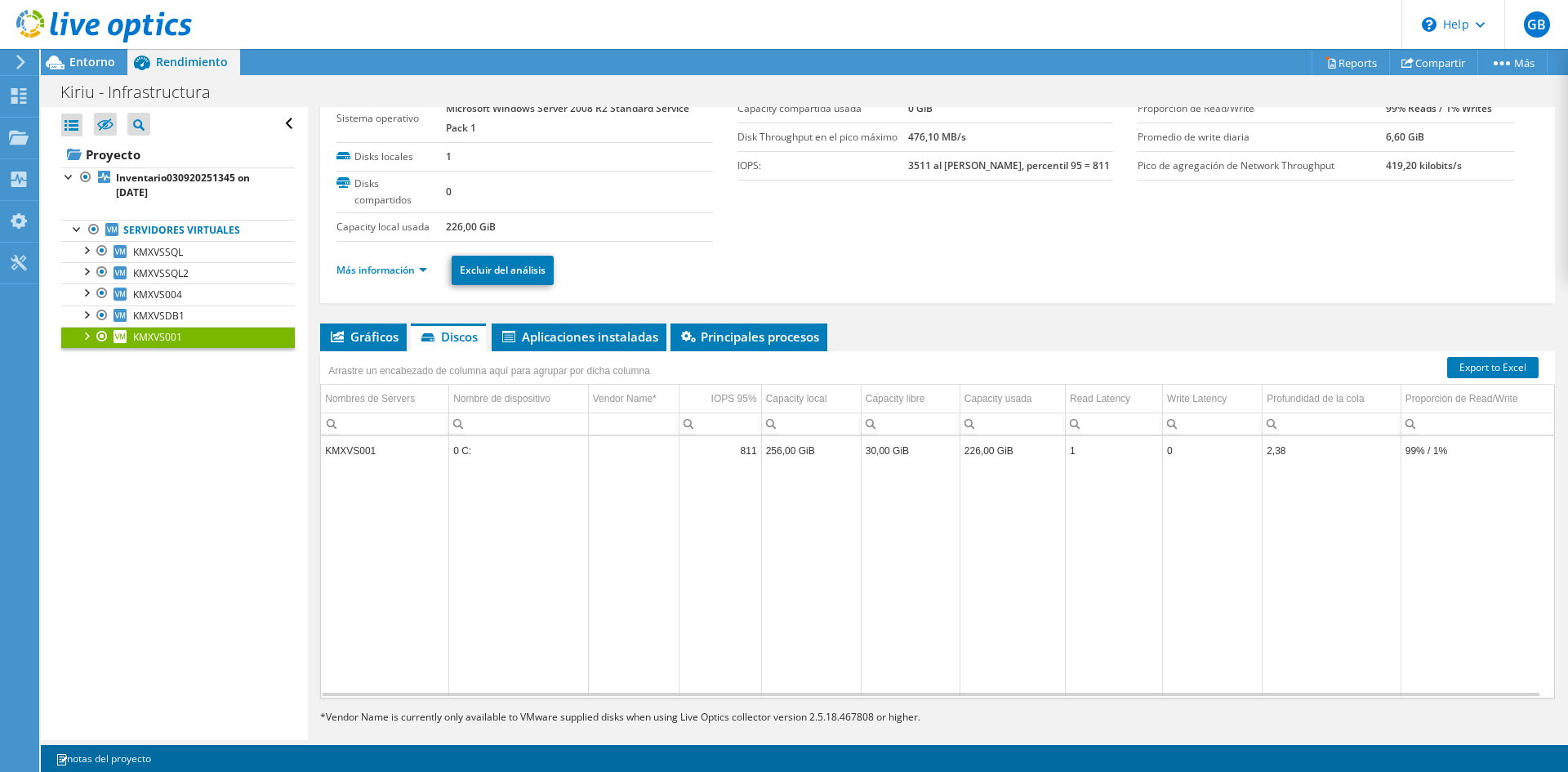
scroll to position [82, 0]
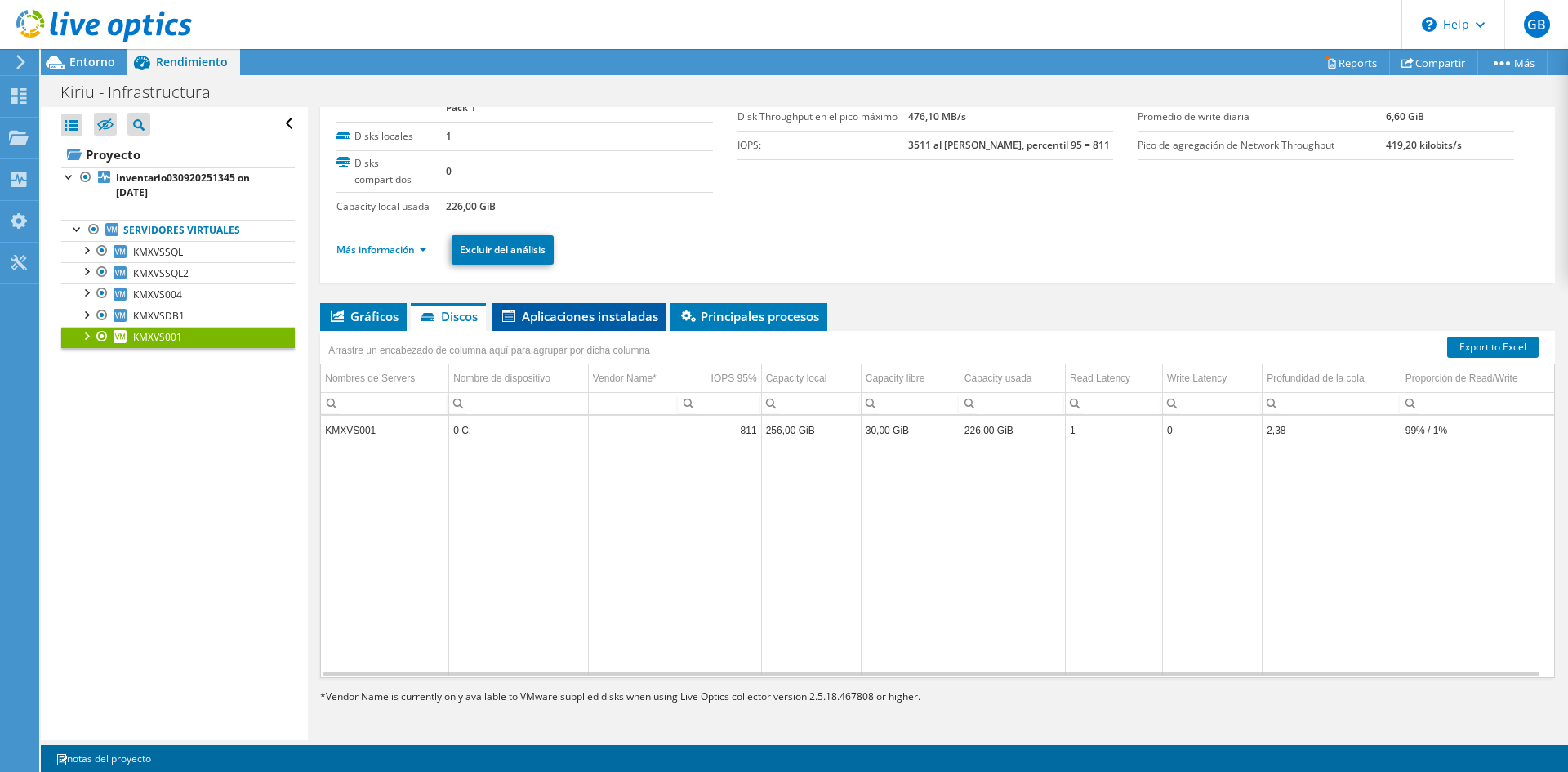
click at [565, 321] on span "Aplicaciones instaladas" at bounding box center [579, 316] width 158 height 17
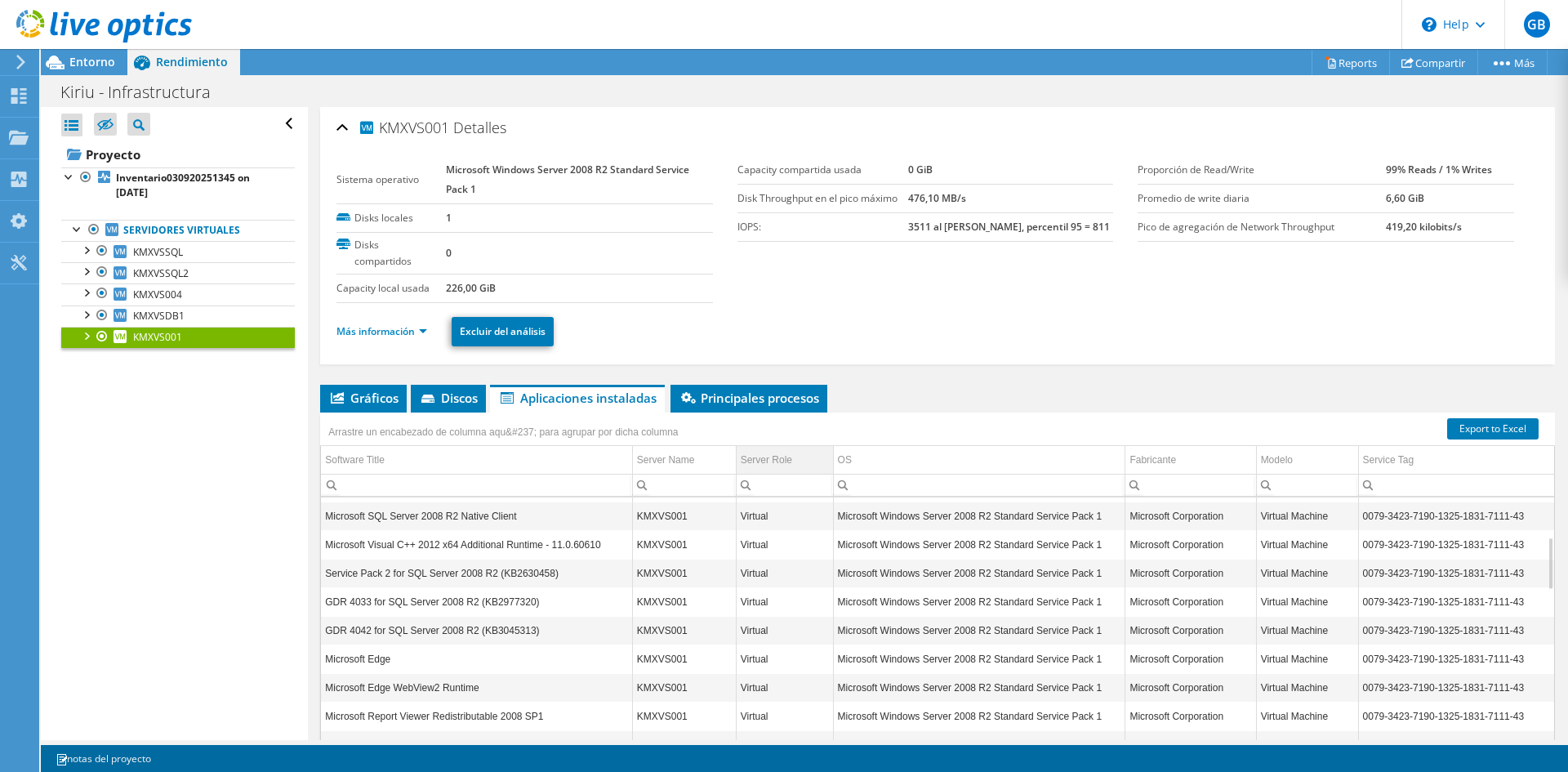
scroll to position [98, 0]
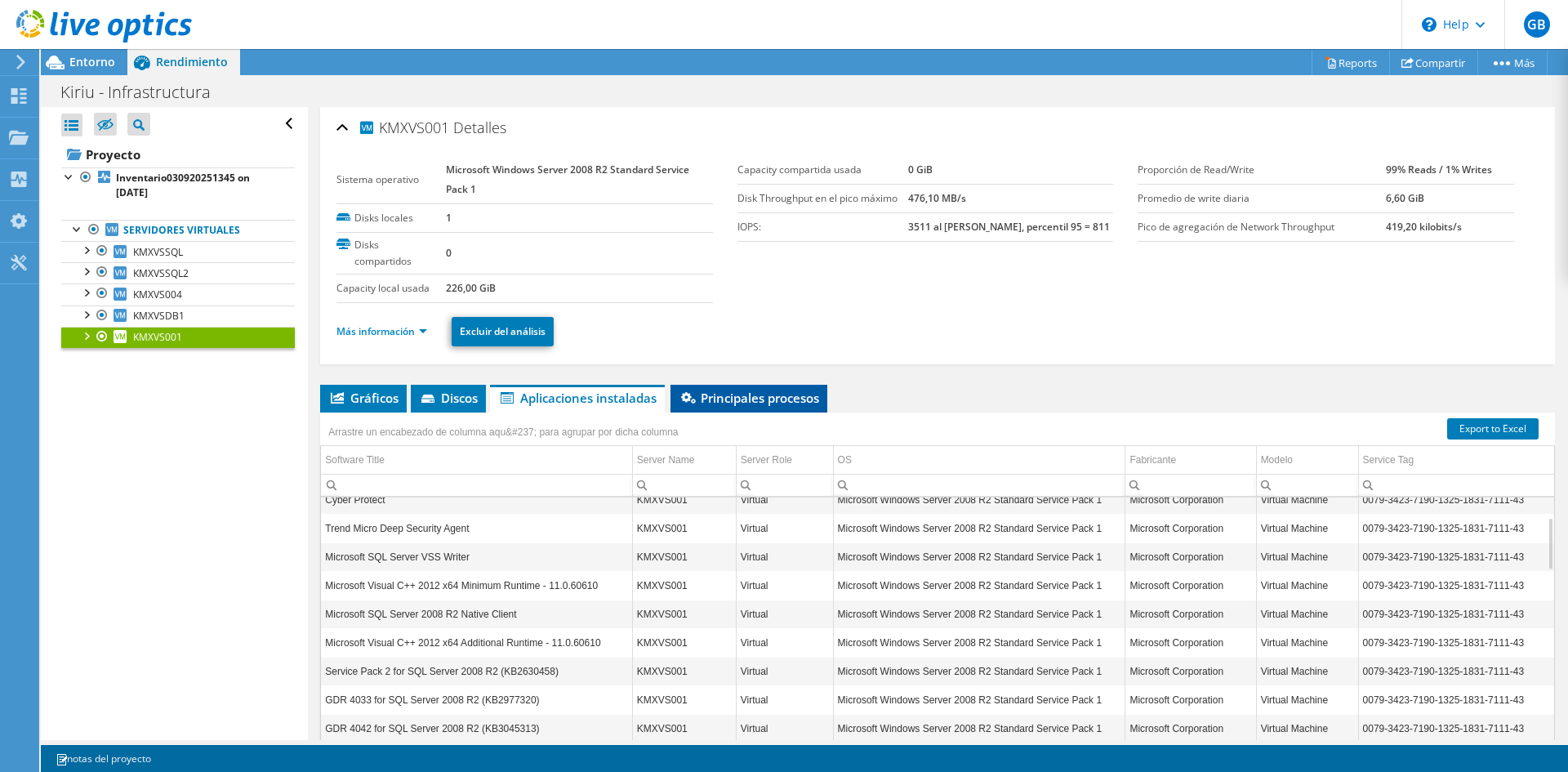
click at [754, 408] on li "Principales procesos" at bounding box center [748, 399] width 157 height 28
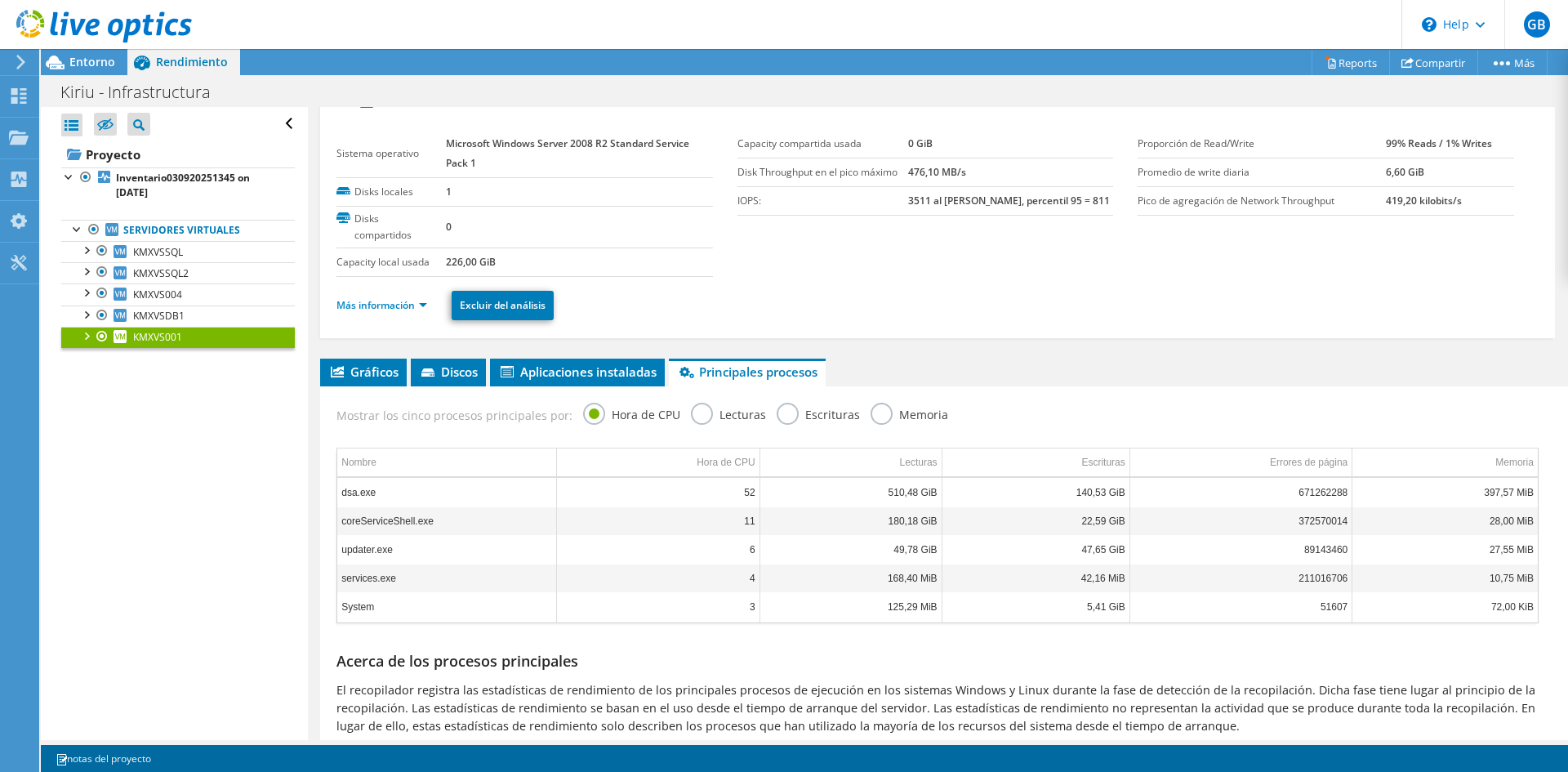
scroll to position [0, 0]
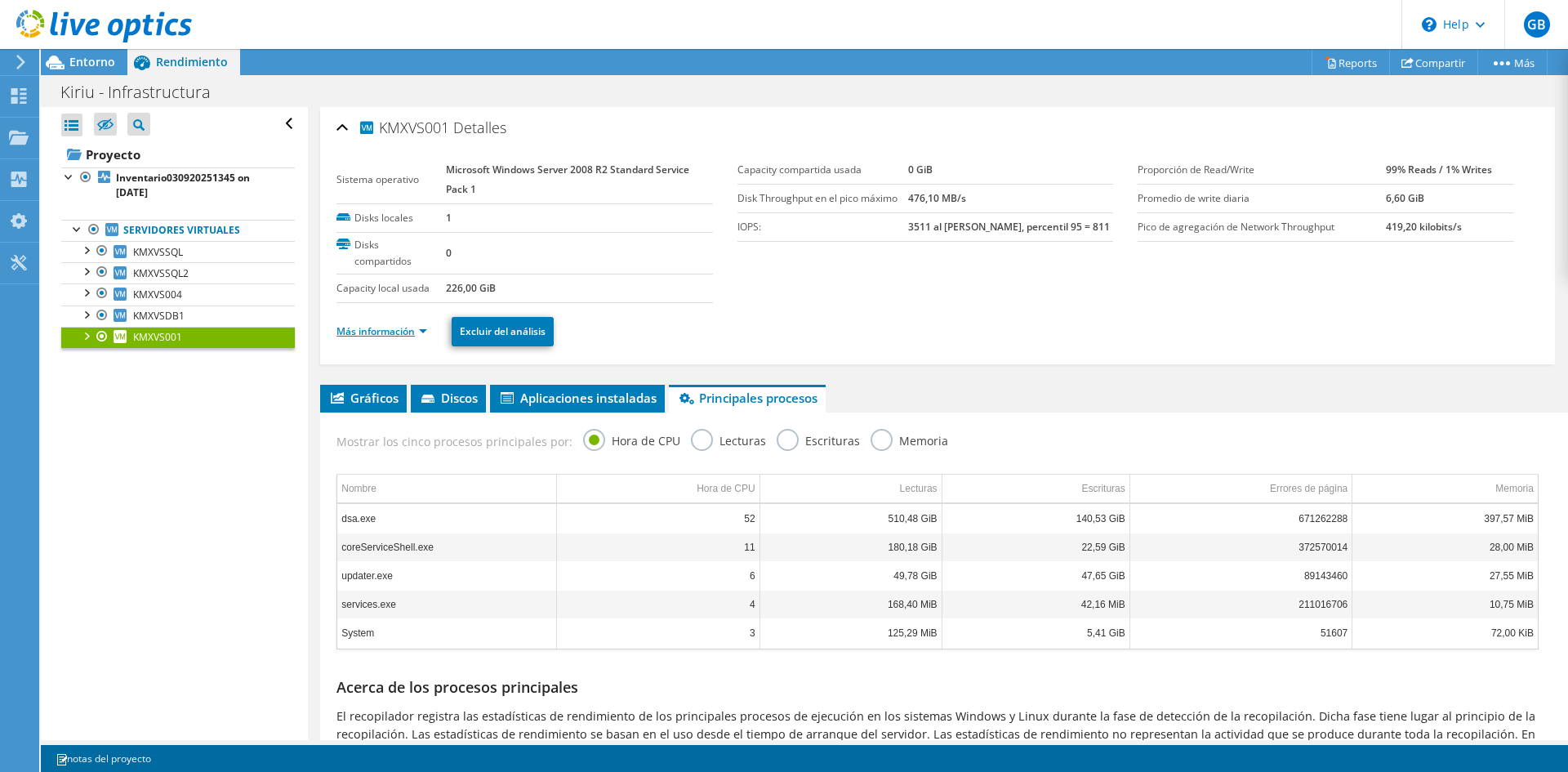
click at [418, 328] on link "Más información" at bounding box center [382, 332] width 90 height 14
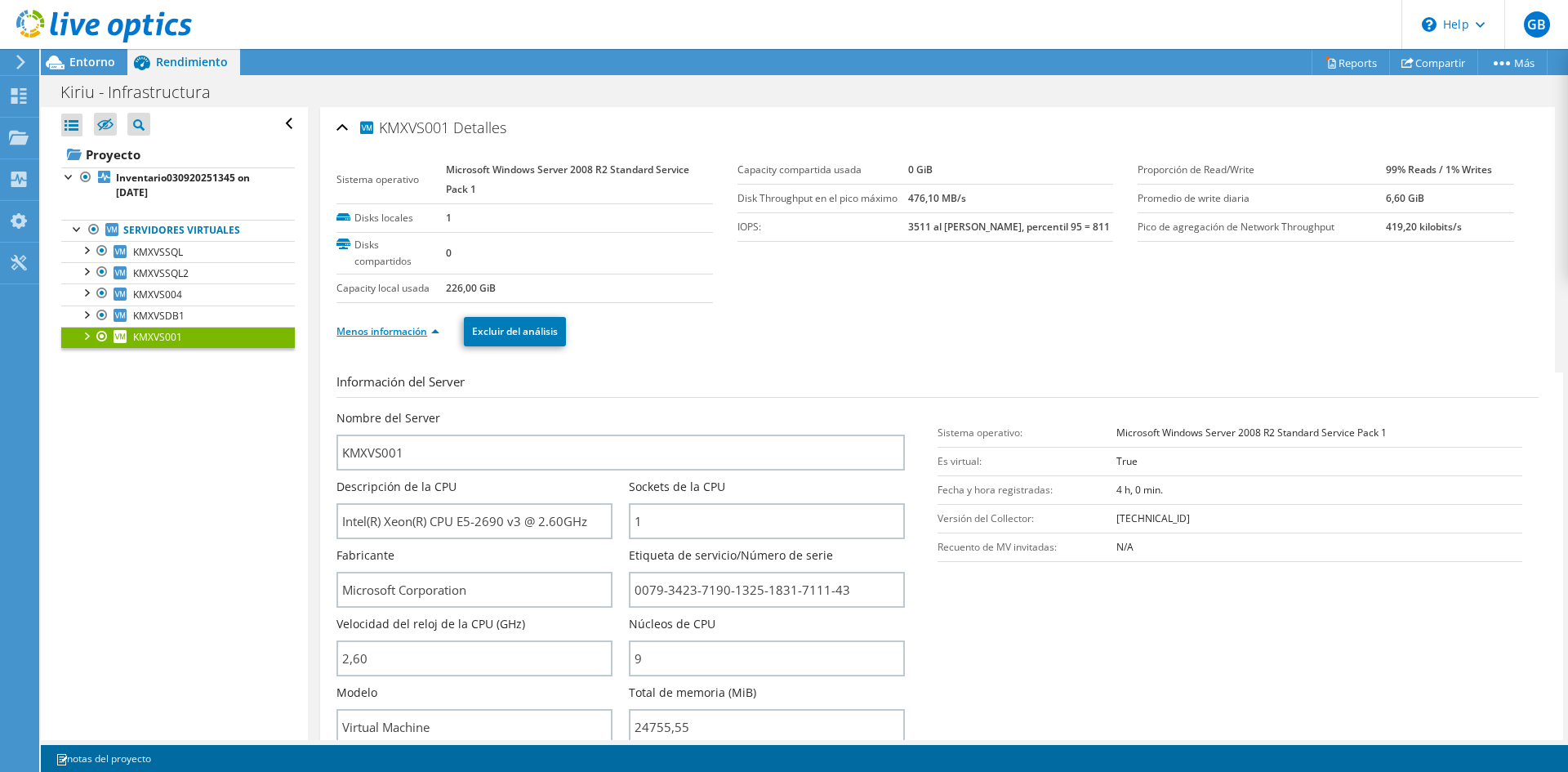
click at [437, 331] on link "Menos información" at bounding box center [388, 332] width 103 height 14
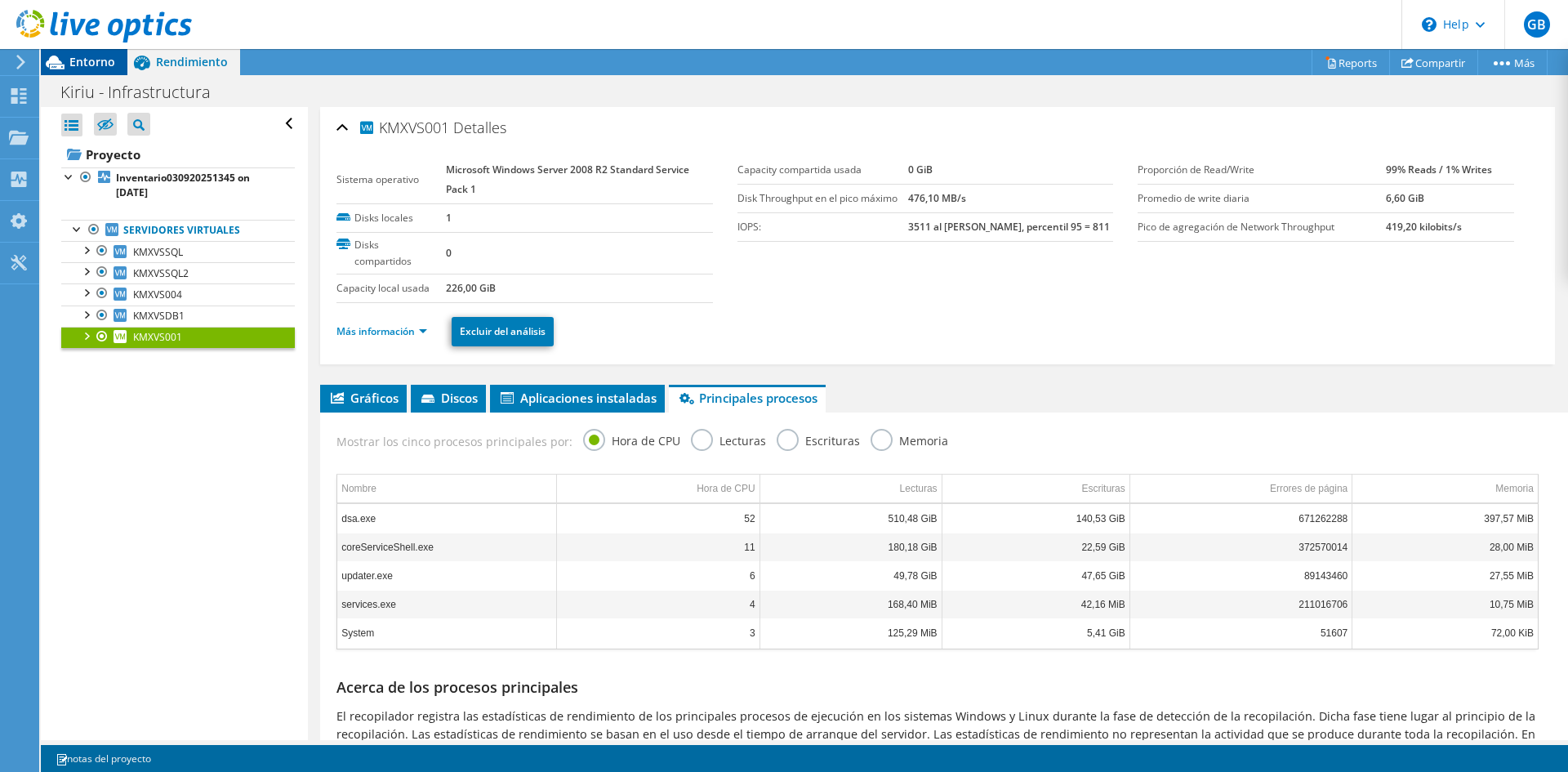
click at [95, 66] on span "Entorno" at bounding box center [92, 62] width 46 height 16
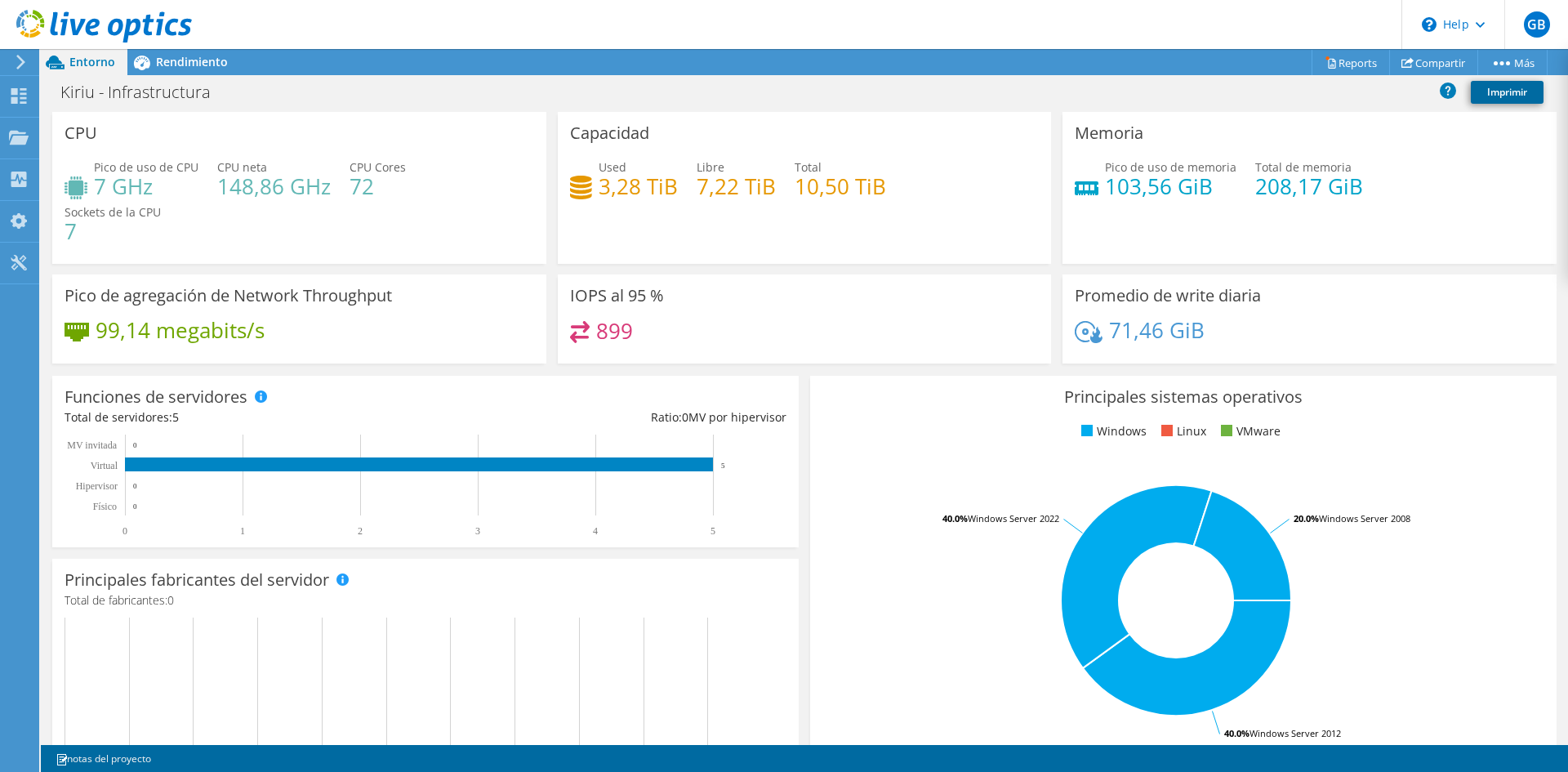
click at [1493, 94] on link "Imprimir" at bounding box center [1507, 92] width 73 height 23
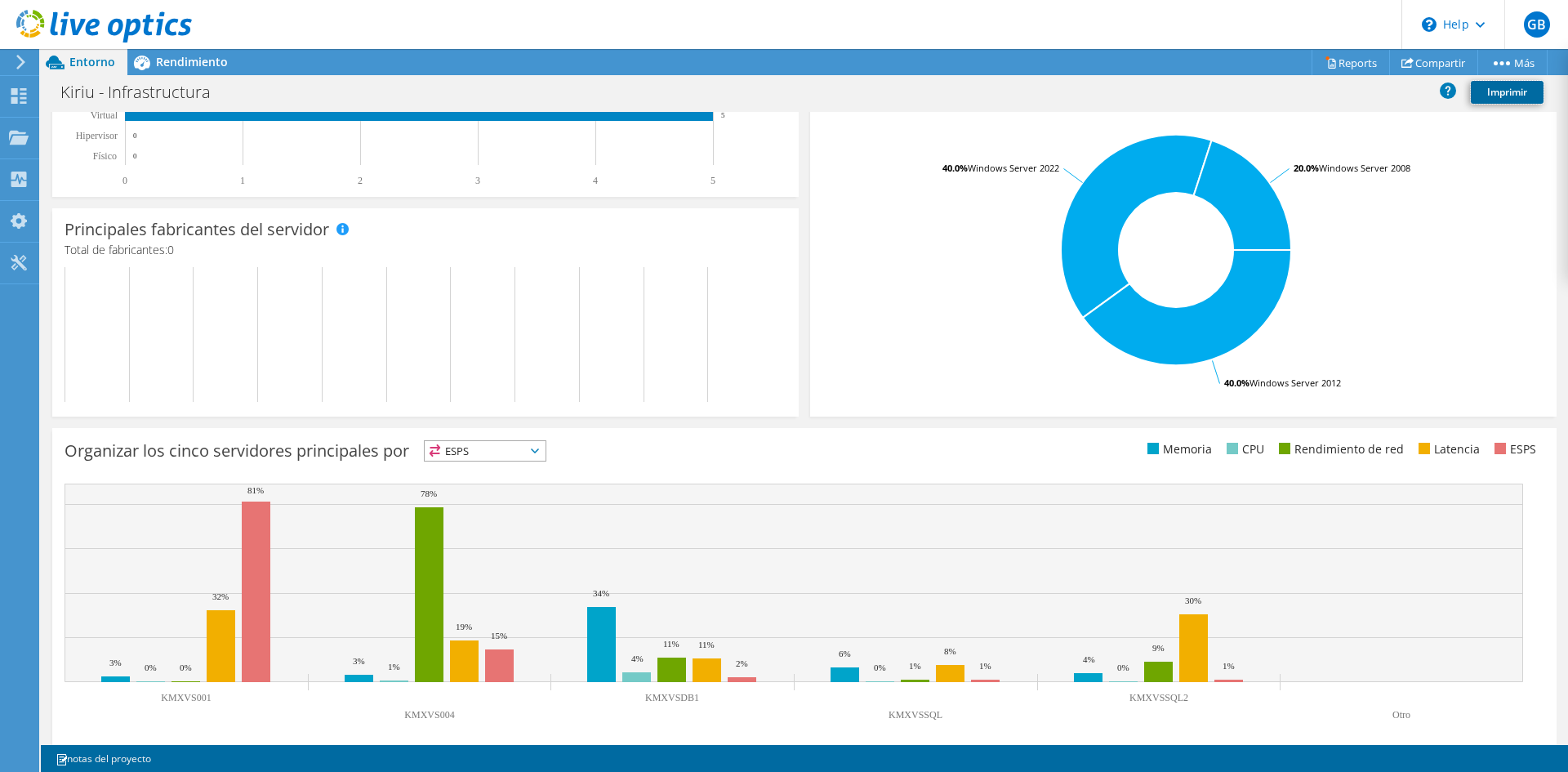
scroll to position [364, 0]
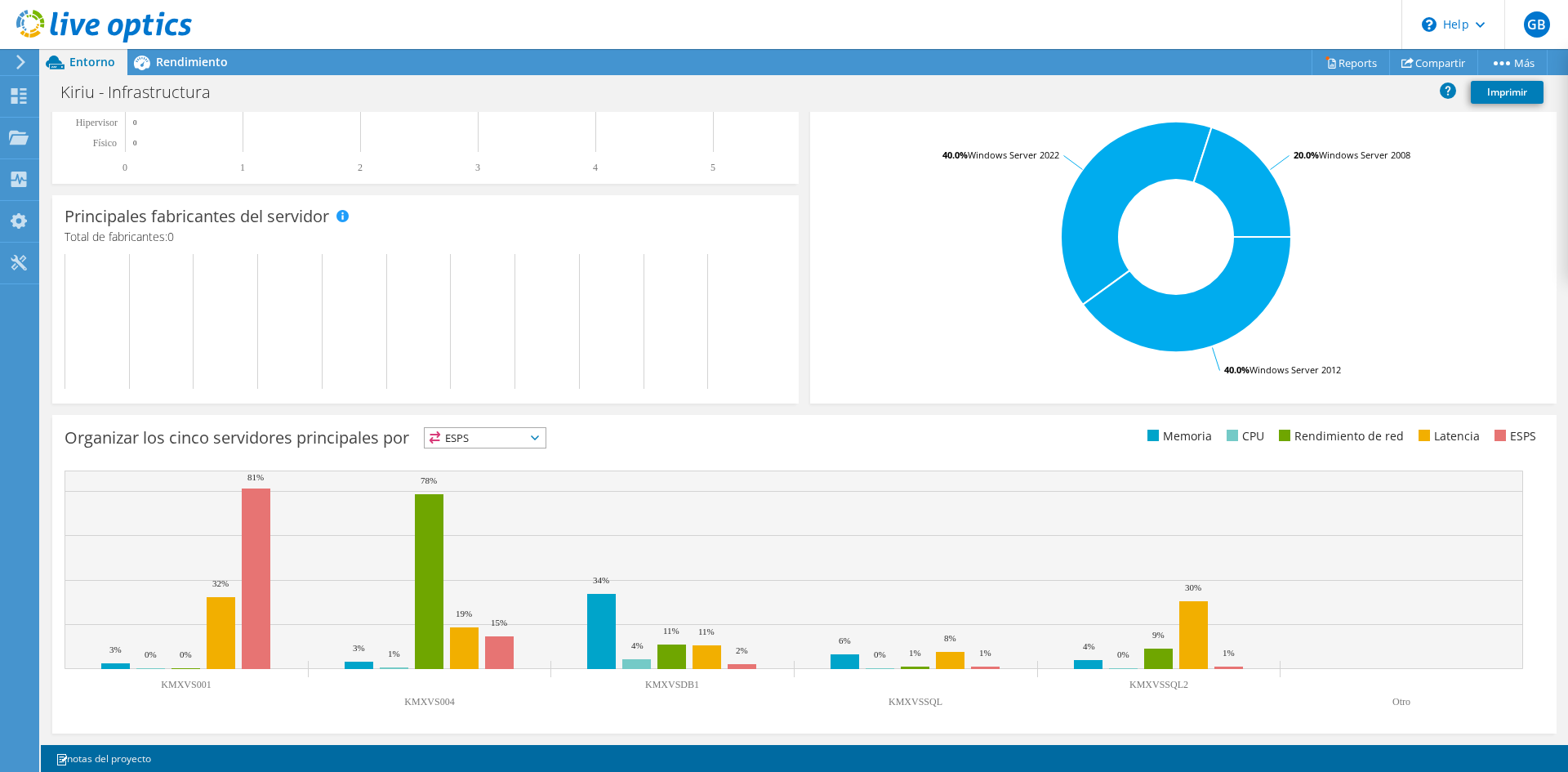
click at [484, 442] on span "ESPS" at bounding box center [485, 438] width 121 height 20
click at [258, 617] on rect at bounding box center [256, 578] width 29 height 180
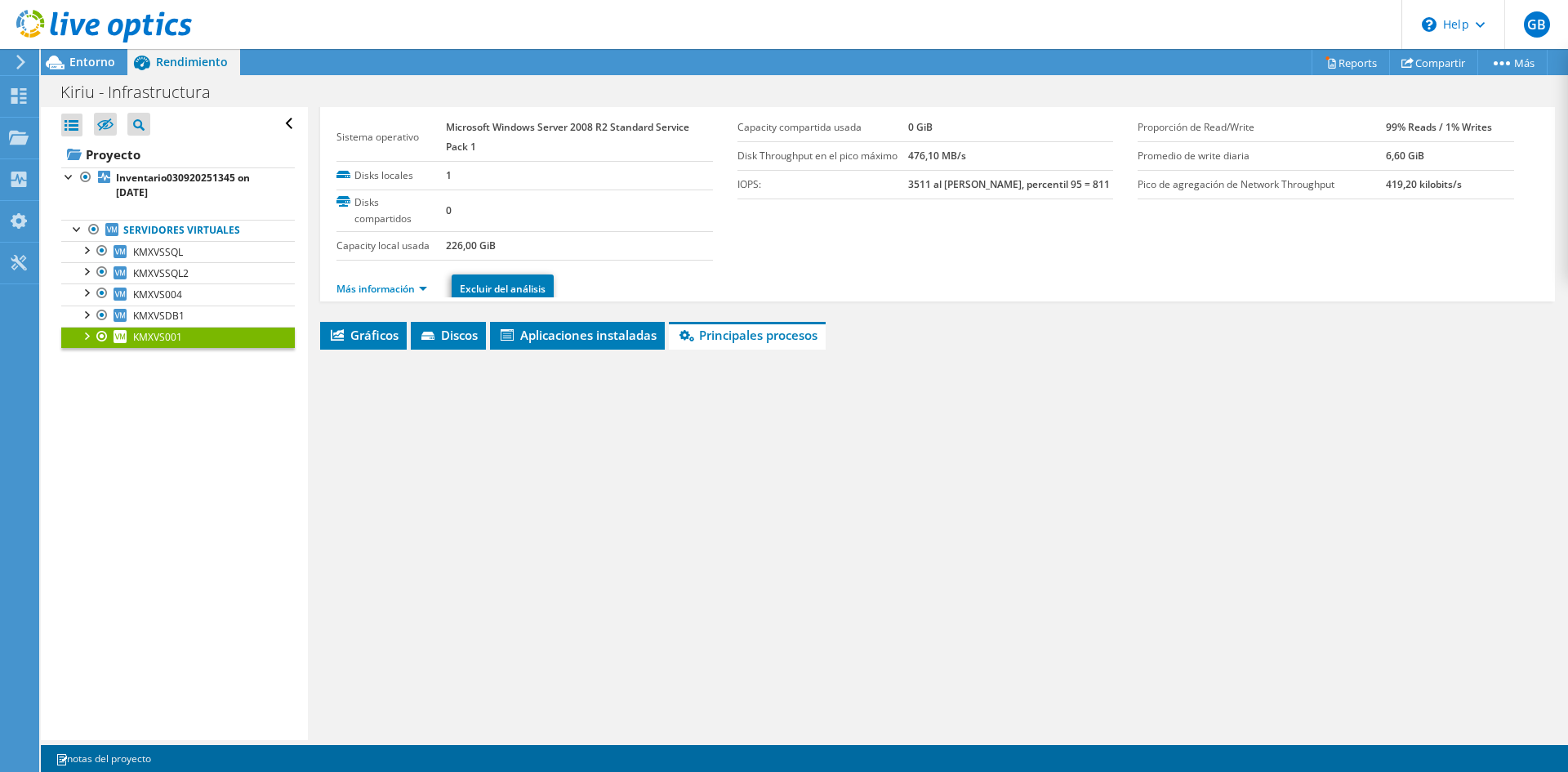
scroll to position [0, 0]
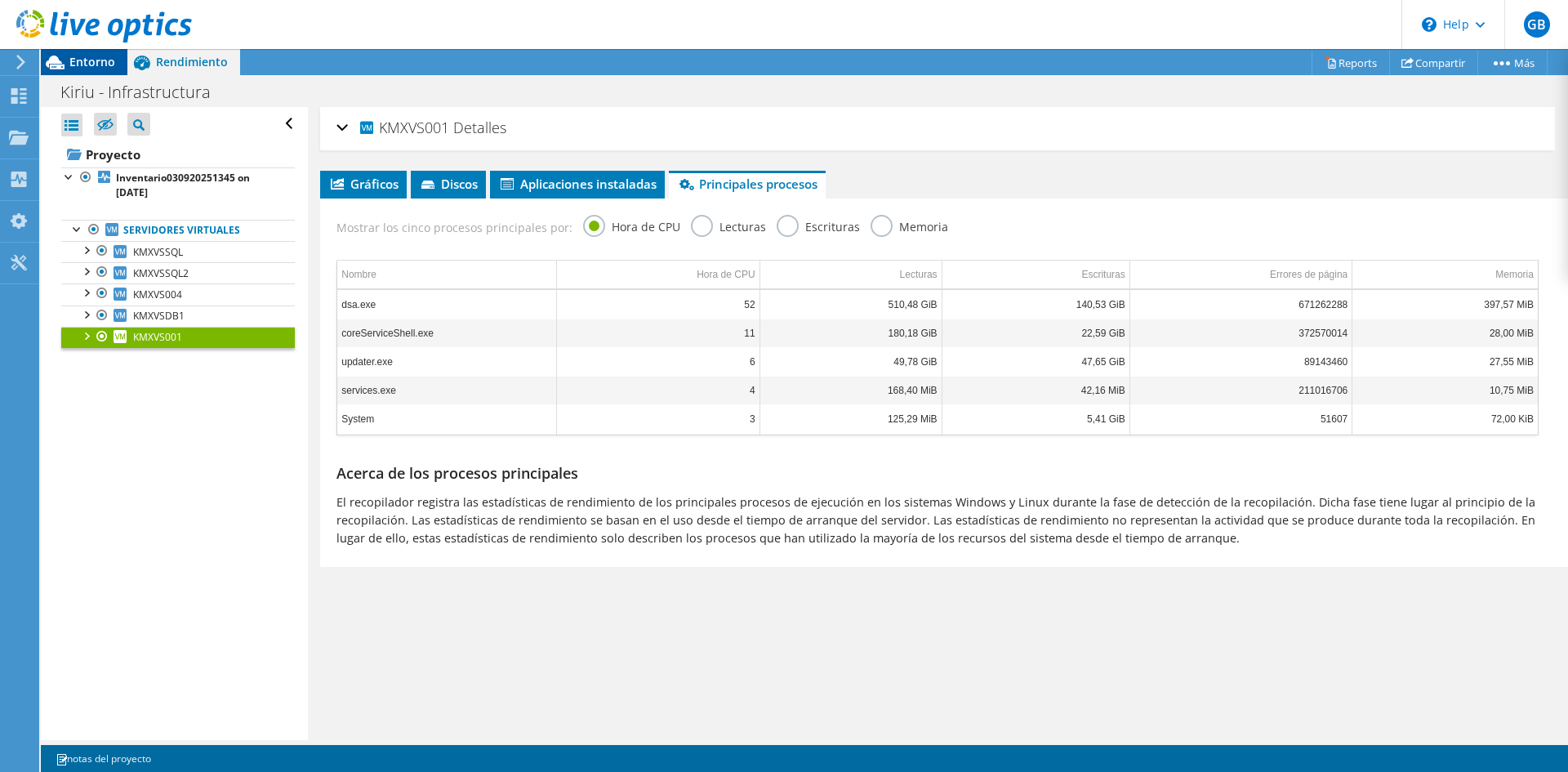
click at [86, 60] on span "Entorno" at bounding box center [92, 62] width 46 height 16
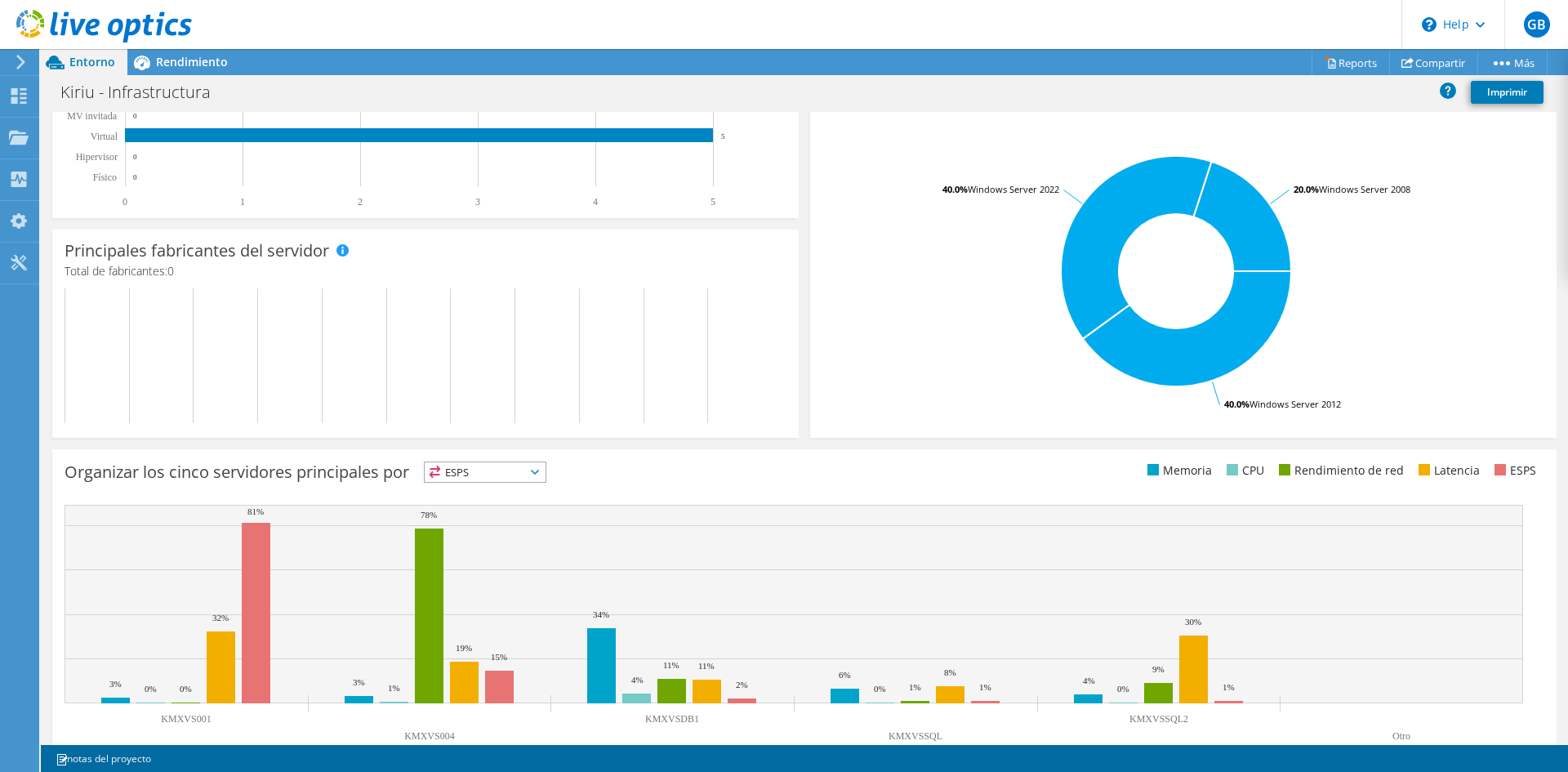
scroll to position [364, 0]
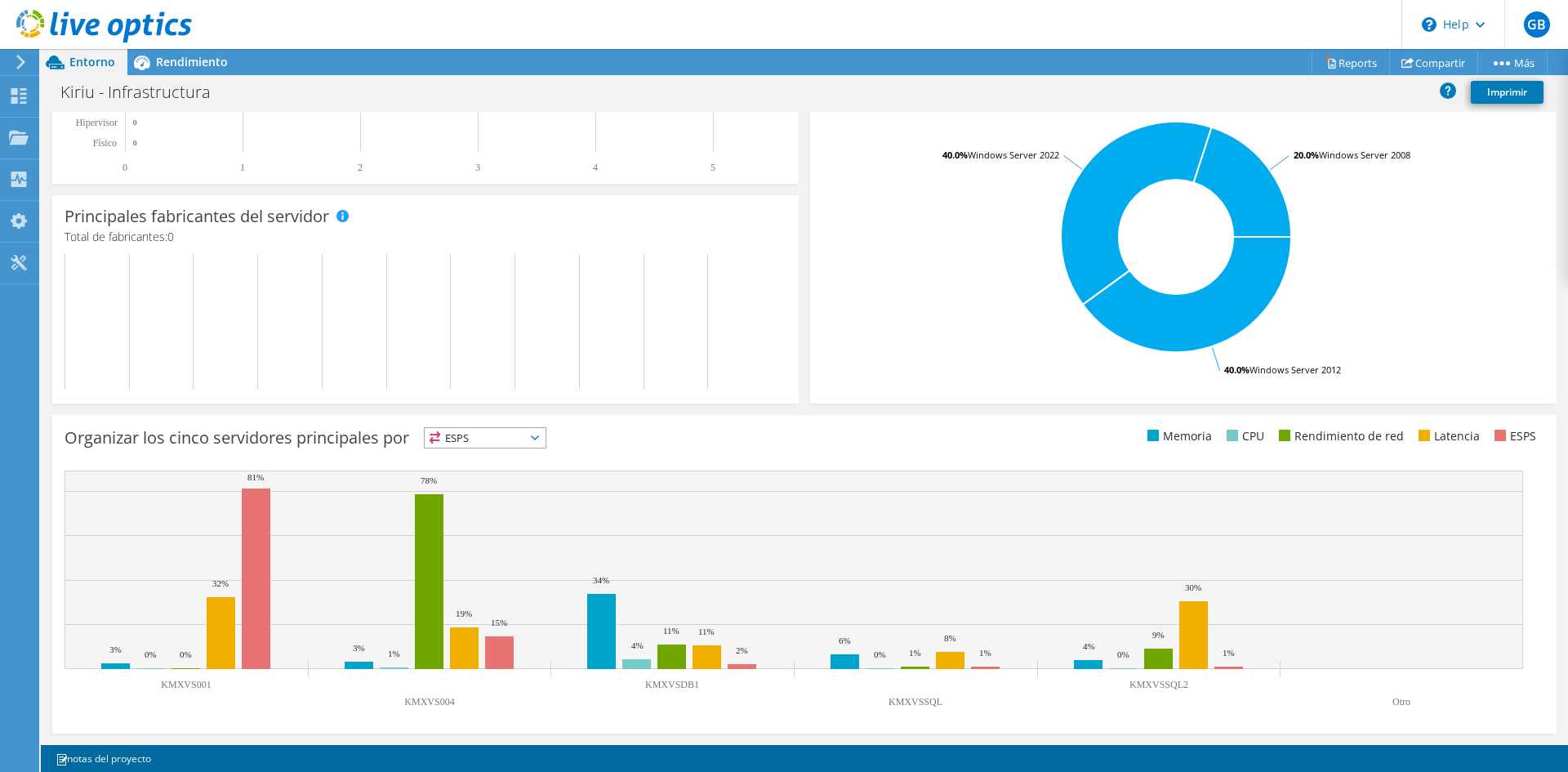
click at [482, 434] on span "ESPS" at bounding box center [485, 438] width 121 height 20
click at [620, 433] on div "Organizar los cinco servidores principales por ESPS ESPS" at bounding box center [434, 440] width 740 height 27
click at [535, 445] on span "ESPS" at bounding box center [485, 438] width 121 height 20
click at [486, 559] on li "Latencia" at bounding box center [485, 550] width 121 height 23
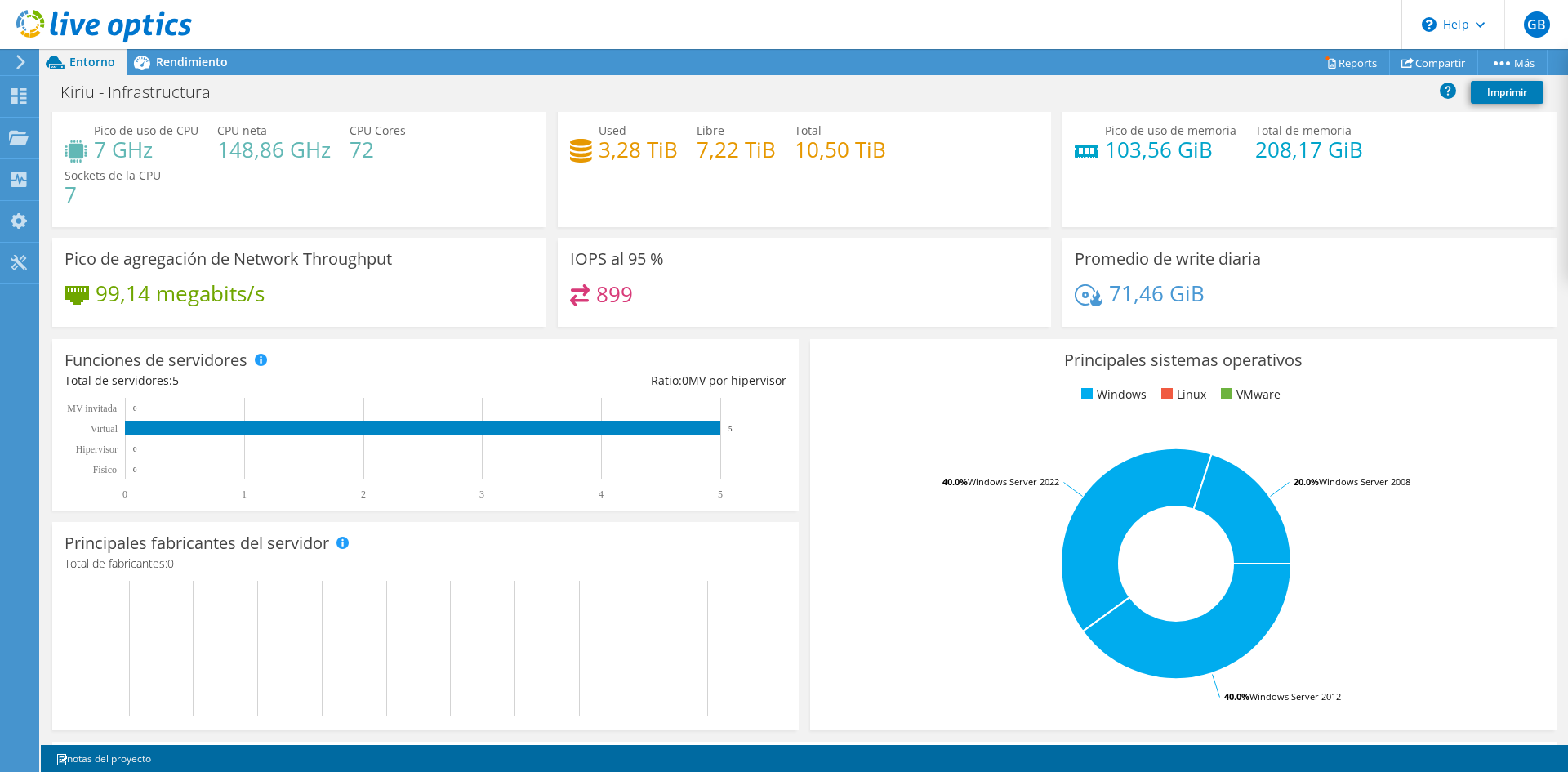
scroll to position [0, 0]
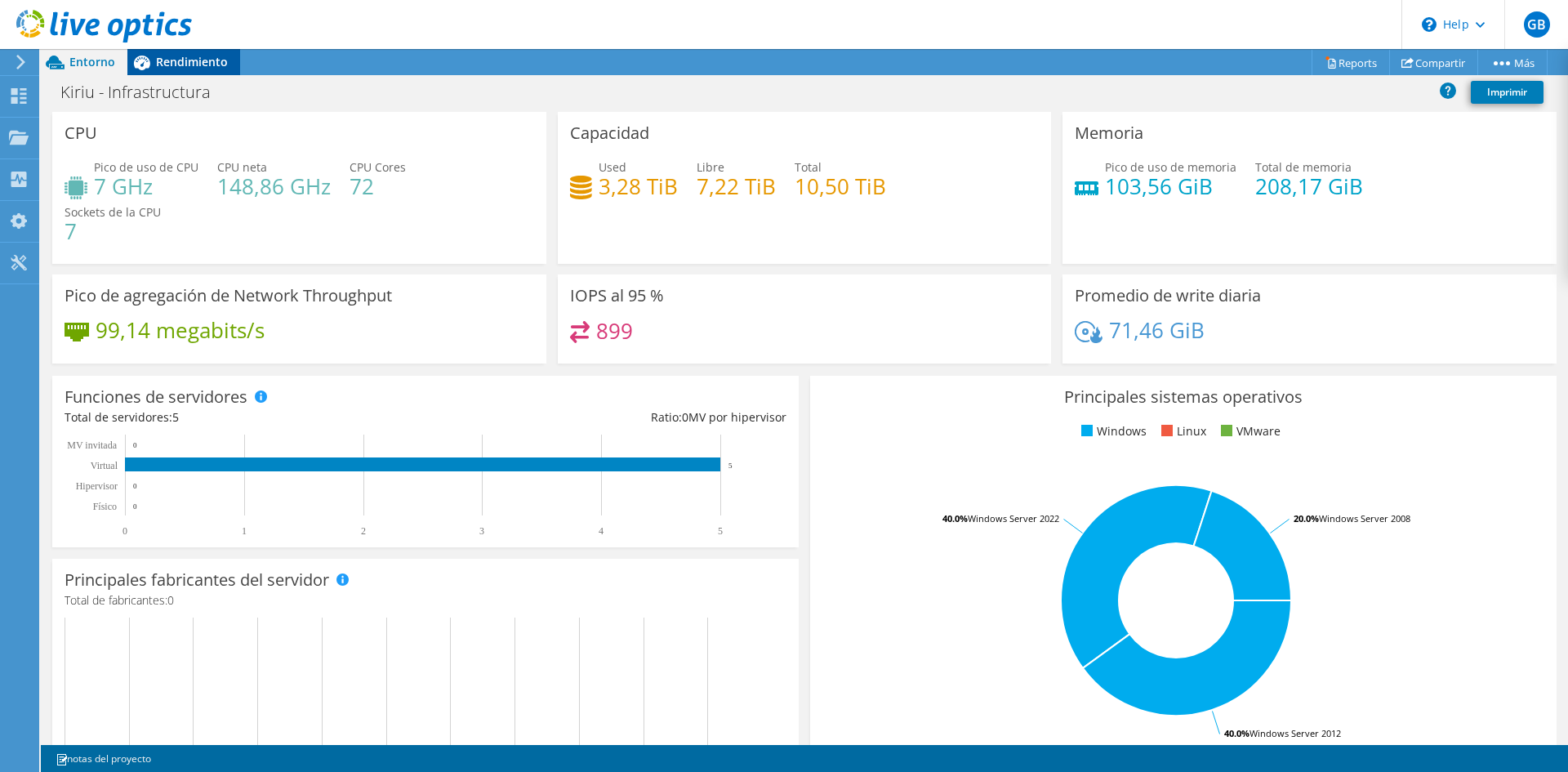
click at [185, 64] on span "Rendimiento" at bounding box center [191, 62] width 72 height 16
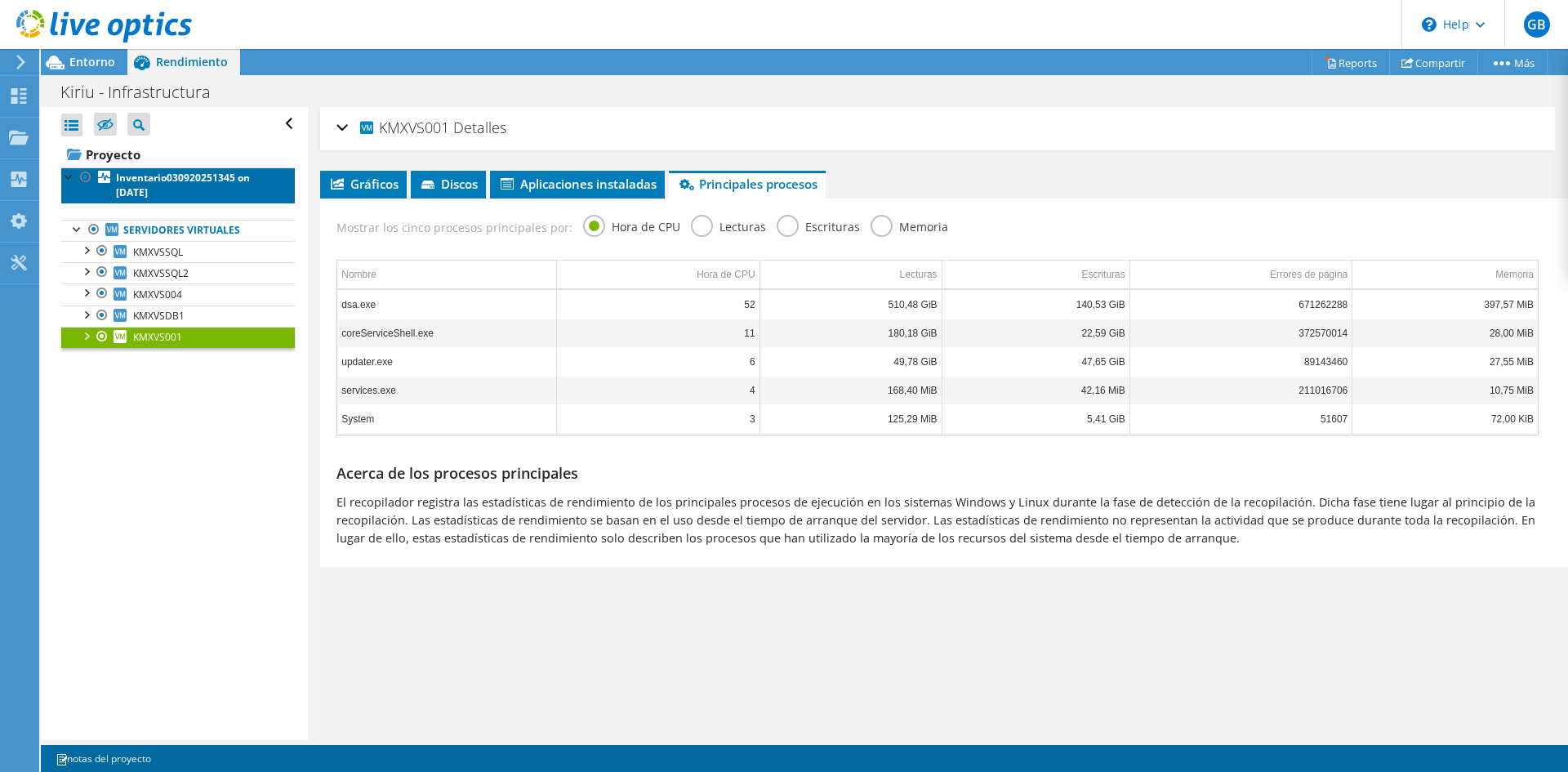
click at [179, 179] on b "Inventario030920251345 on 9/23/2025" at bounding box center [183, 185] width 134 height 29
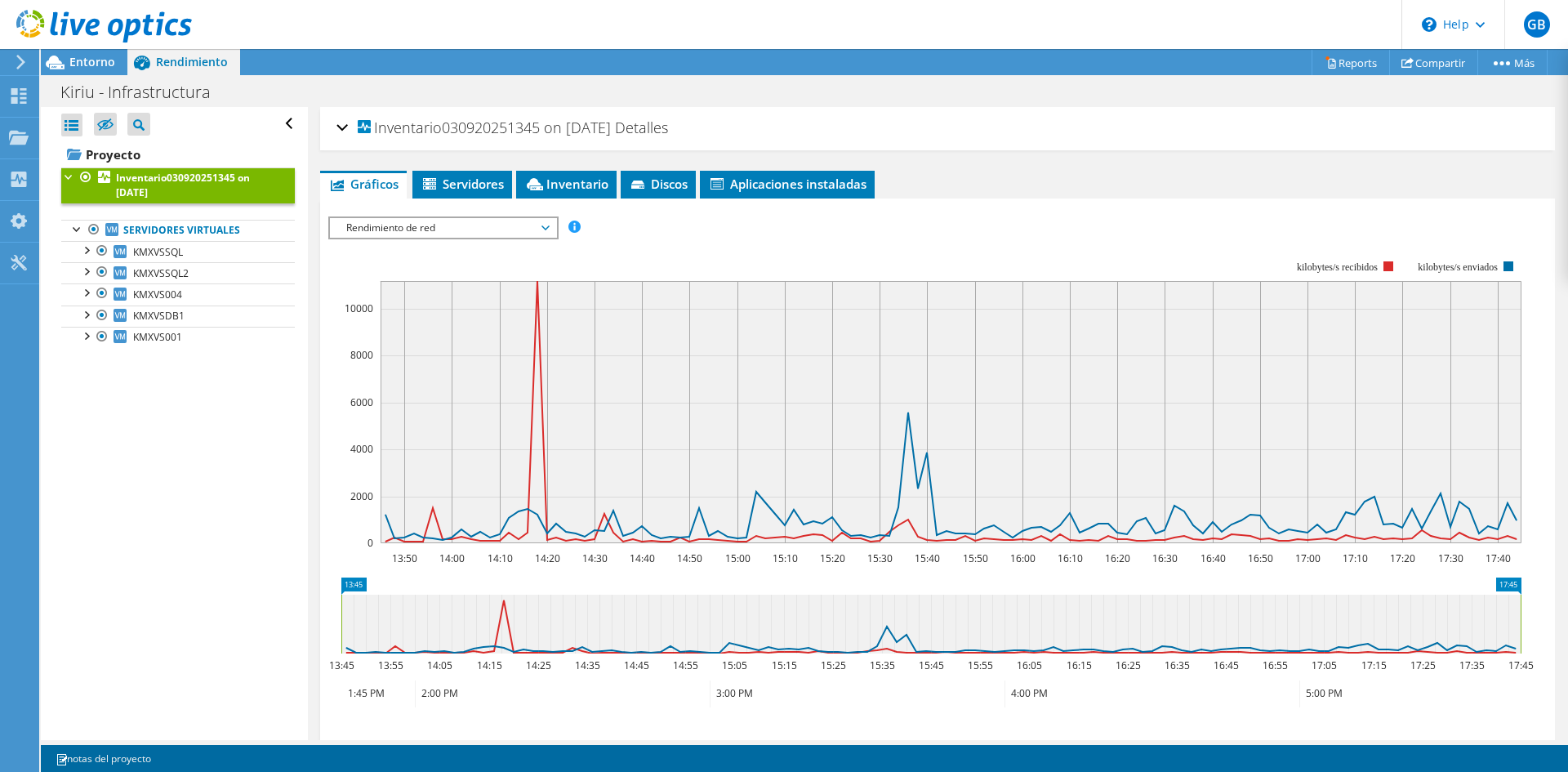
click at [546, 230] on span "Rendimiento de red" at bounding box center [442, 228] width 210 height 20
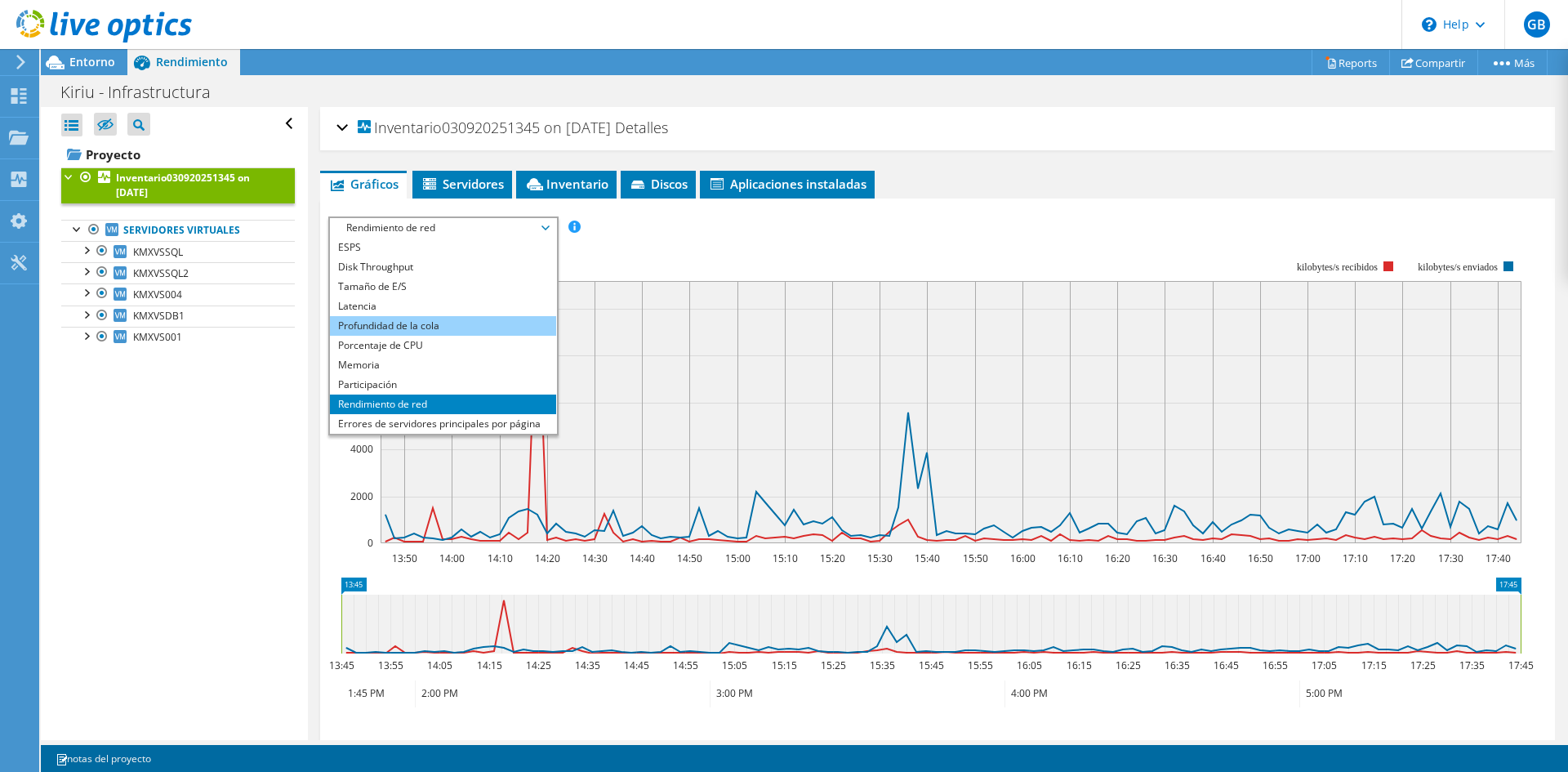
click at [466, 326] on li "Profundidad de la cola" at bounding box center [443, 326] width 226 height 20
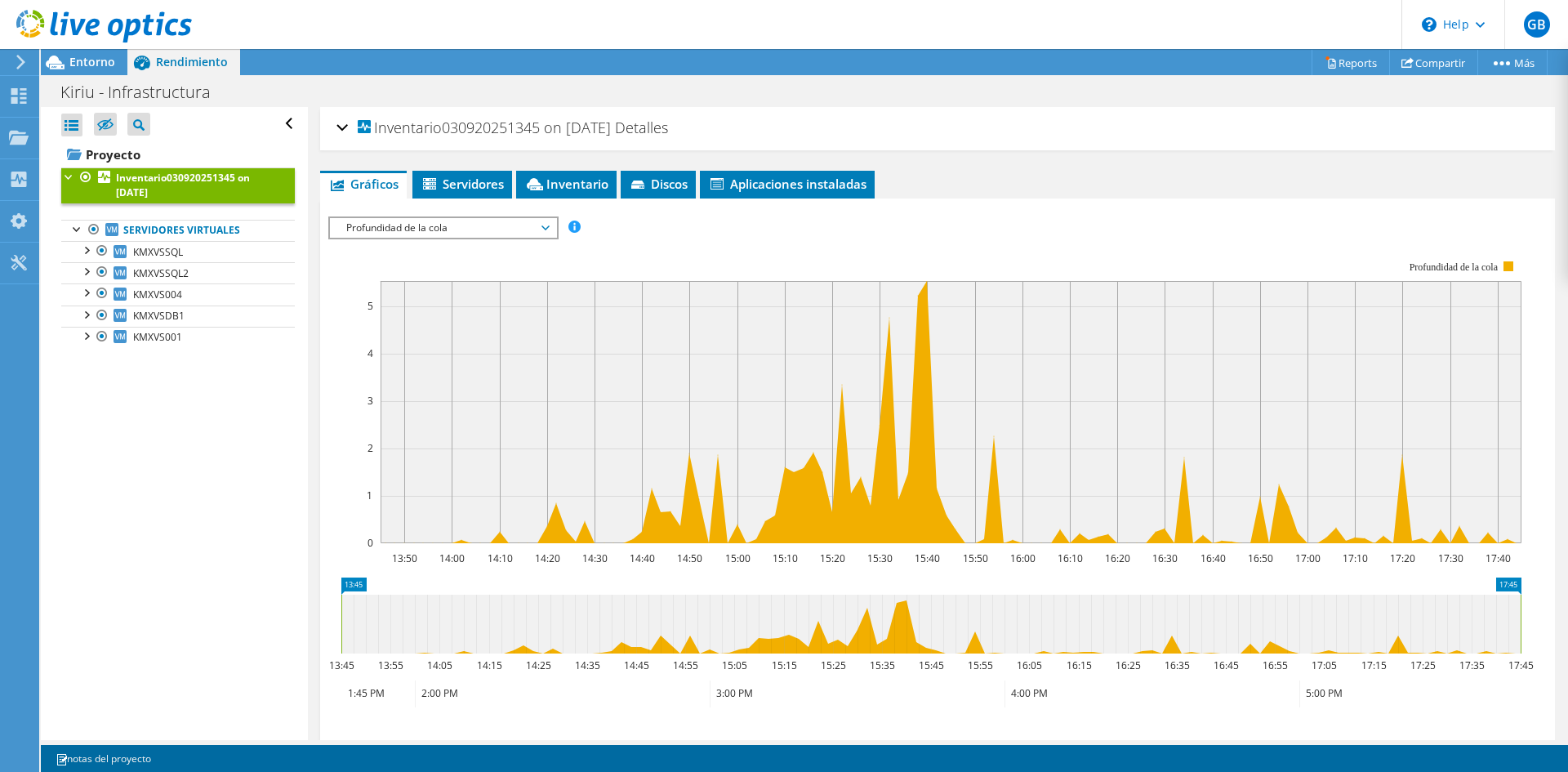
click at [468, 225] on span "Profundidad de la cola" at bounding box center [442, 228] width 210 height 20
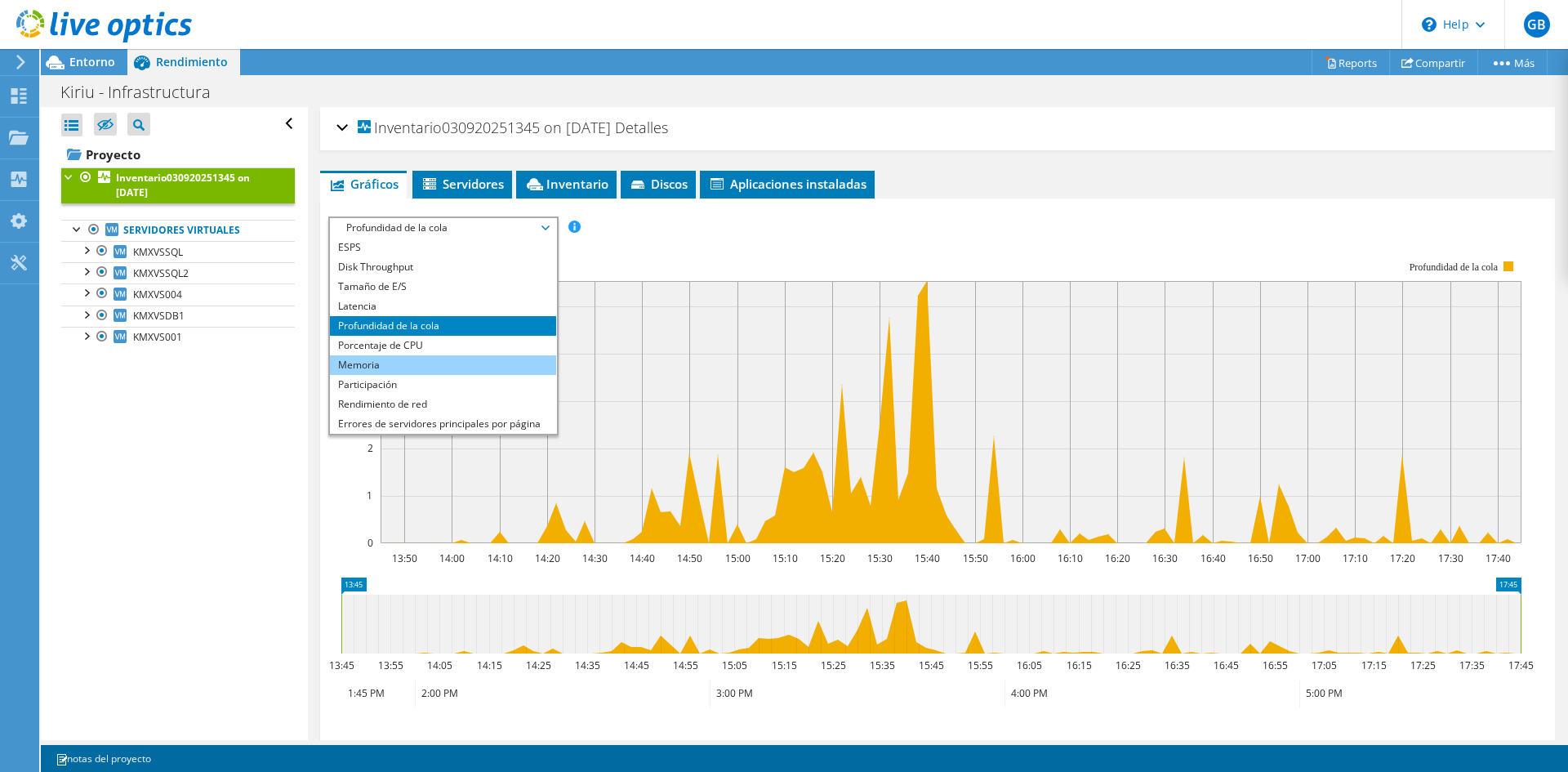
click at [429, 369] on li "Memoria" at bounding box center [443, 365] width 226 height 20
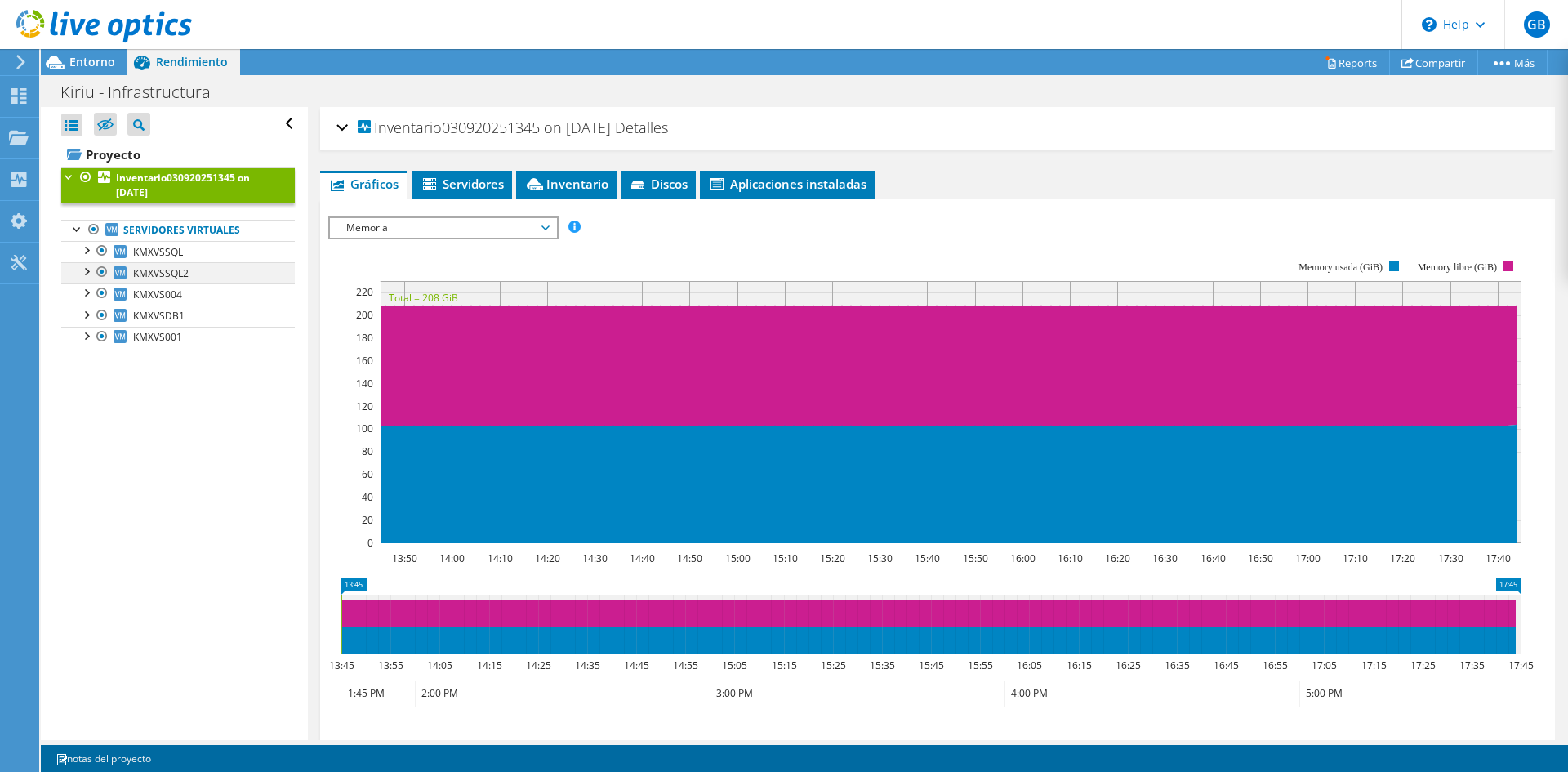
click at [88, 272] on div at bounding box center [85, 270] width 17 height 17
click at [167, 302] on link "0 C: D:" at bounding box center [178, 294] width 233 height 21
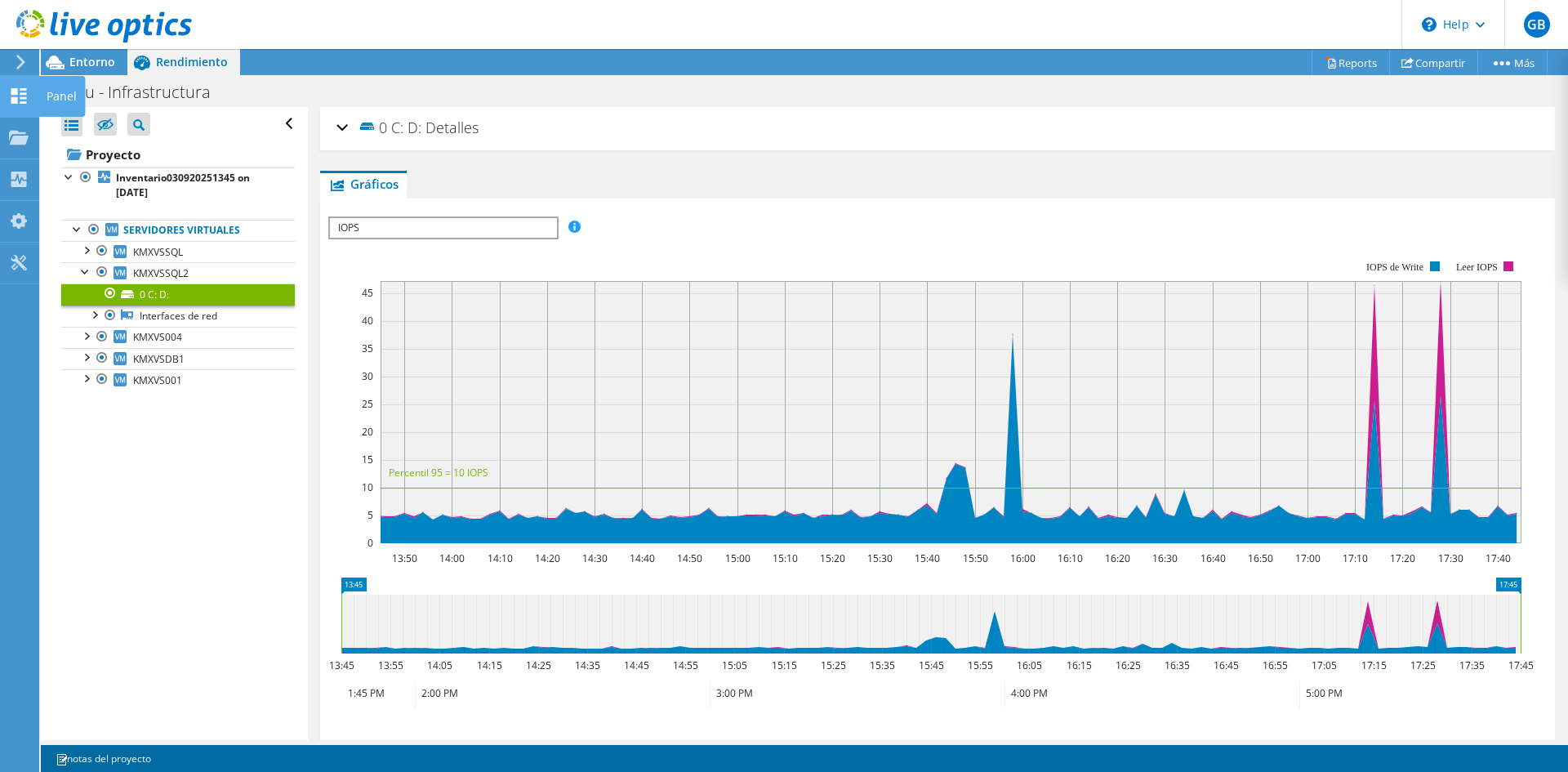
click at [20, 92] on use at bounding box center [19, 96] width 16 height 16
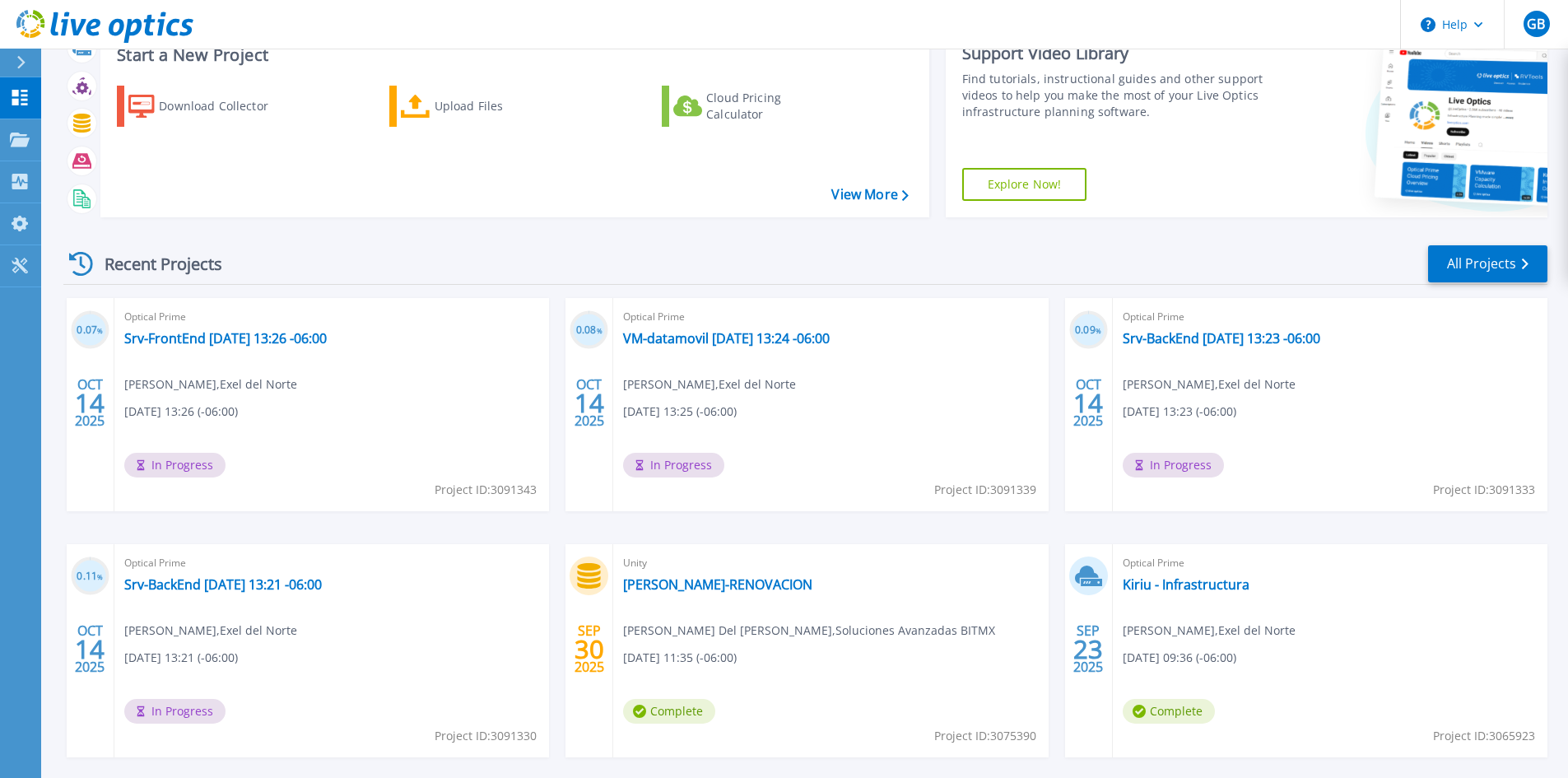
scroll to position [134, 0]
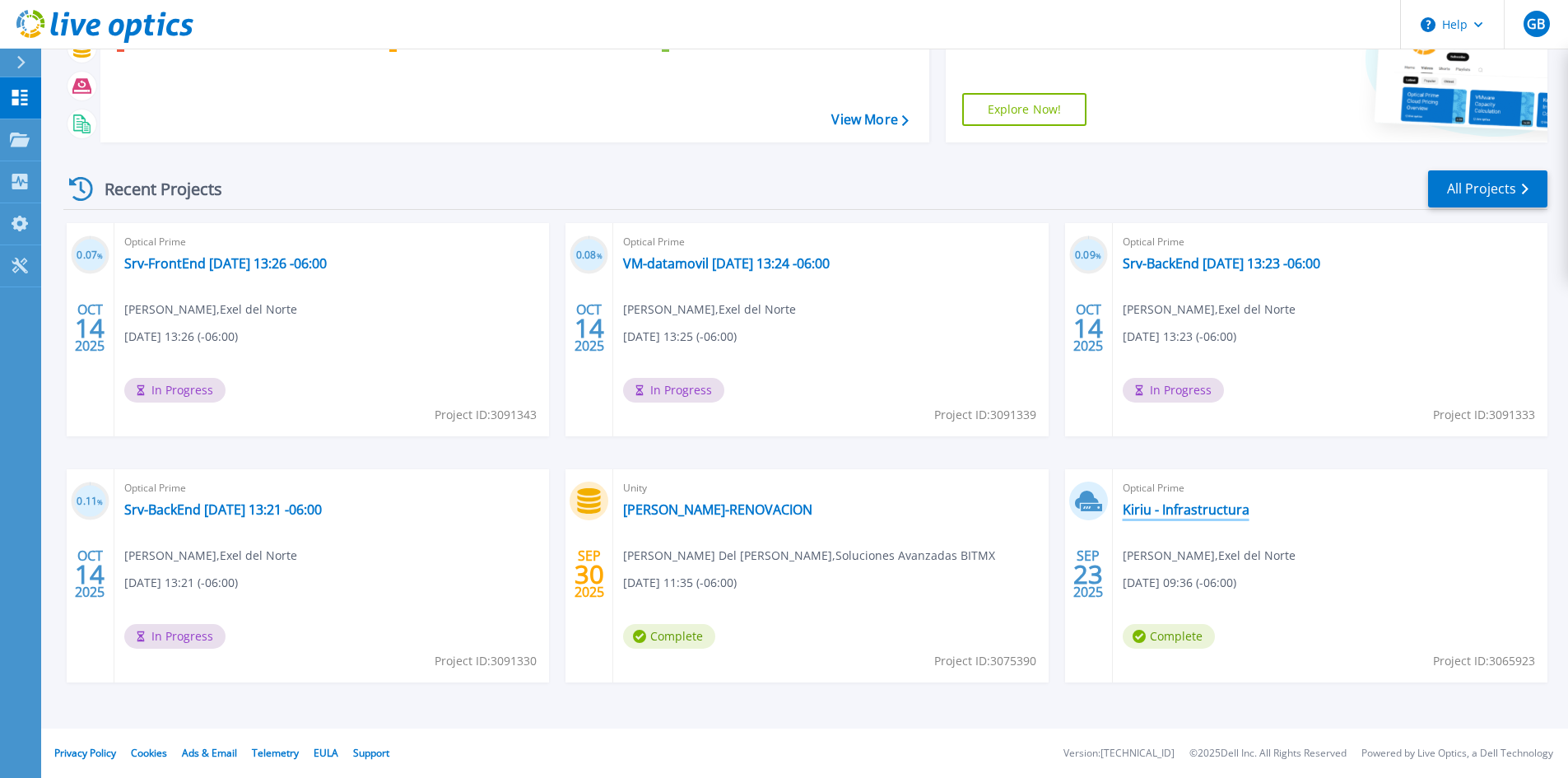
drag, startPoint x: 1154, startPoint y: 505, endPoint x: 1169, endPoint y: 498, distance: 16.6
click at [1154, 505] on link "Kiriu - Infrastructura" at bounding box center [1186, 509] width 127 height 17
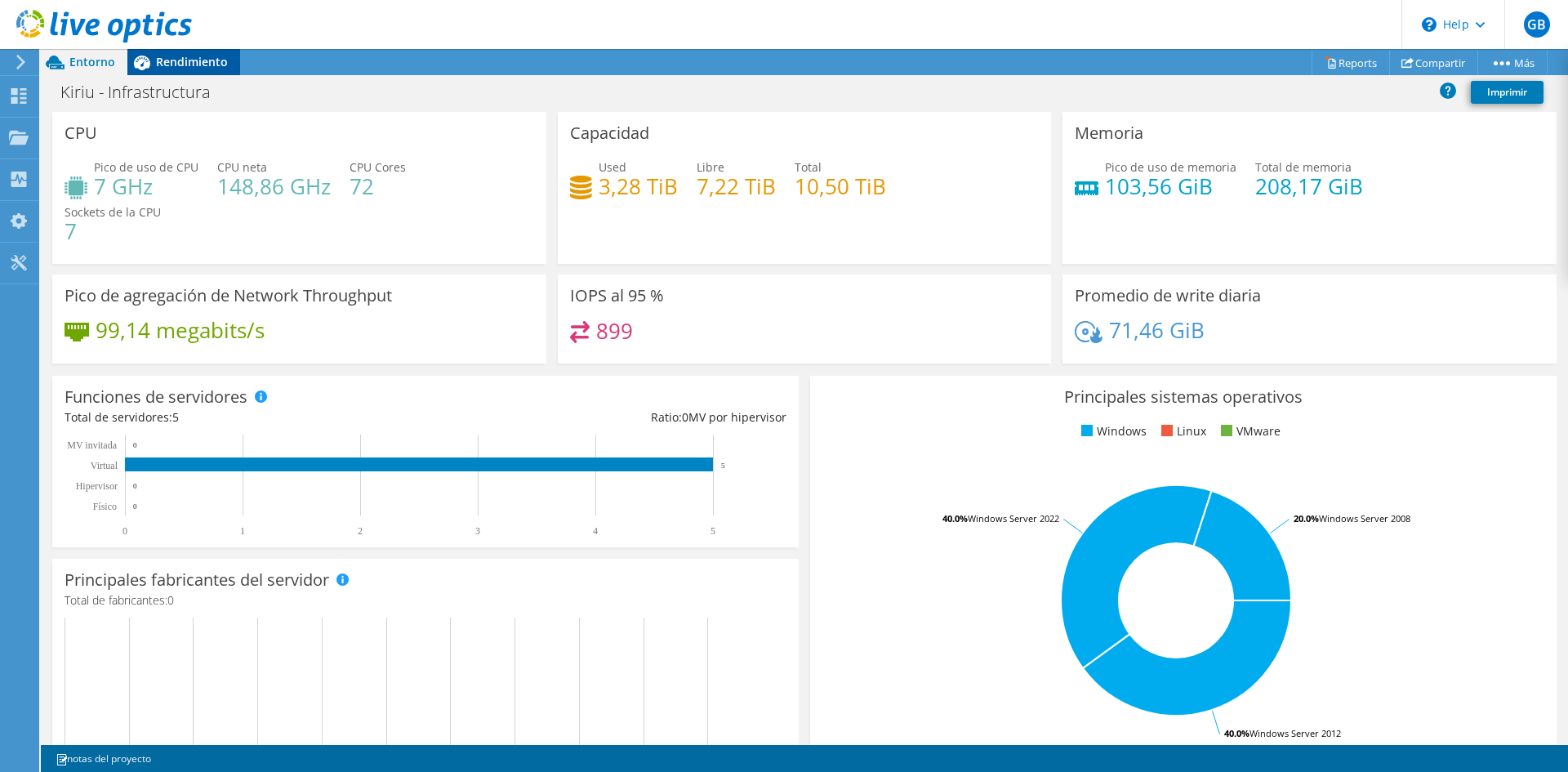
click at [167, 67] on span "Rendimiento" at bounding box center [191, 62] width 72 height 16
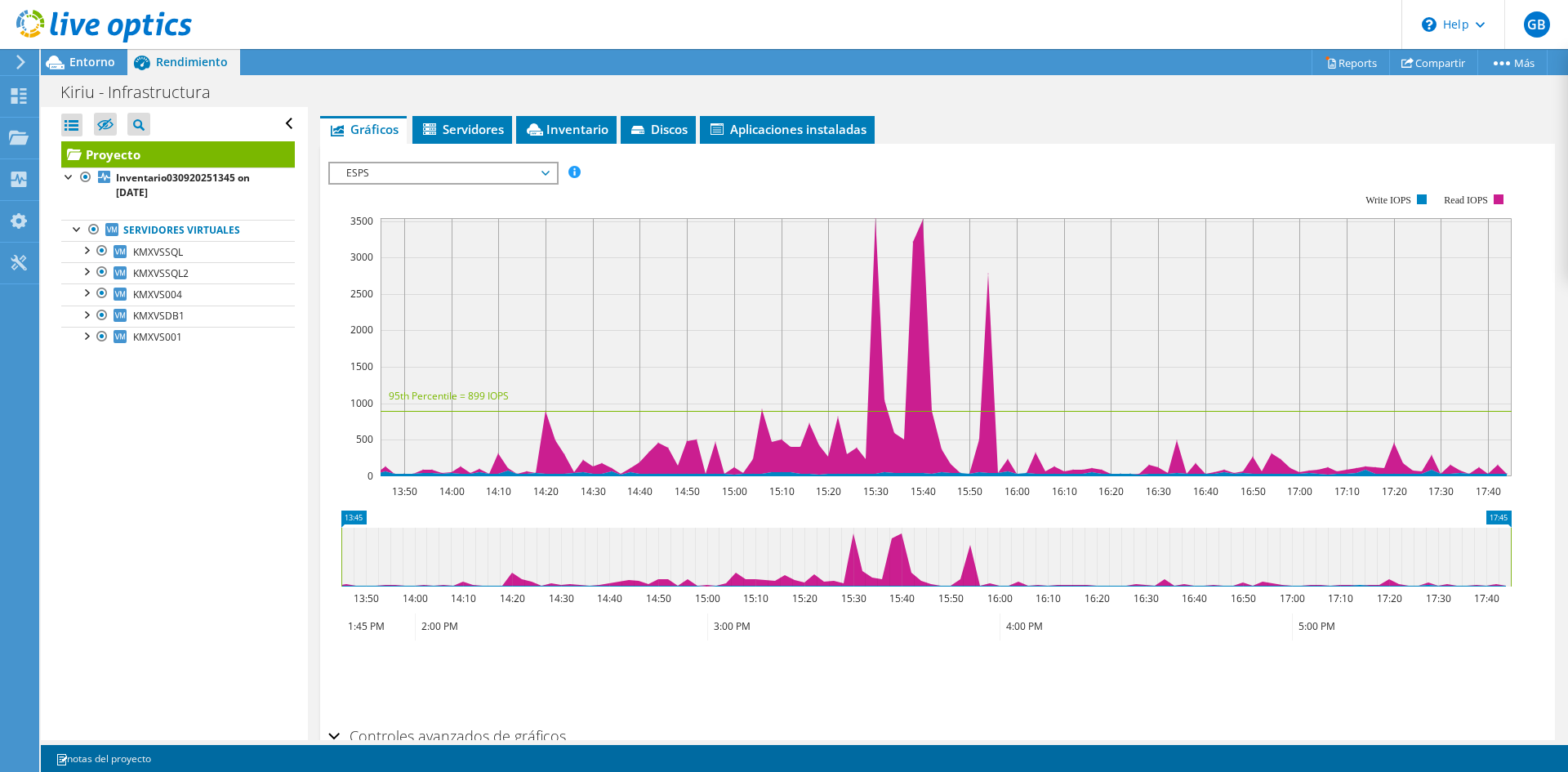
scroll to position [82, 0]
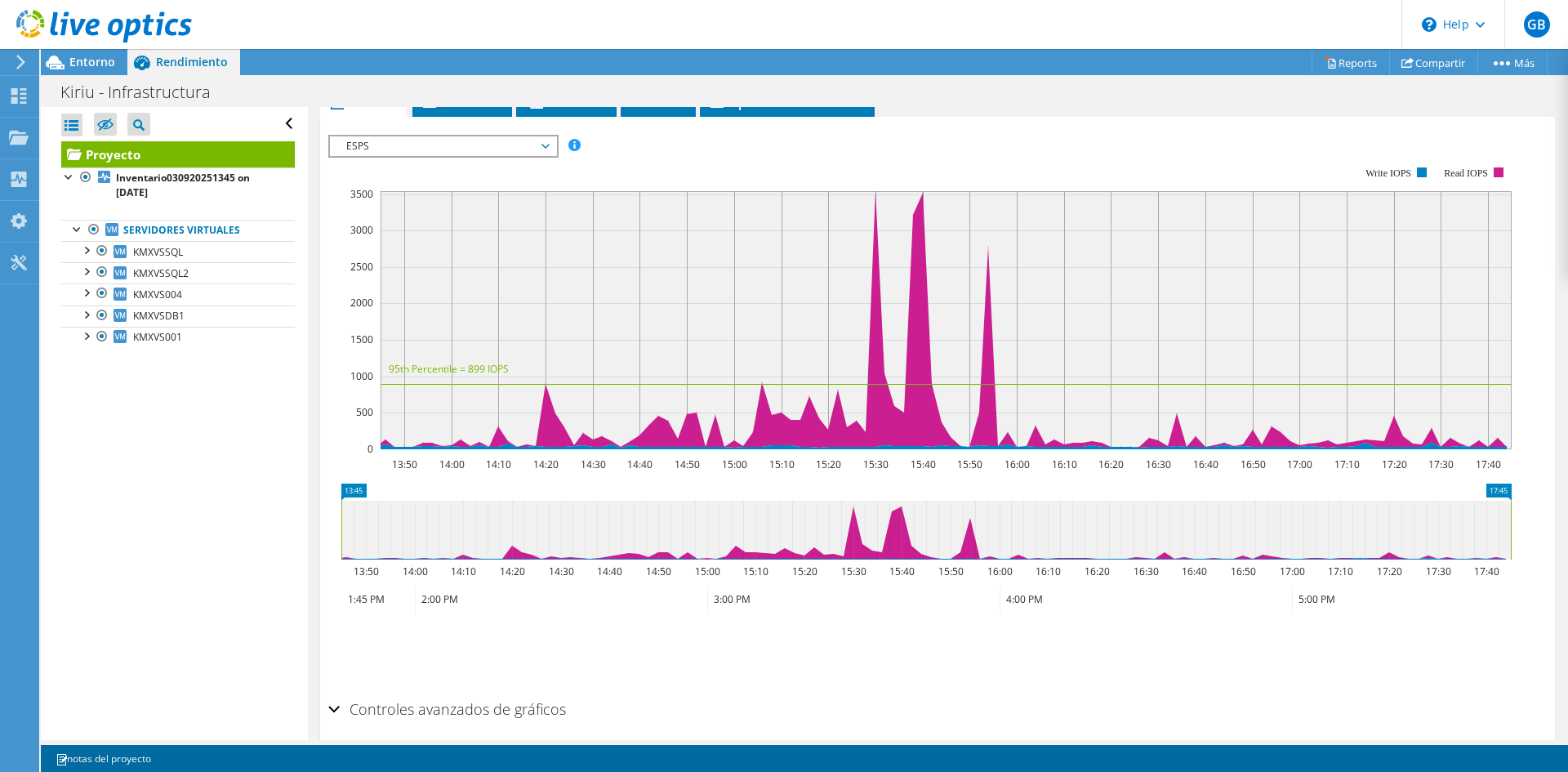
click at [397, 148] on span "ESPS" at bounding box center [442, 146] width 210 height 20
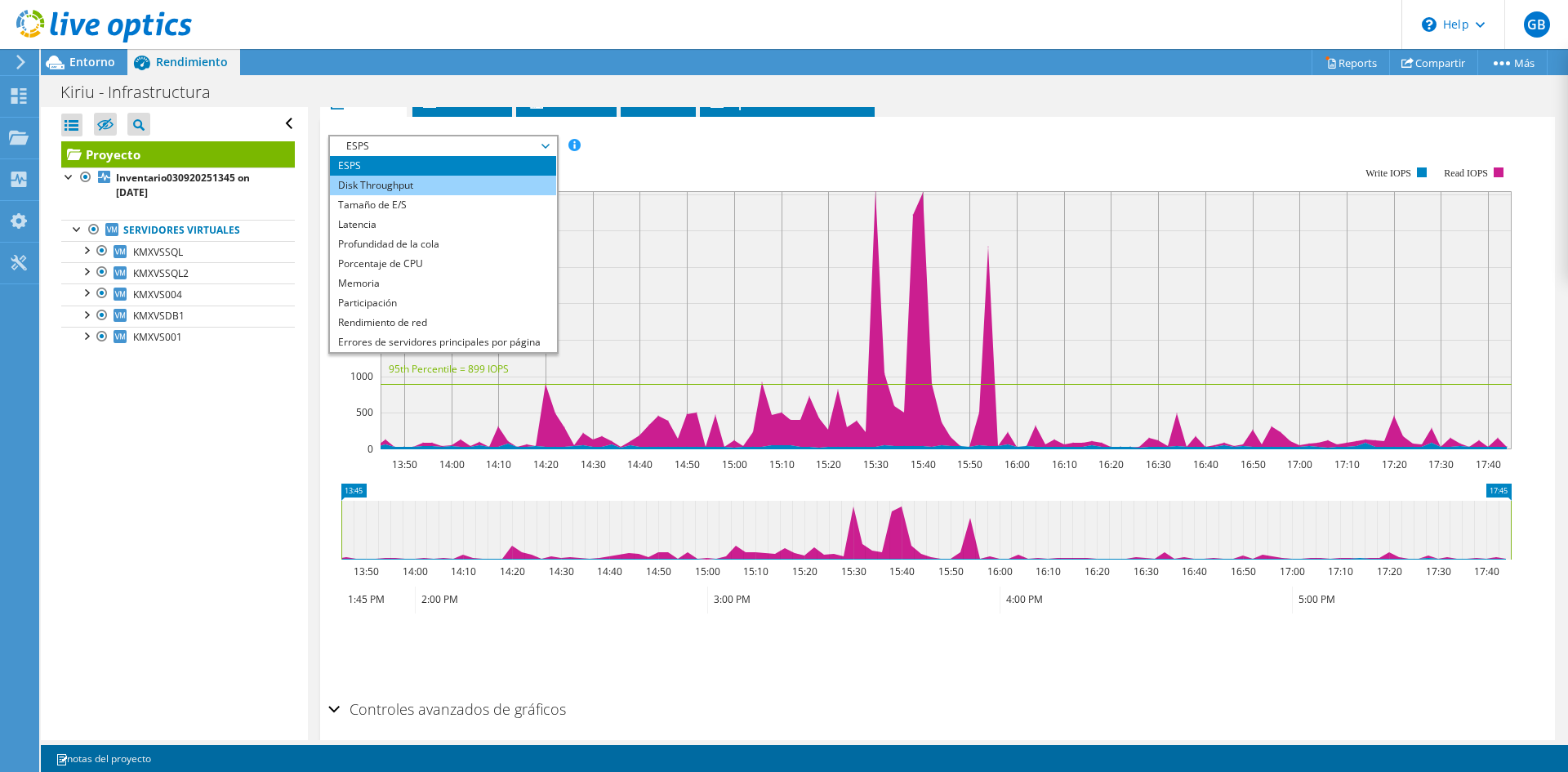
click at [409, 189] on li "Disk Throughput" at bounding box center [443, 185] width 226 height 20
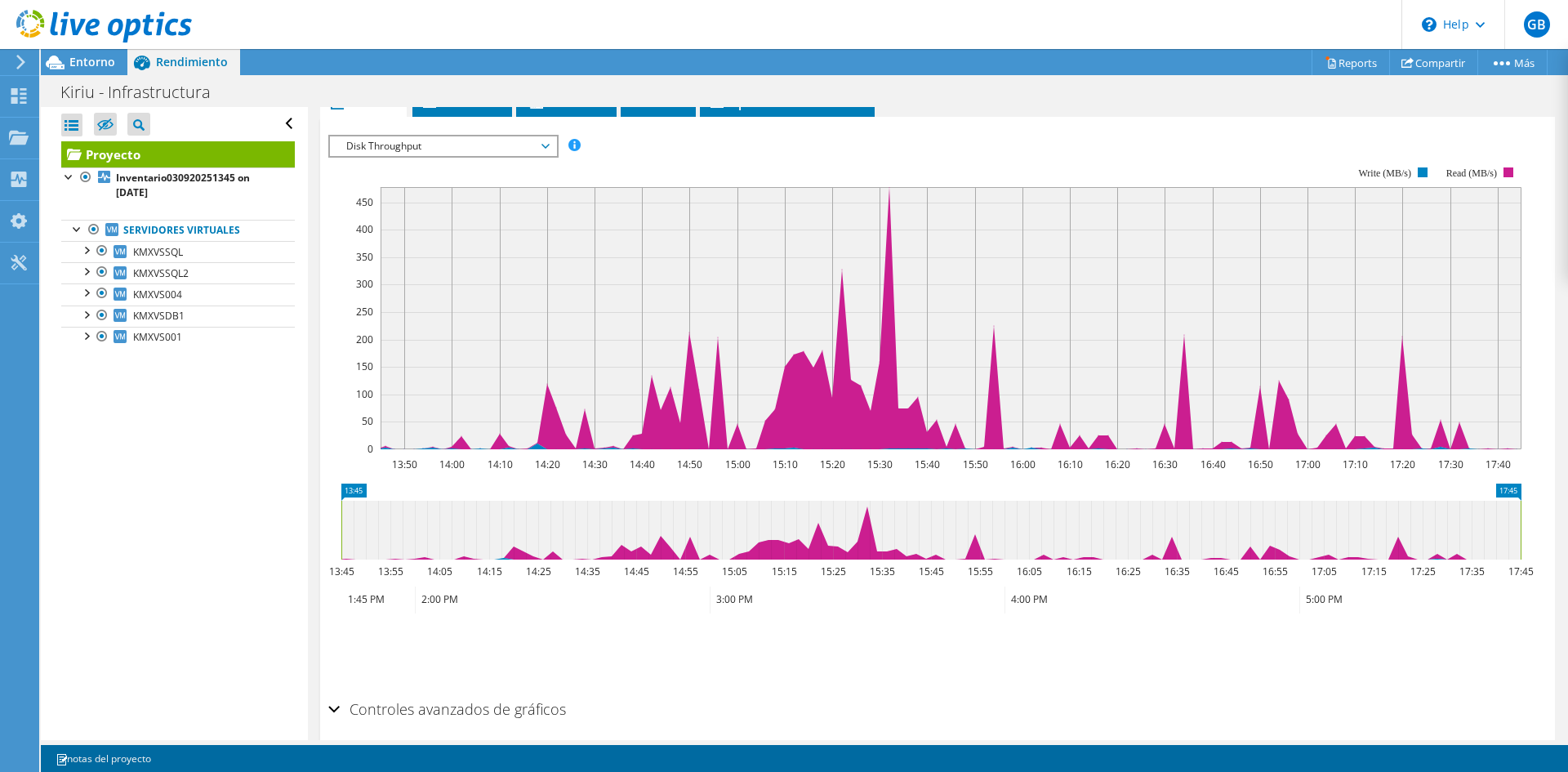
click at [365, 142] on span "Disk Throughput" at bounding box center [442, 146] width 210 height 20
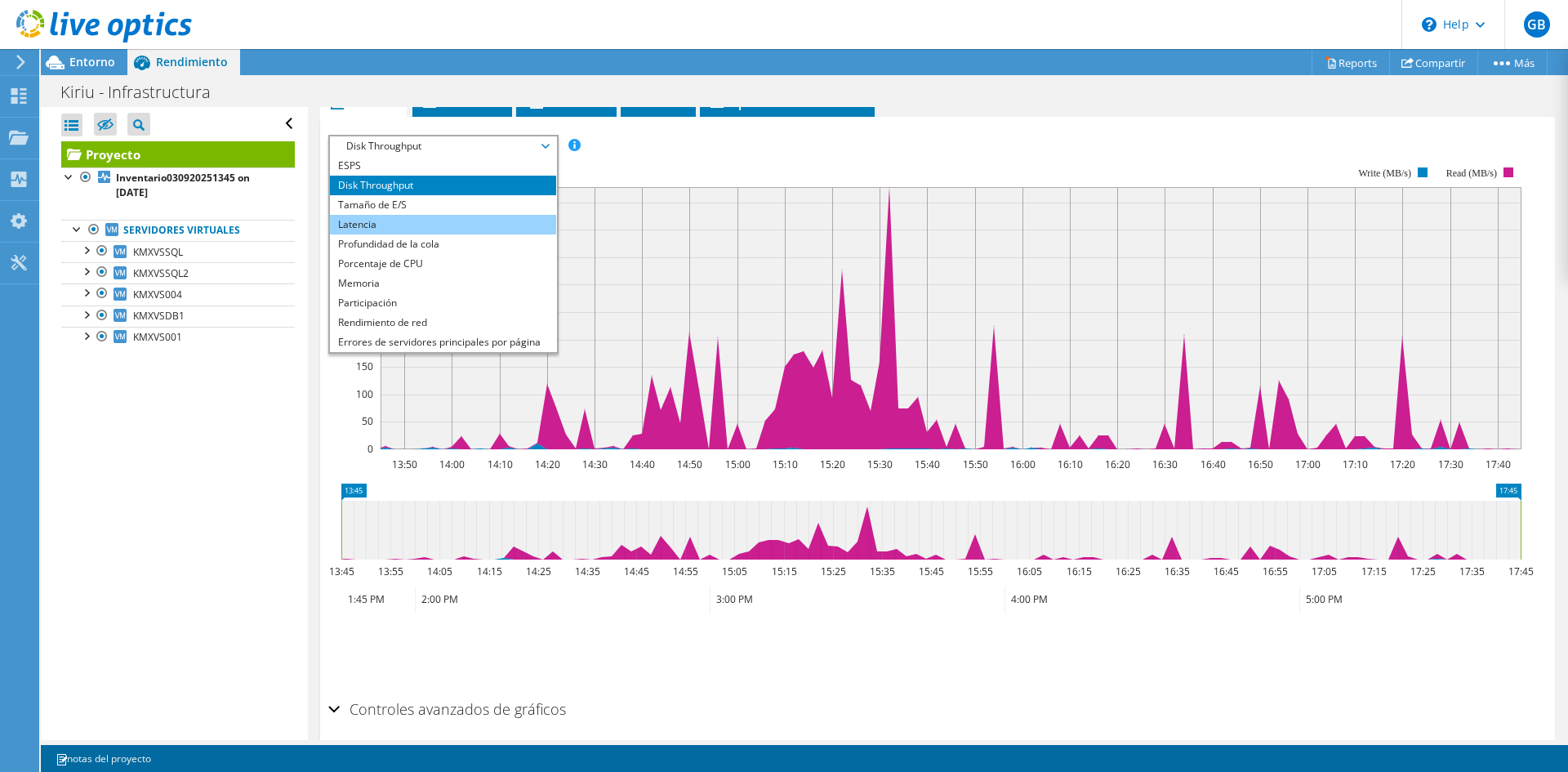
click at [407, 232] on li "Latencia" at bounding box center [443, 225] width 226 height 20
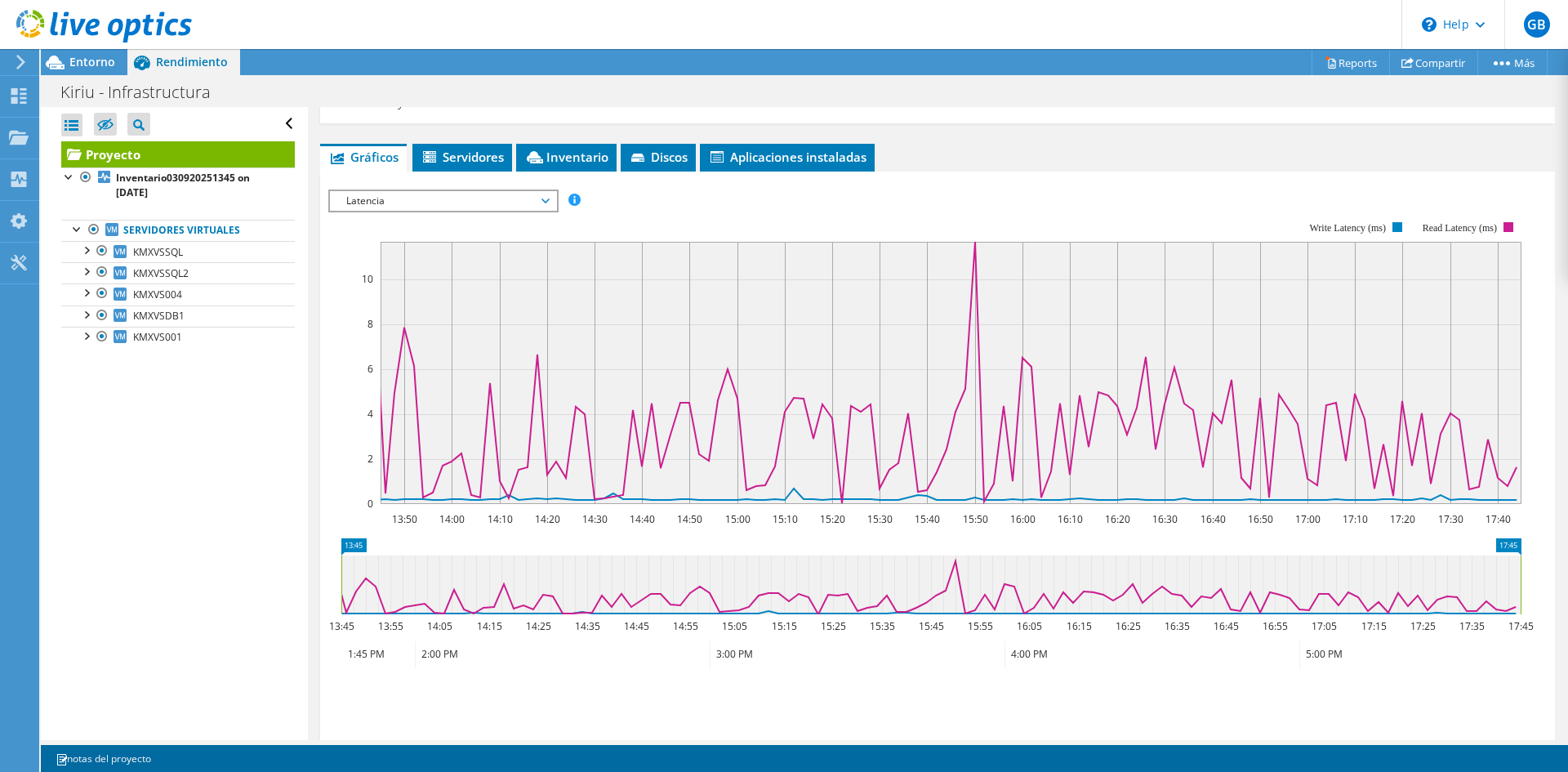
scroll to position [0, 0]
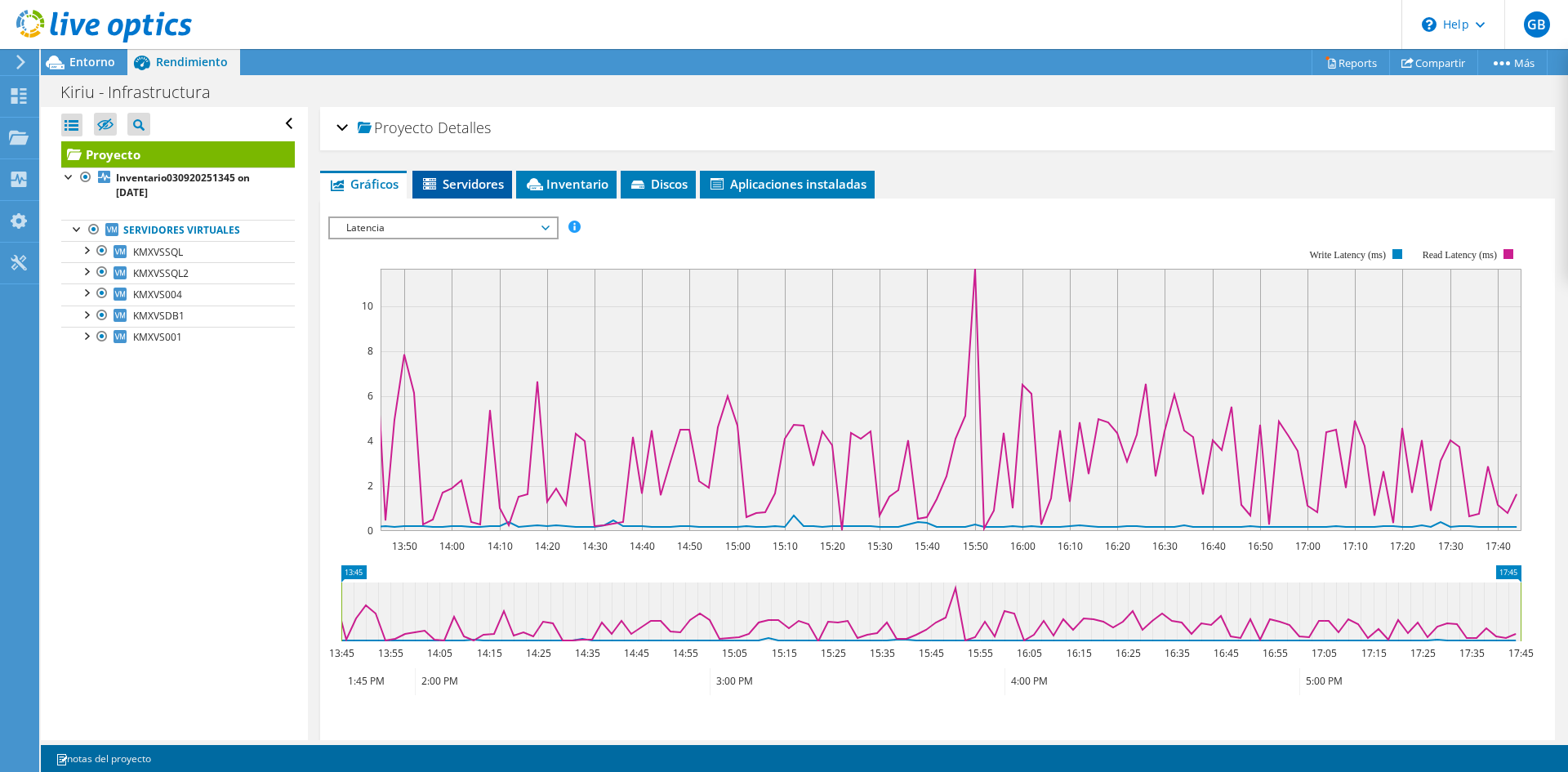
click at [477, 191] on span "Servidores" at bounding box center [462, 184] width 84 height 17
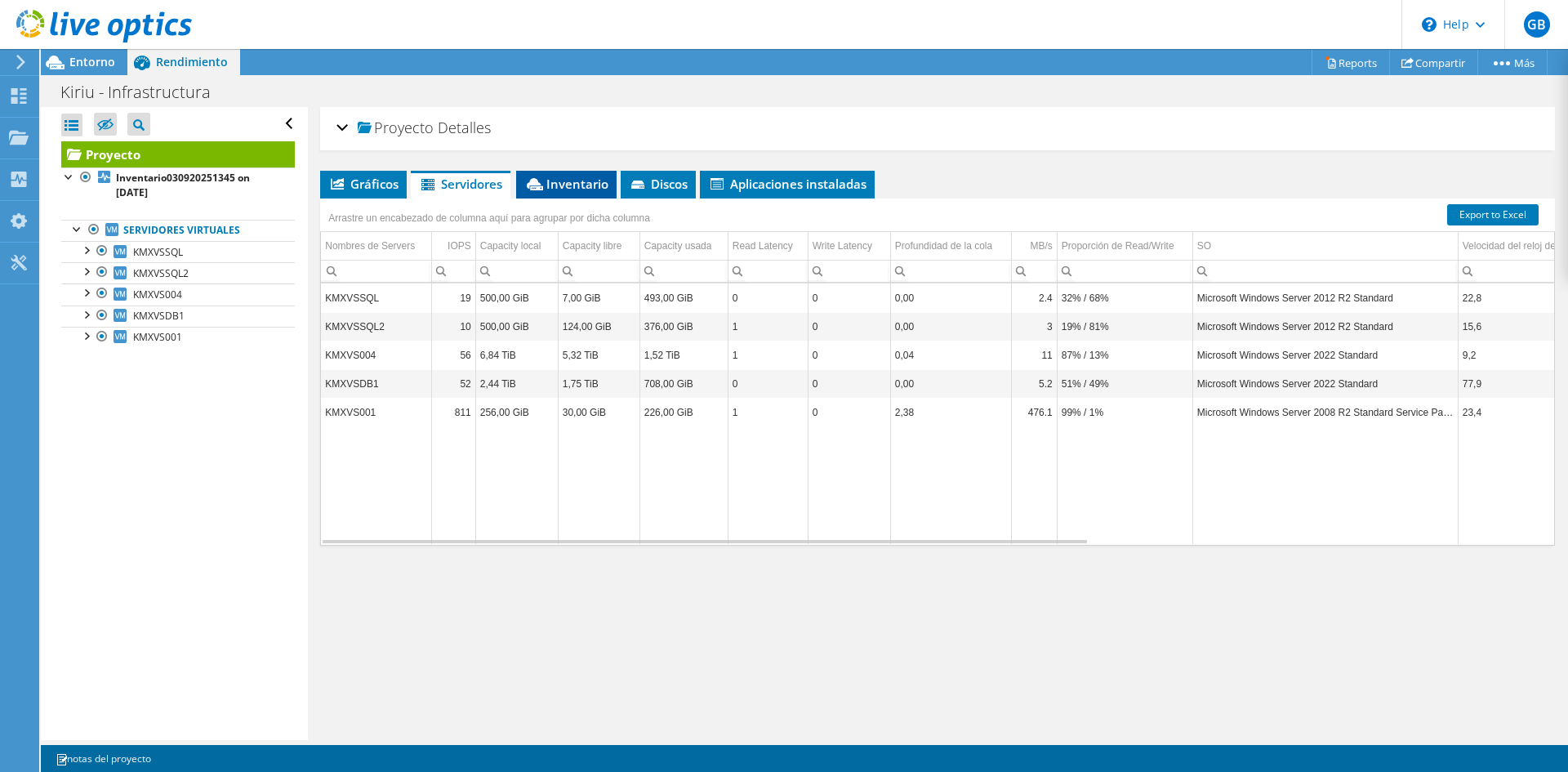
click at [588, 189] on span "Inventario" at bounding box center [566, 184] width 84 height 17
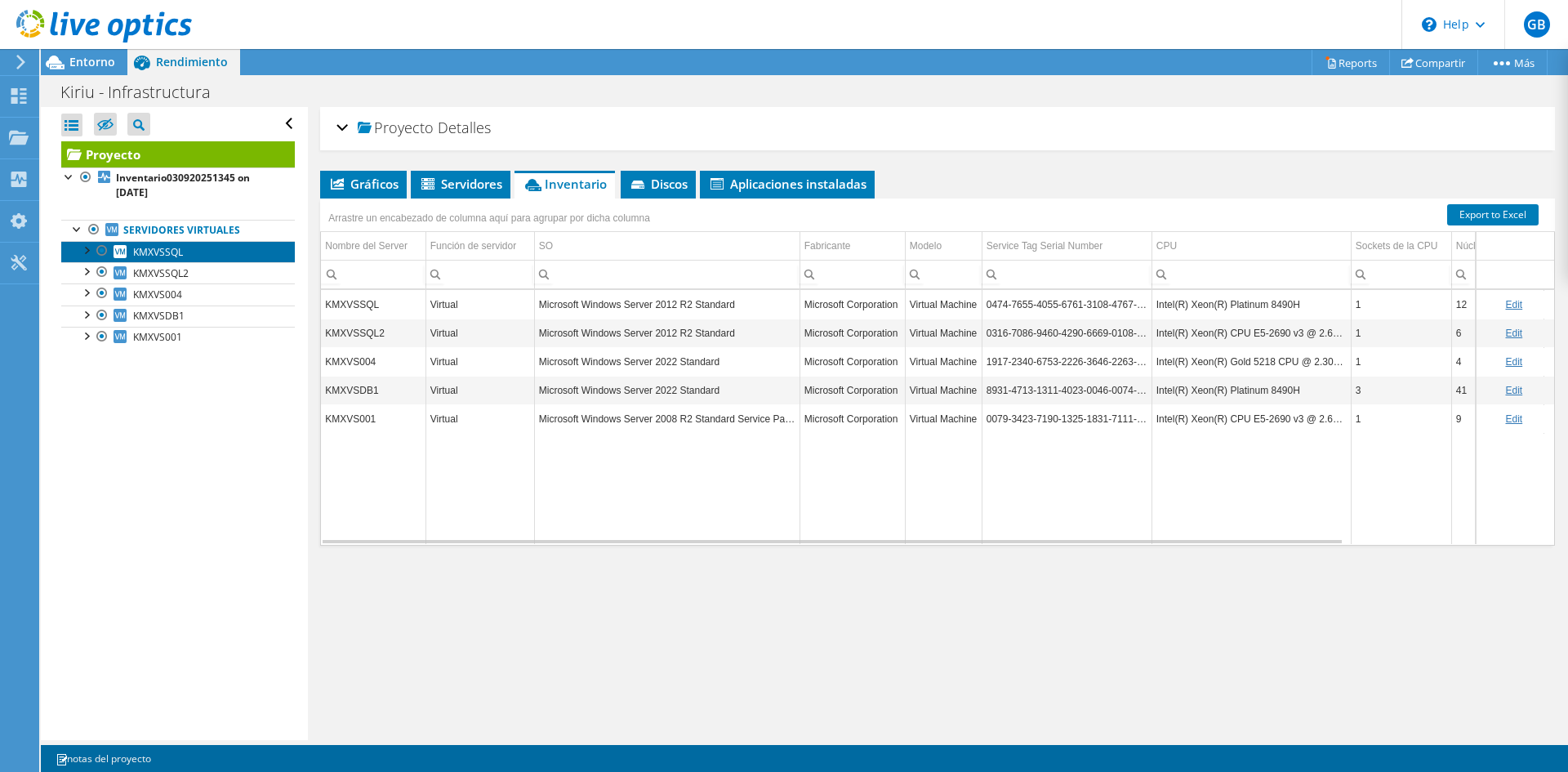
click at [176, 248] on span "KMXVSSQL" at bounding box center [157, 252] width 50 height 14
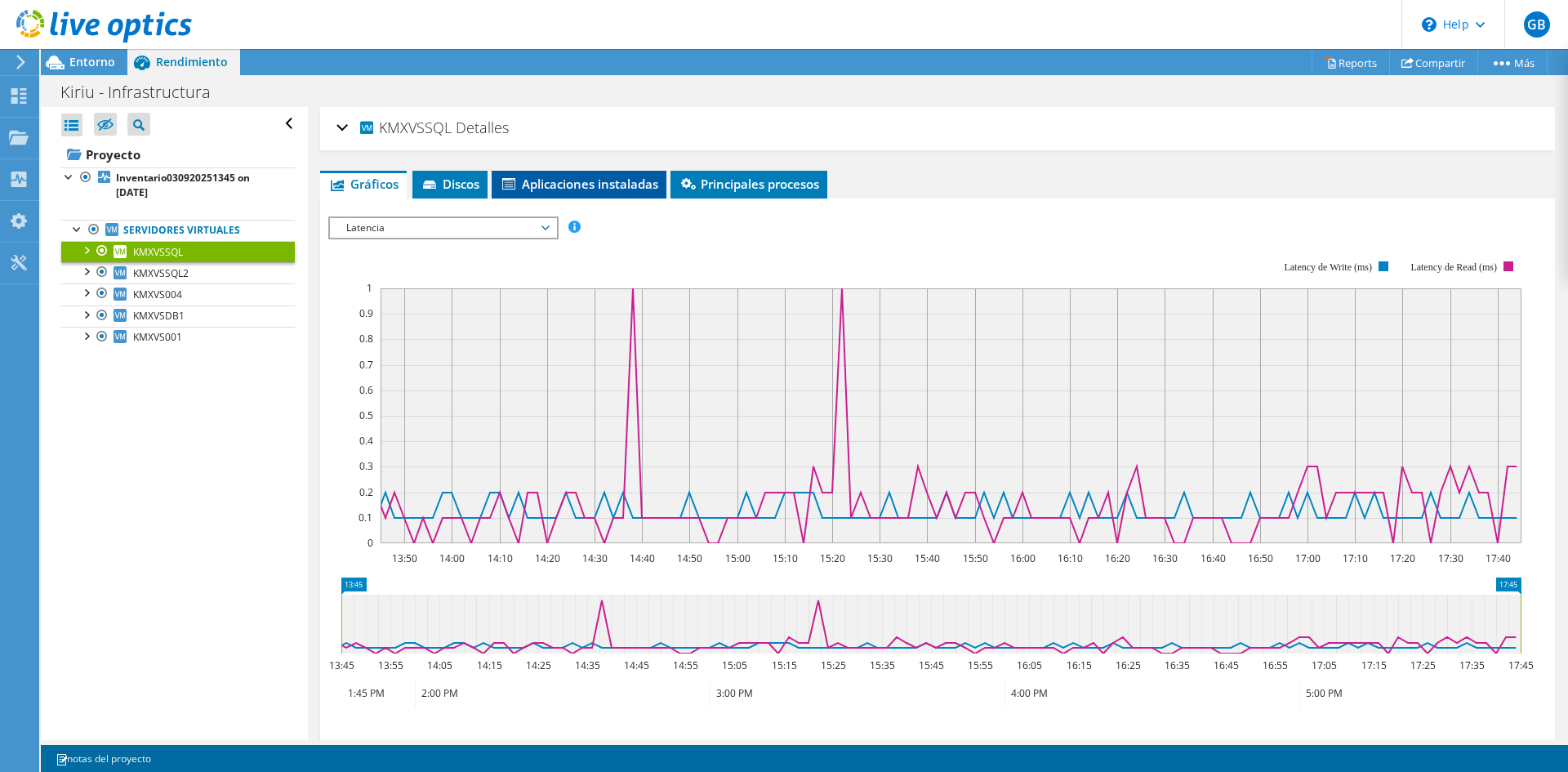
click at [557, 192] on li "Aplicaciones instaladas" at bounding box center [579, 185] width 175 height 28
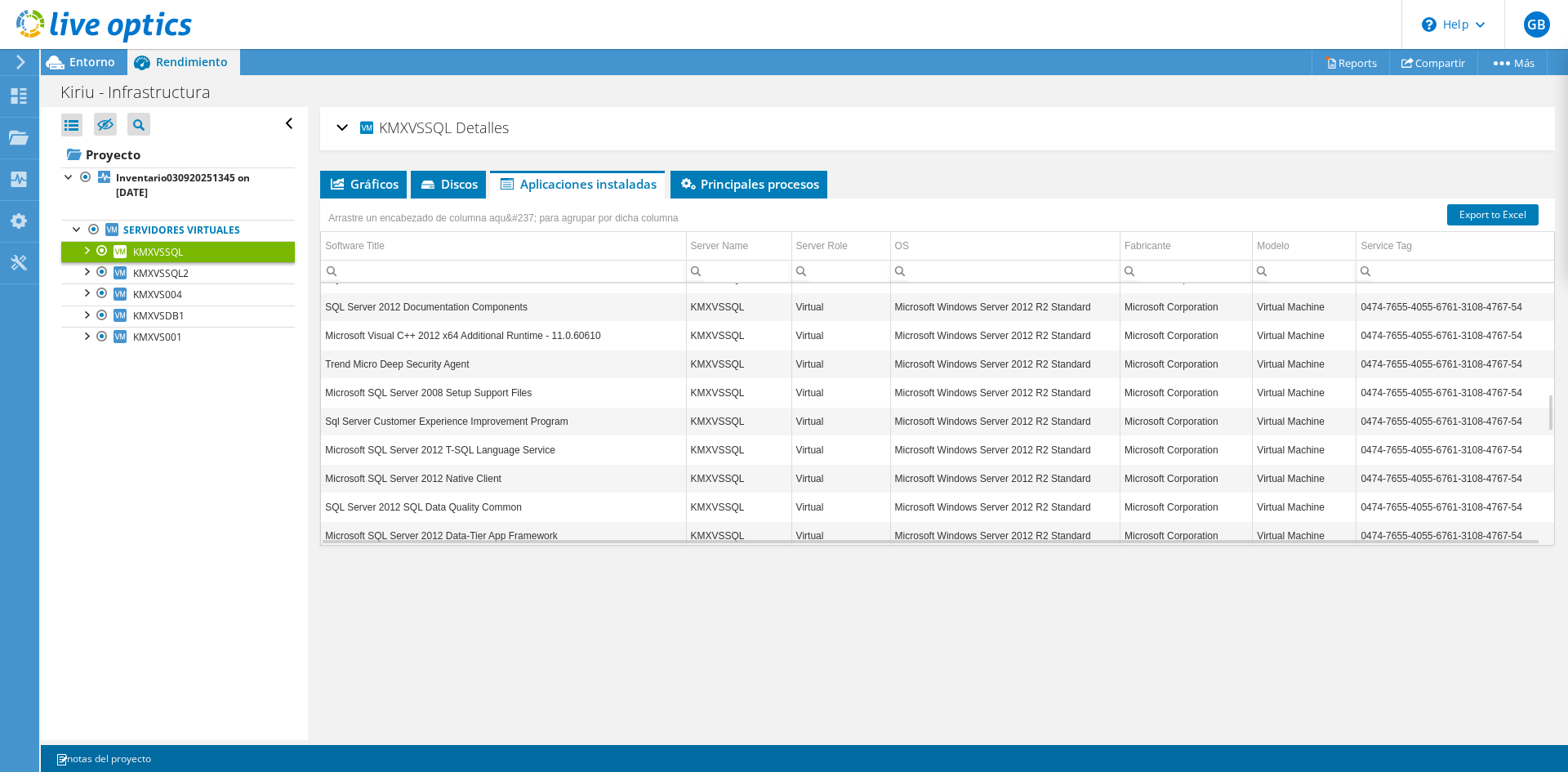
scroll to position [469, 0]
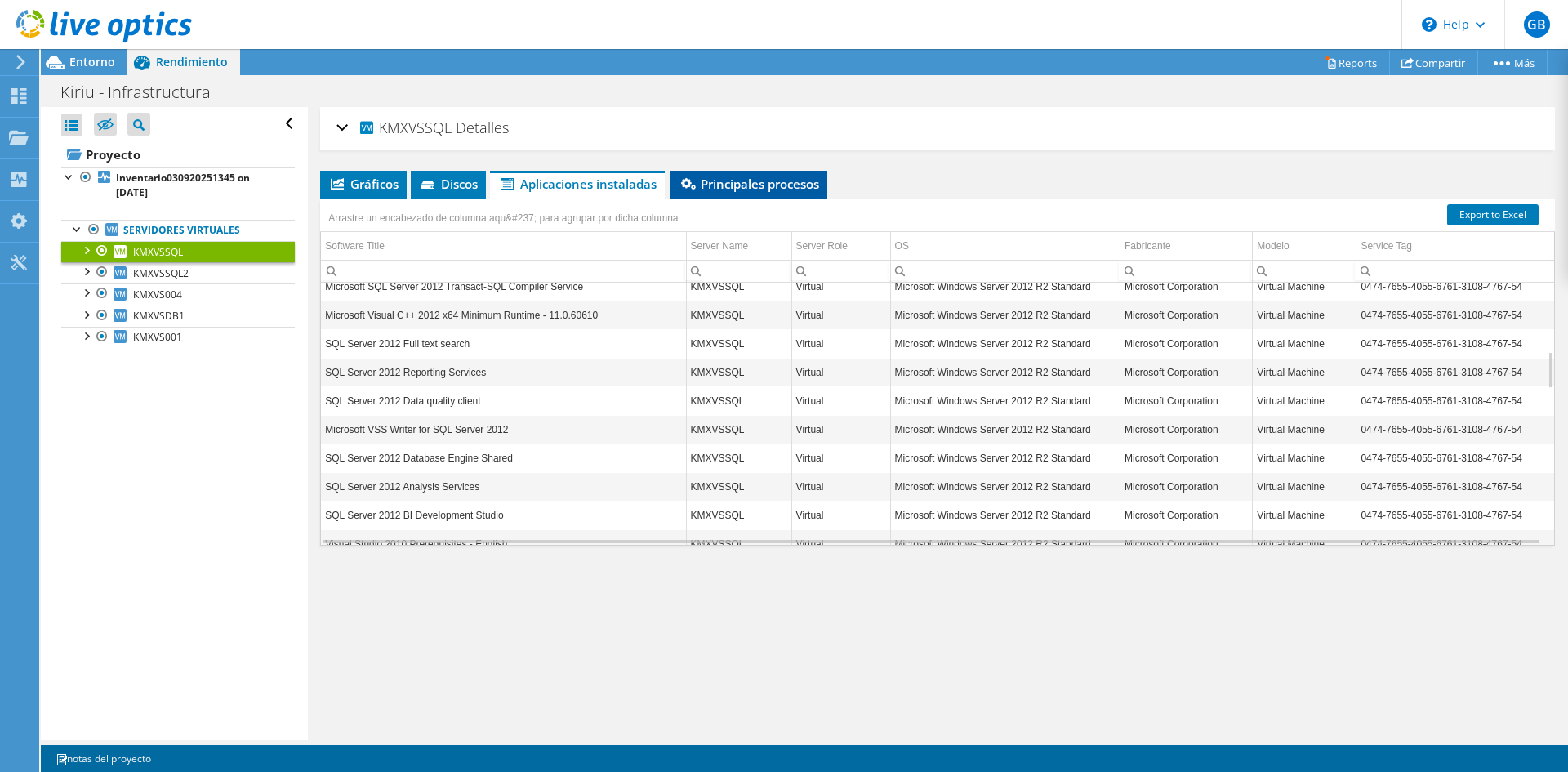
click at [720, 185] on span "Principales procesos" at bounding box center [748, 184] width 140 height 17
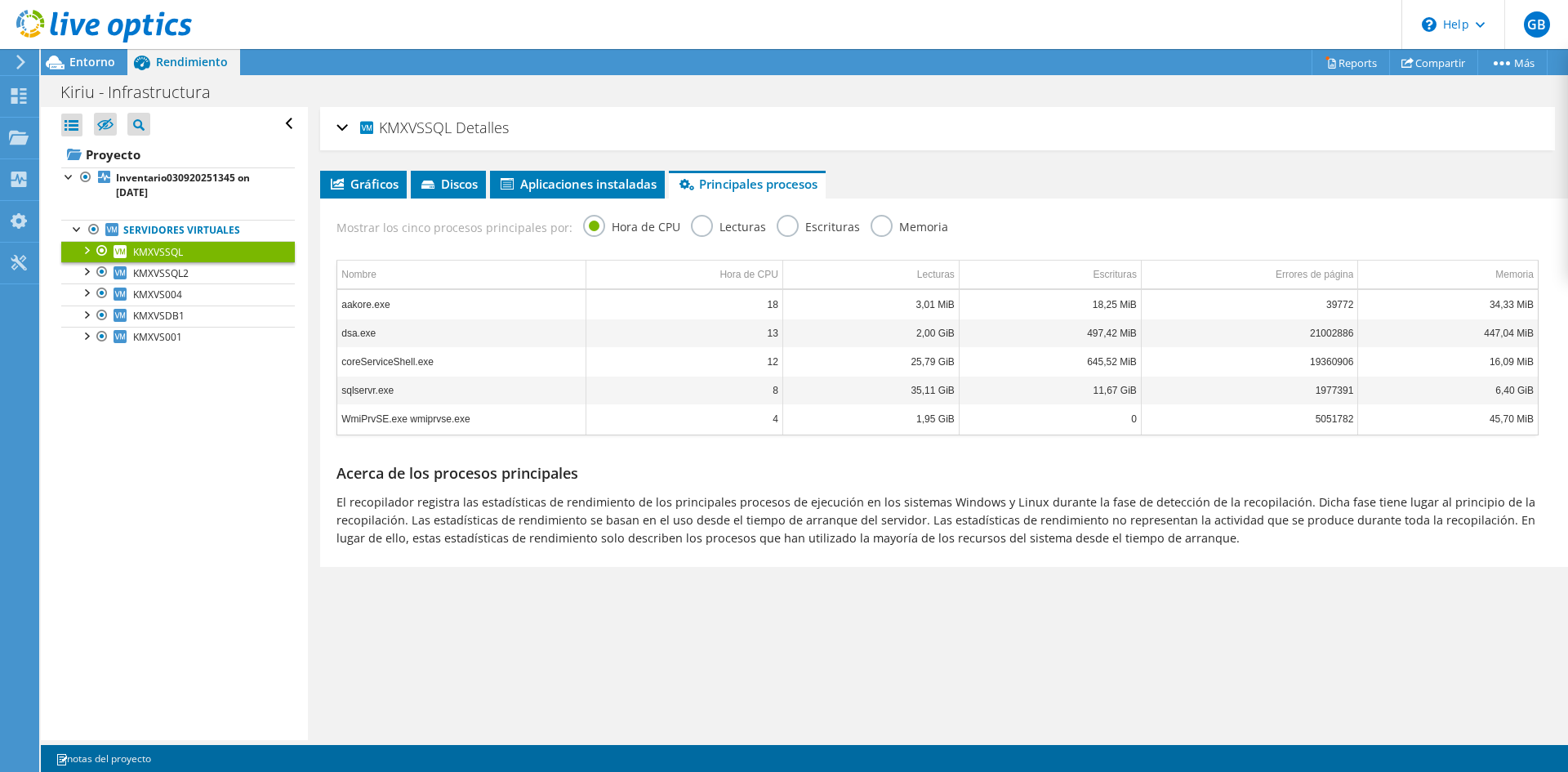
click at [788, 226] on label "Escrituras" at bounding box center [818, 225] width 84 height 20
click at [0, 0] on input "Escrituras" at bounding box center [0, 0] width 0 height 0
click at [592, 231] on label "Hora de CPU" at bounding box center [632, 225] width 97 height 20
click at [0, 0] on input "Hora de CPU" at bounding box center [0, 0] width 0 height 0
click at [578, 189] on span "Aplicaciones instaladas" at bounding box center [577, 184] width 158 height 17
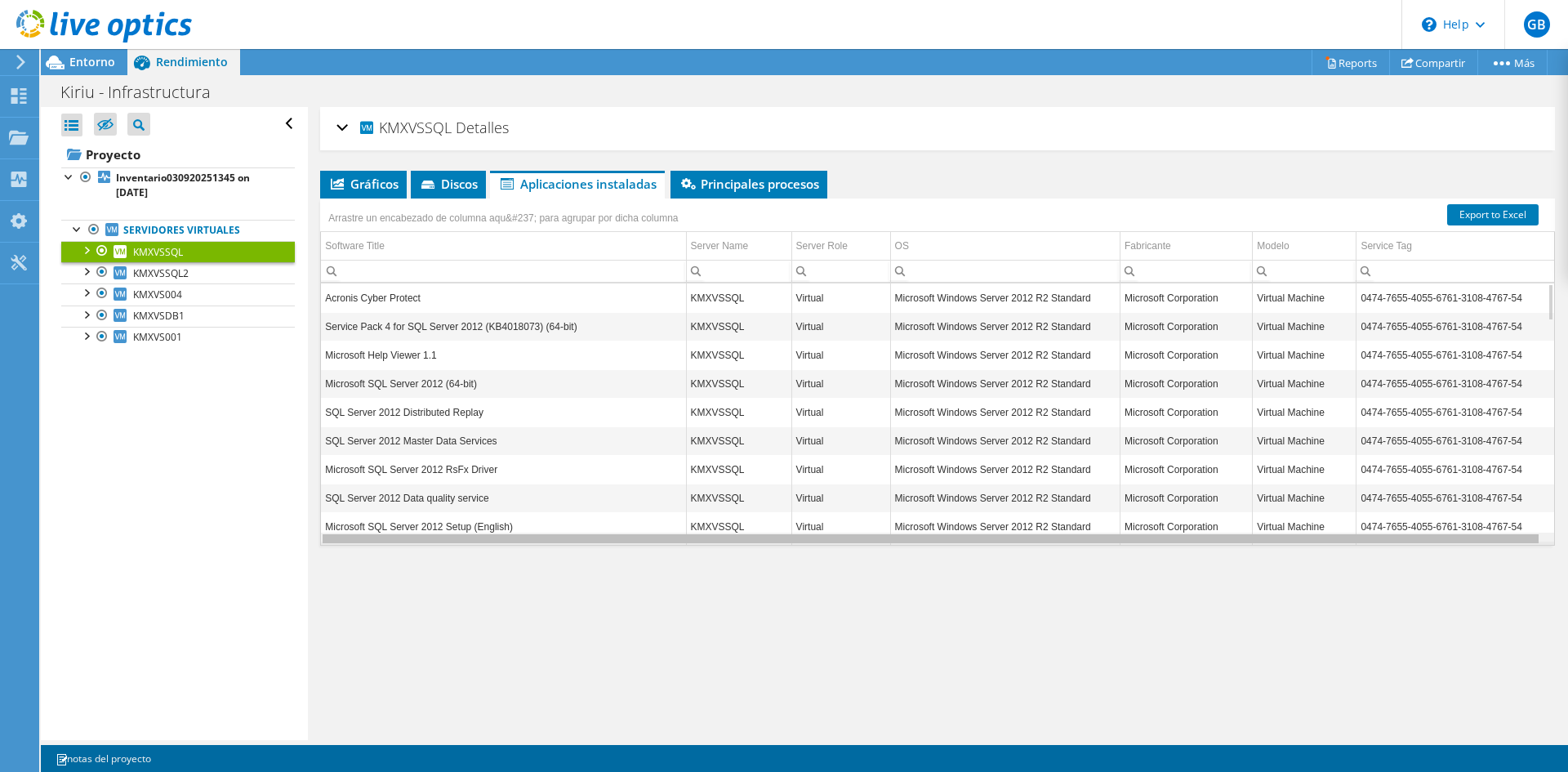
scroll to position [0, 2]
drag, startPoint x: 1005, startPoint y: 541, endPoint x: 1032, endPoint y: 535, distance: 27.7
click at [1032, 535] on body "GB Usuario final Graciela Barcenas graciela.barcenas@exel.com.mx Exel del Norte…" at bounding box center [784, 386] width 1568 height 772
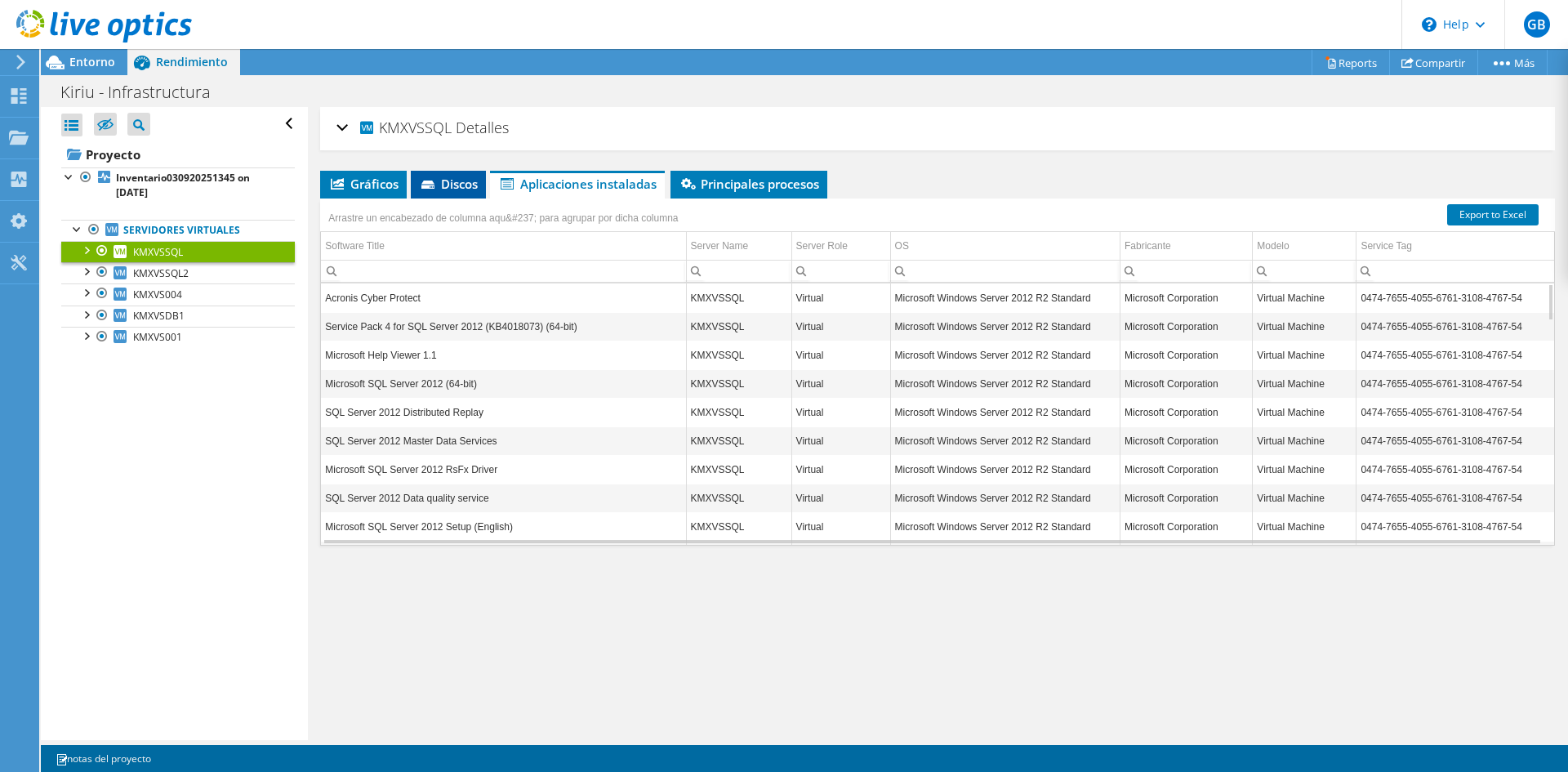
click at [464, 182] on span "Discos" at bounding box center [448, 184] width 59 height 17
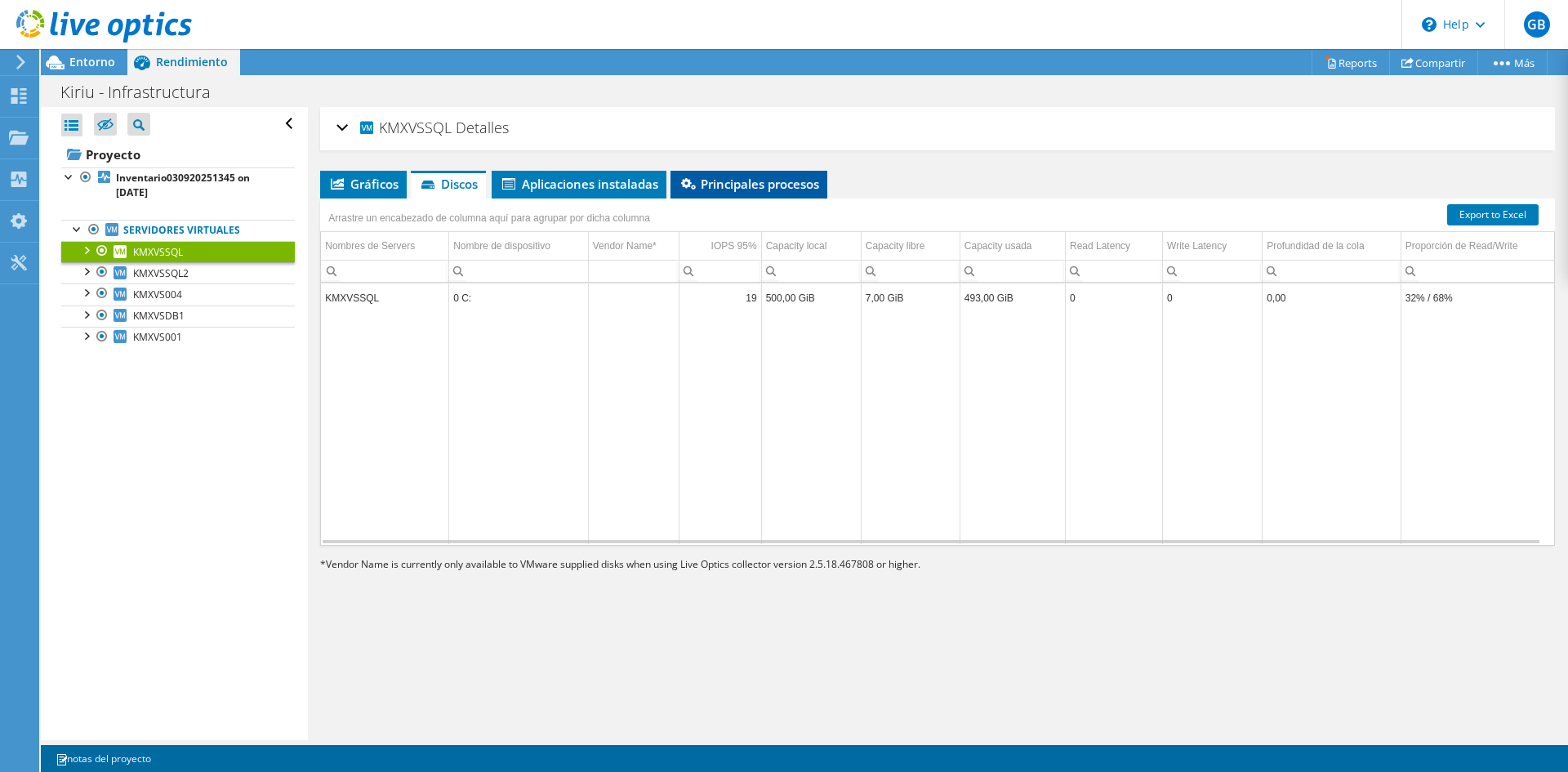
click at [773, 191] on span "Principales procesos" at bounding box center [748, 184] width 140 height 17
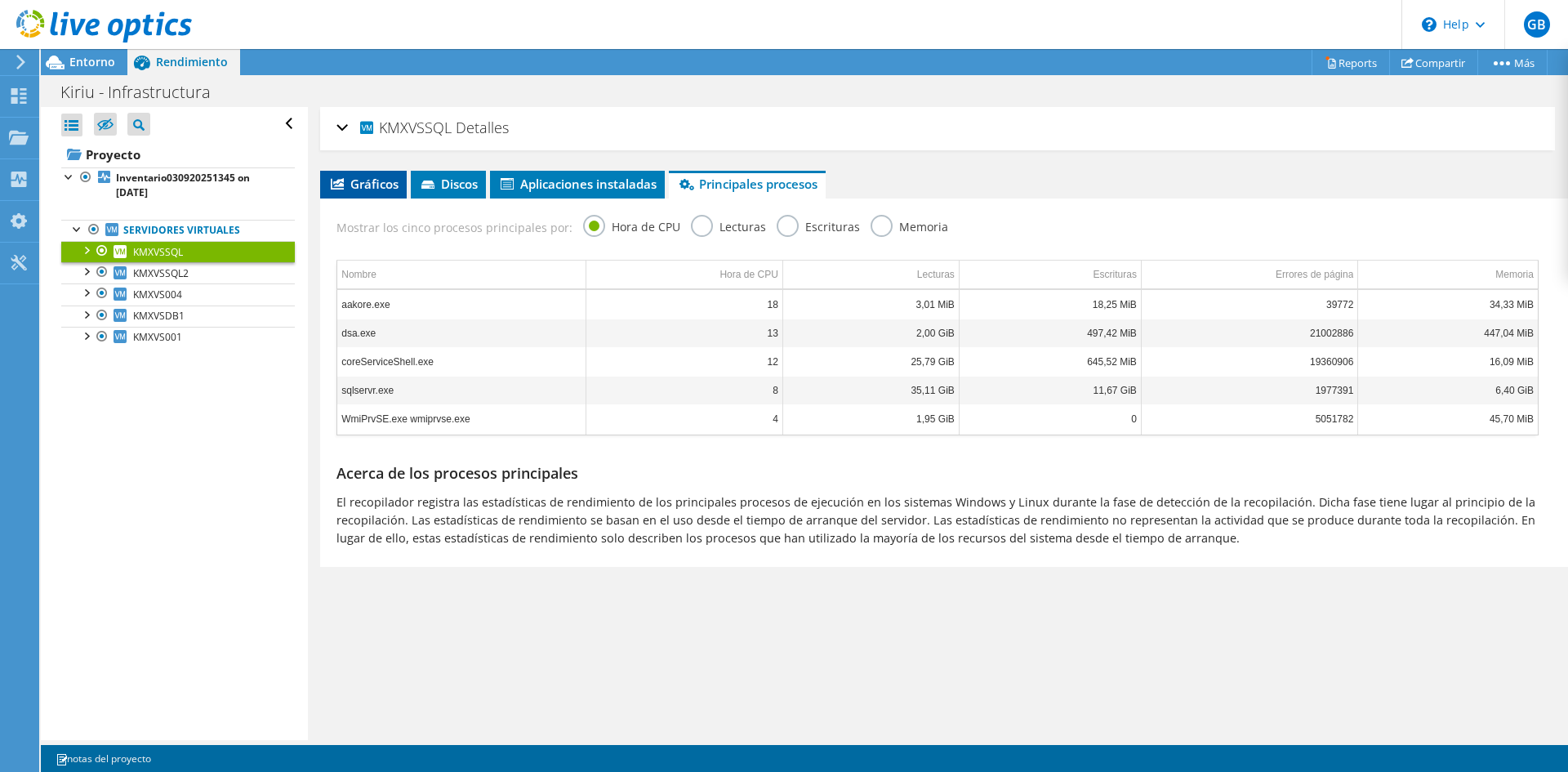
click at [382, 189] on span "Gráficos" at bounding box center [363, 184] width 70 height 17
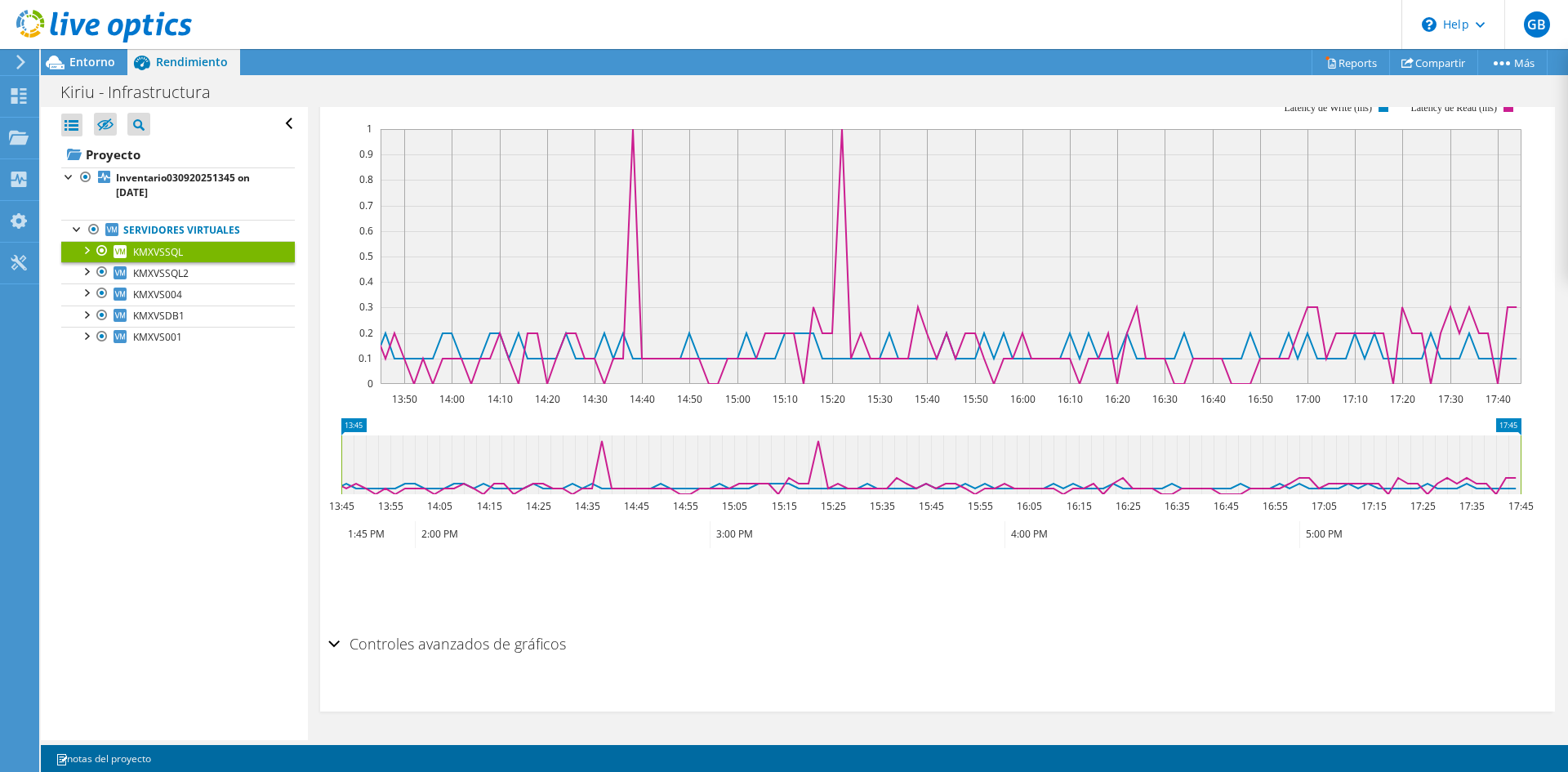
scroll to position [0, 0]
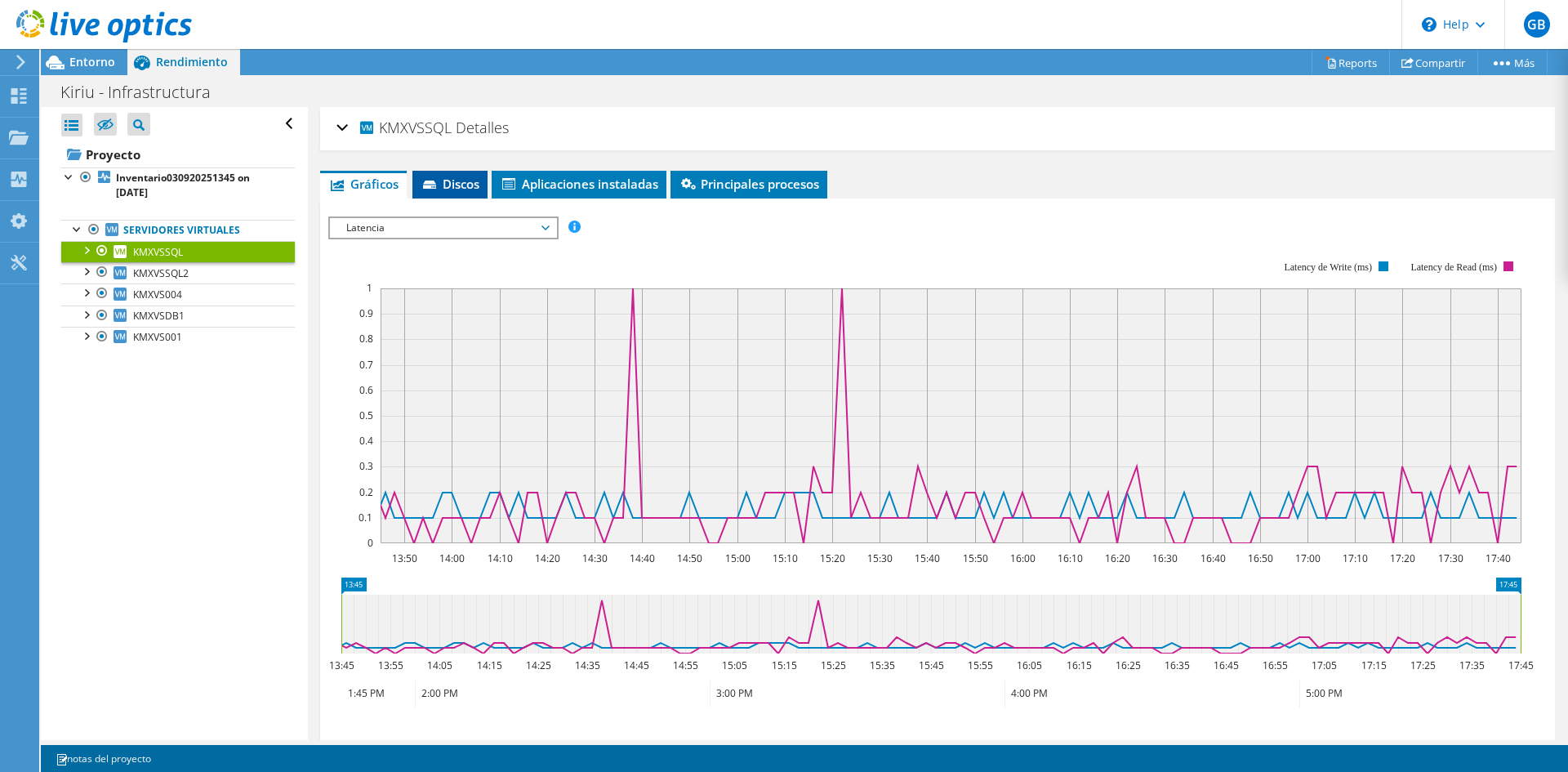
click at [462, 184] on span "Discos" at bounding box center [450, 184] width 59 height 17
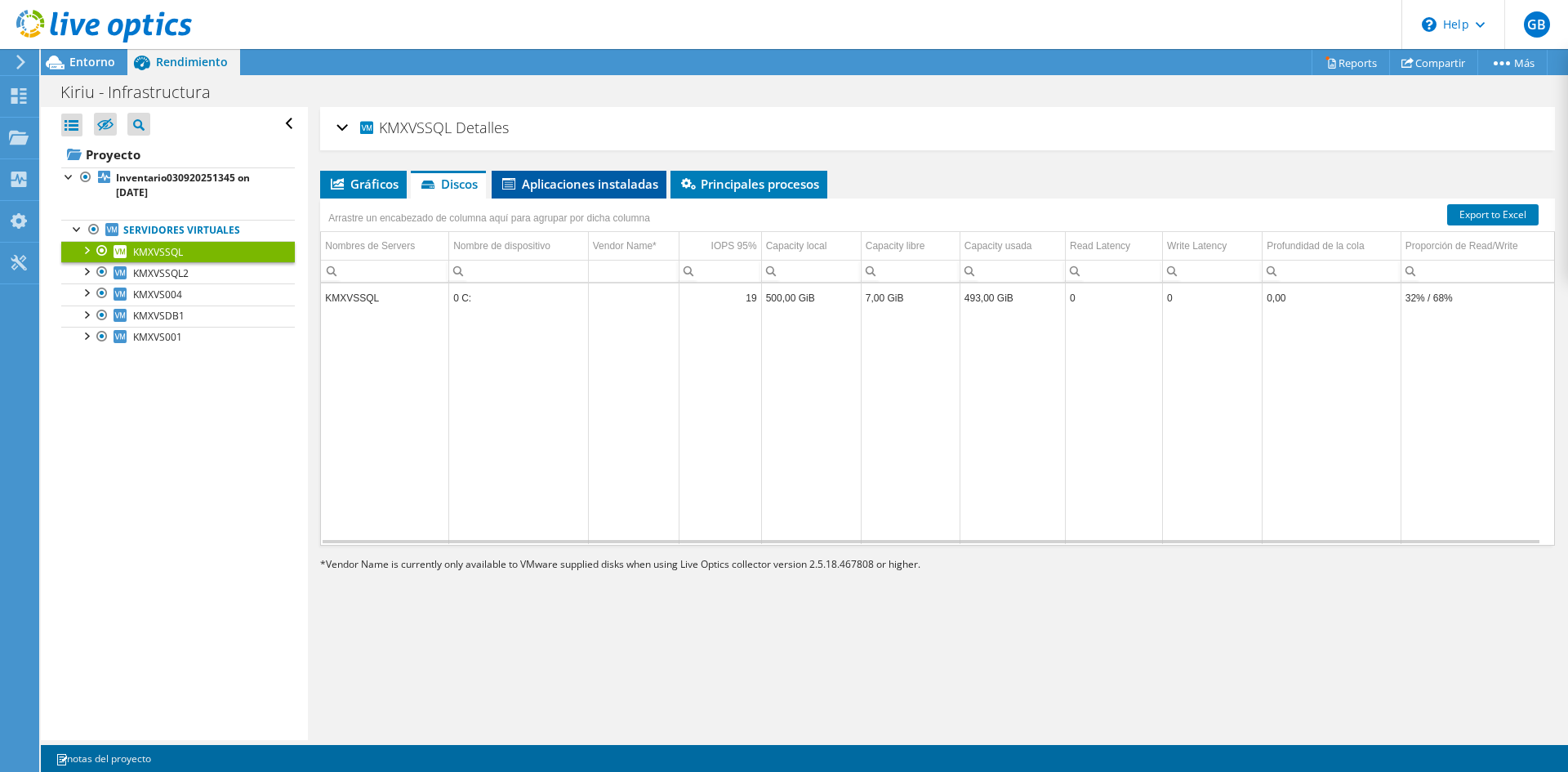
click at [598, 190] on span "Aplicaciones instaladas" at bounding box center [579, 184] width 158 height 17
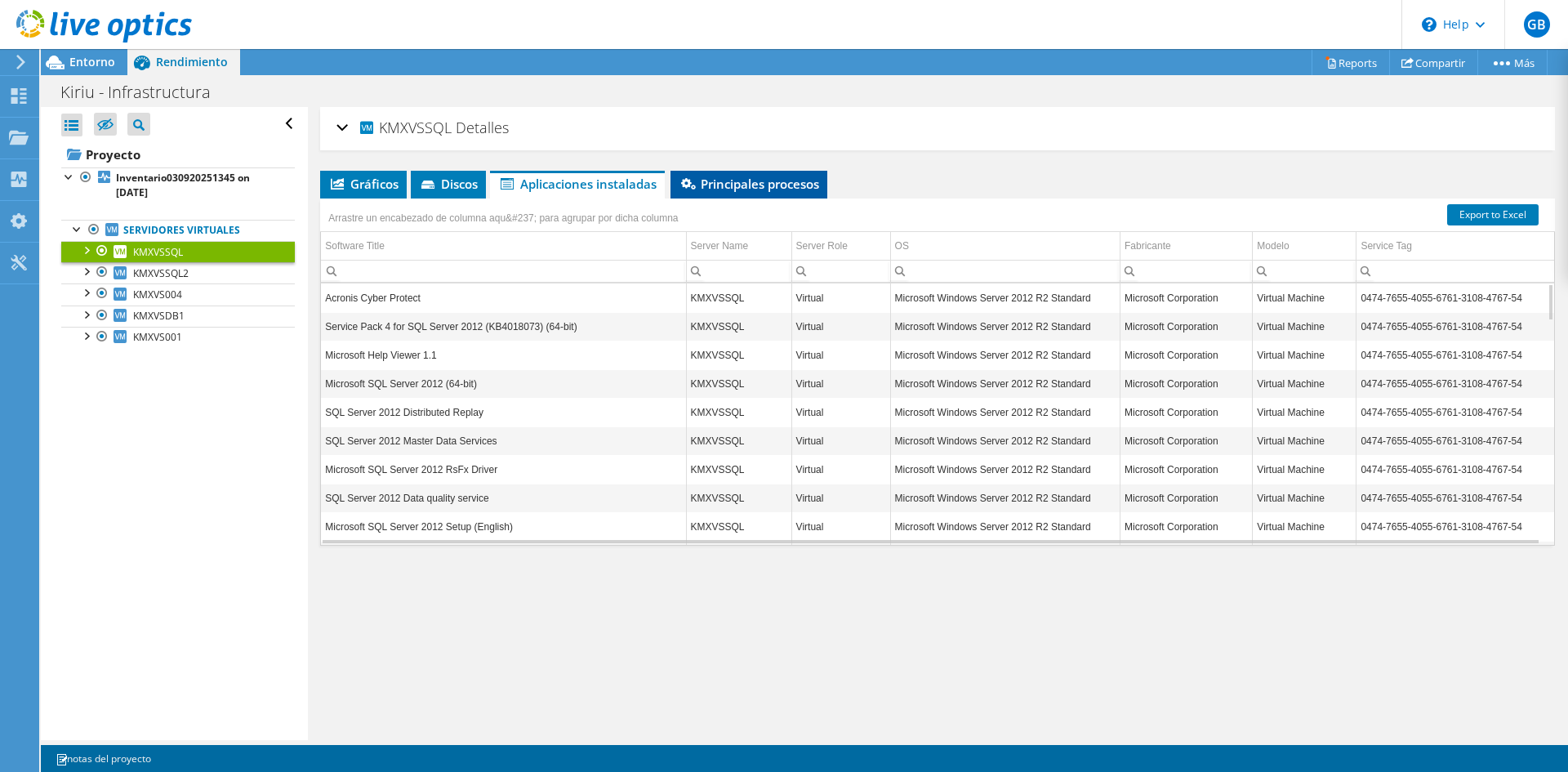
click at [748, 191] on span "Principales procesos" at bounding box center [748, 184] width 140 height 17
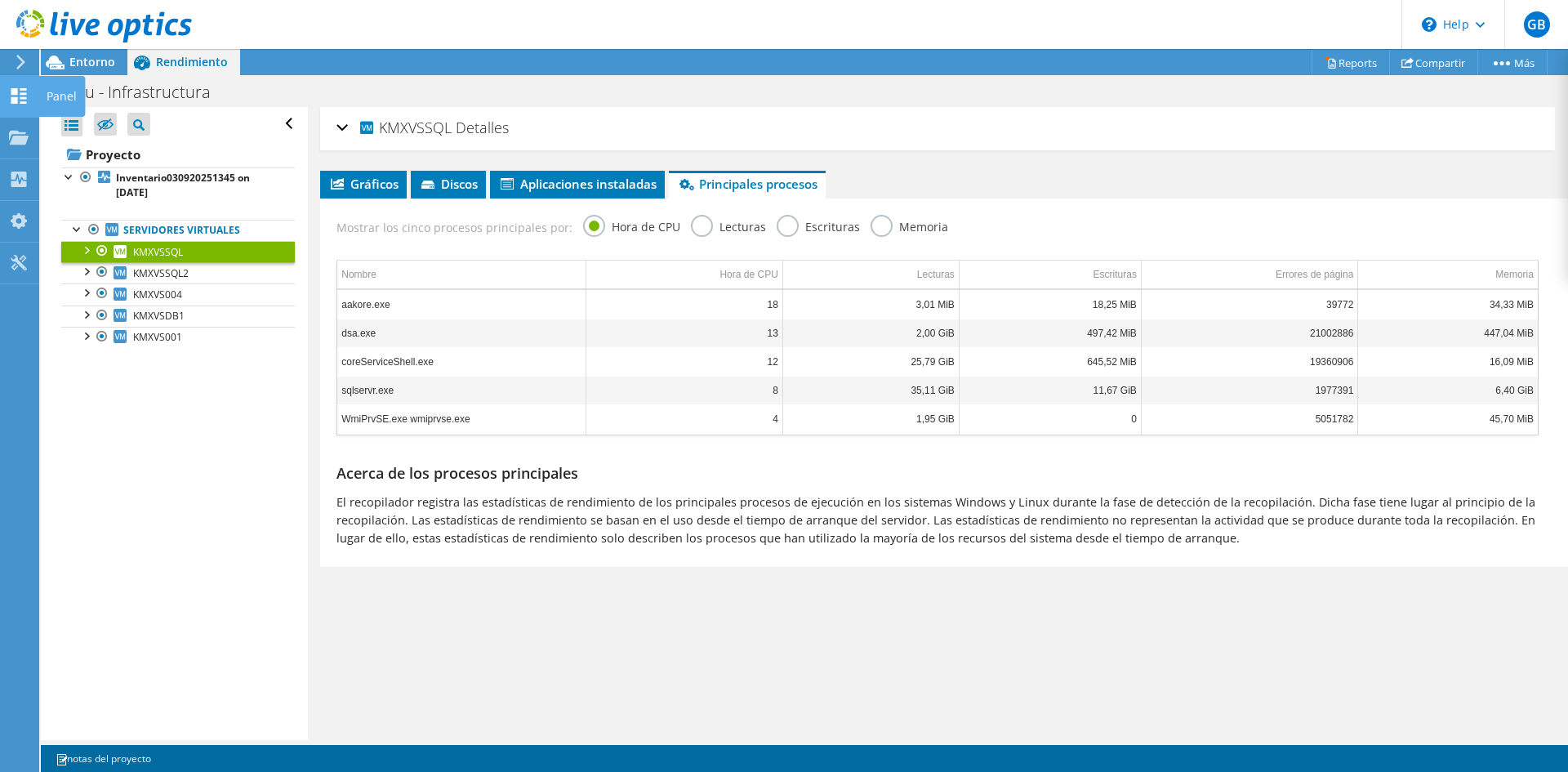
click at [19, 100] on icon at bounding box center [18, 96] width 20 height 16
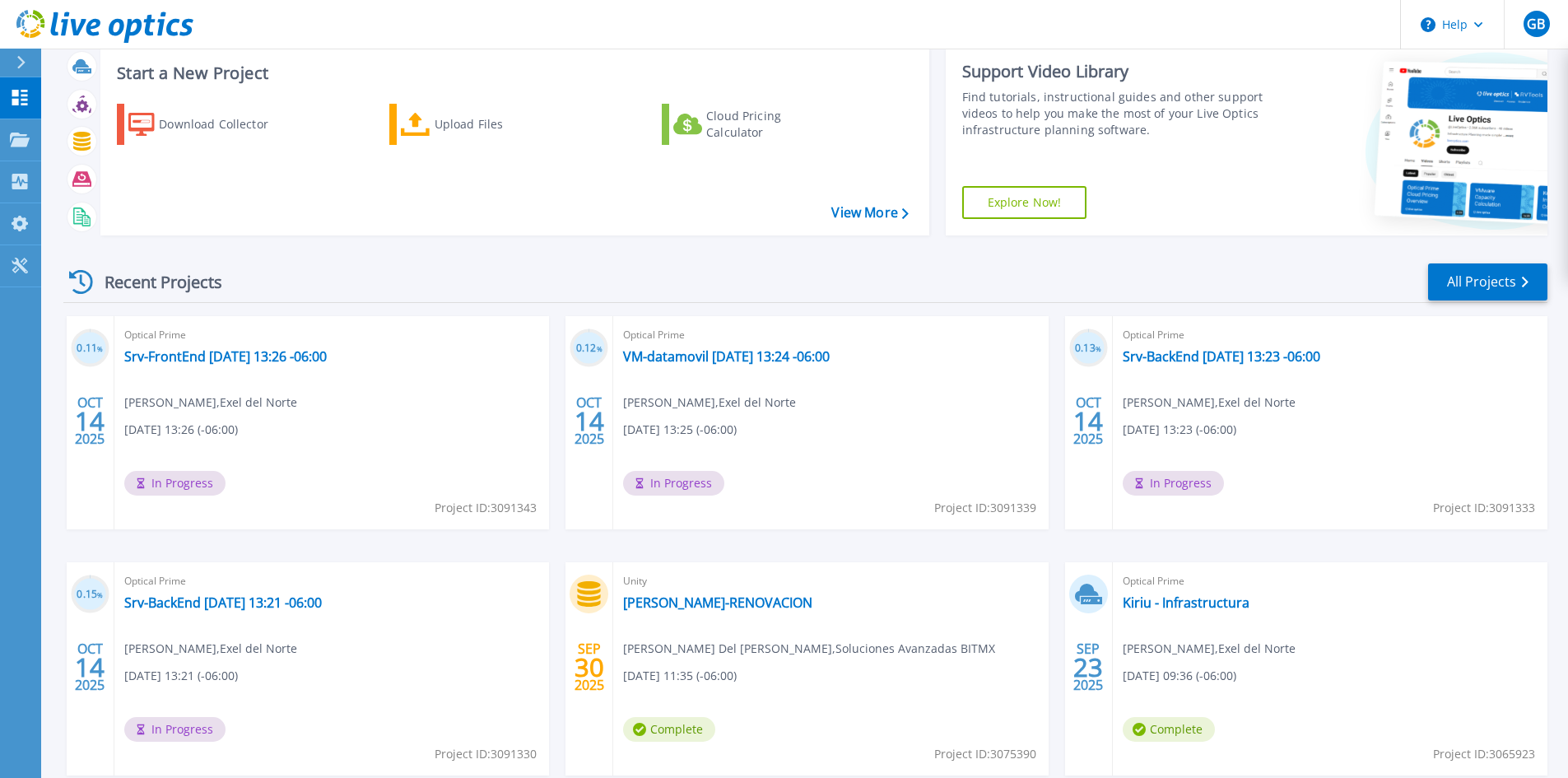
scroll to position [82, 0]
